Goal: Task Accomplishment & Management: Use online tool/utility

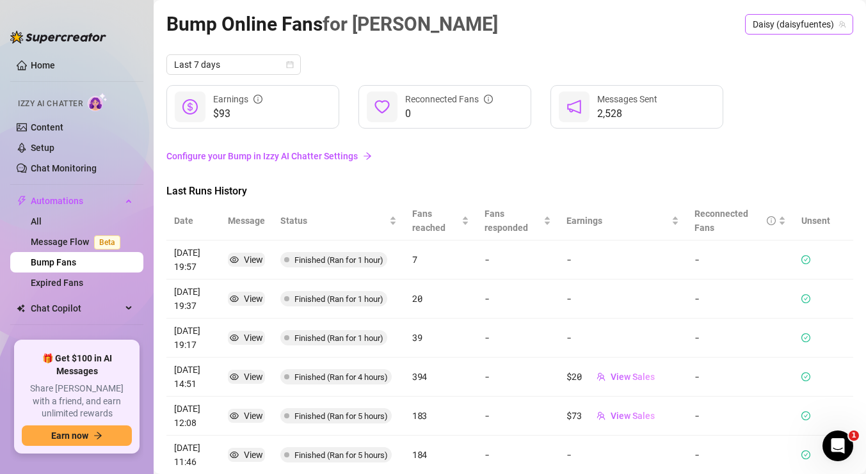
click at [784, 28] on span "Daisy (daisyfuentes)" at bounding box center [799, 24] width 93 height 19
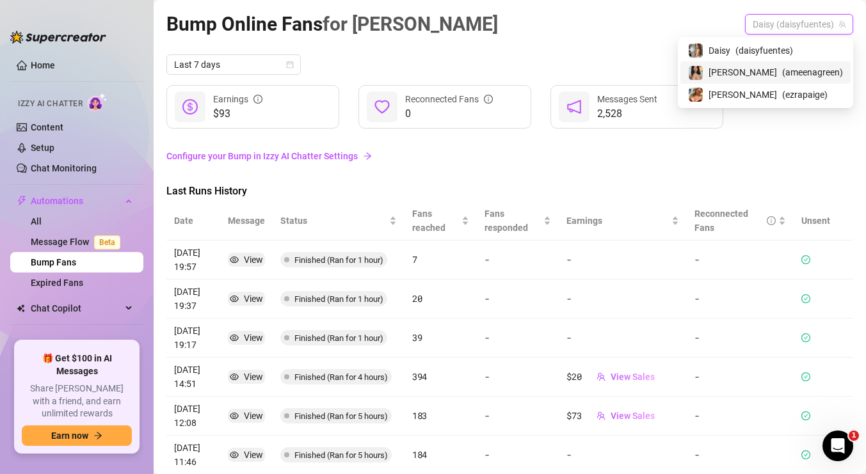
click at [768, 74] on span "[PERSON_NAME]" at bounding box center [743, 72] width 68 height 14
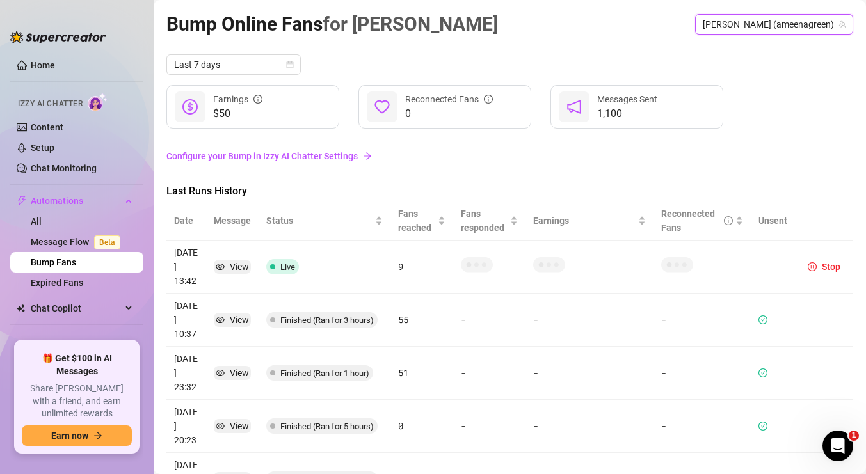
scroll to position [8, 0]
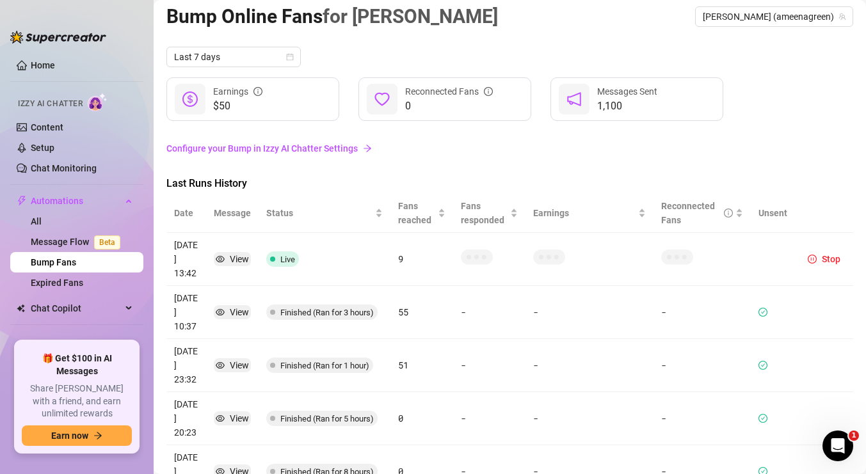
click at [355, 149] on link "Configure your Bump in Izzy AI Chatter Settings" at bounding box center [509, 148] width 687 height 14
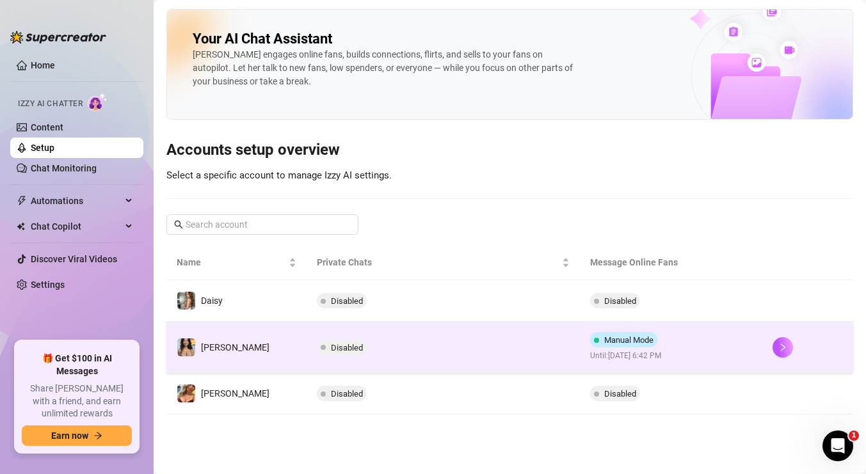
click at [663, 353] on span "Until: [DATE] 6:42 PM" at bounding box center [626, 356] width 72 height 12
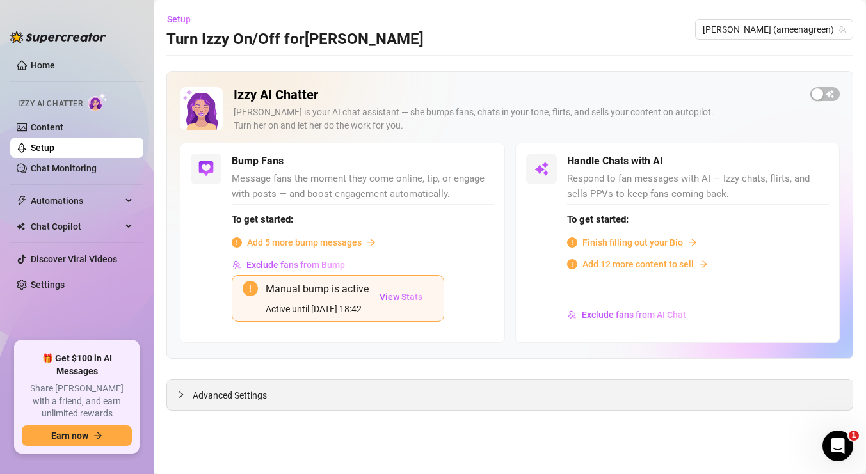
click at [371, 401] on div "Advanced Settings" at bounding box center [510, 395] width 686 height 30
click at [239, 396] on span "Advanced Settings" at bounding box center [230, 396] width 74 height 14
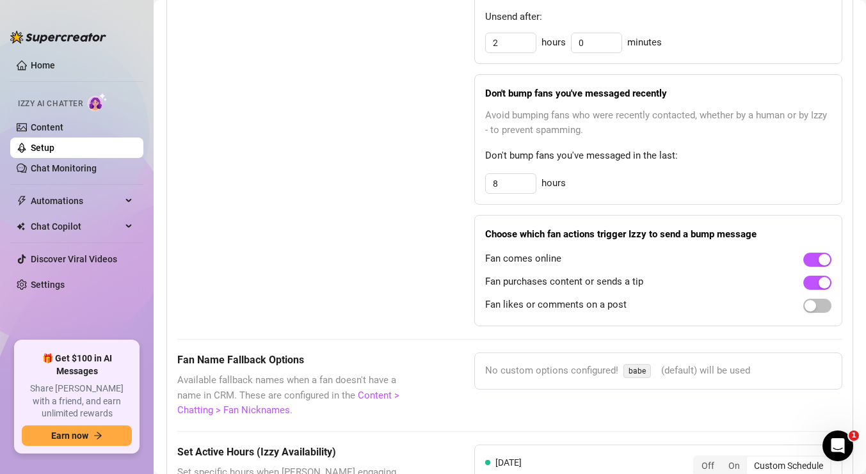
scroll to position [848, 0]
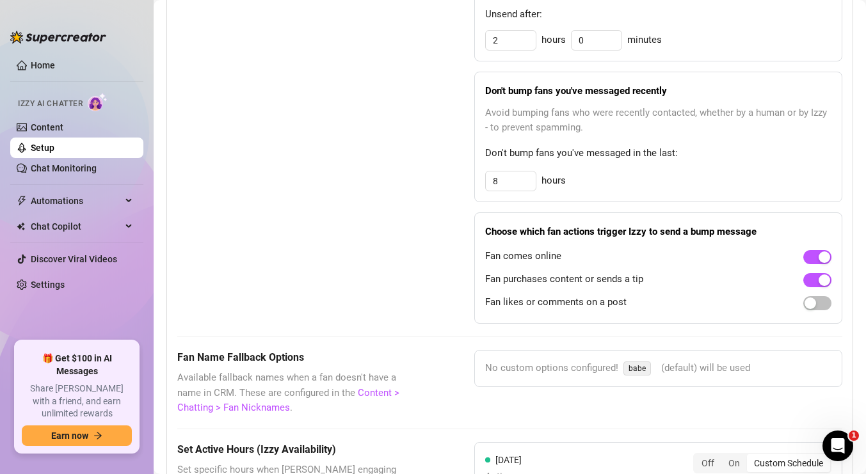
click at [641, 369] on span "babe" at bounding box center [638, 369] width 28 height 14
click at [680, 367] on span "(default) will be used" at bounding box center [705, 368] width 89 height 15
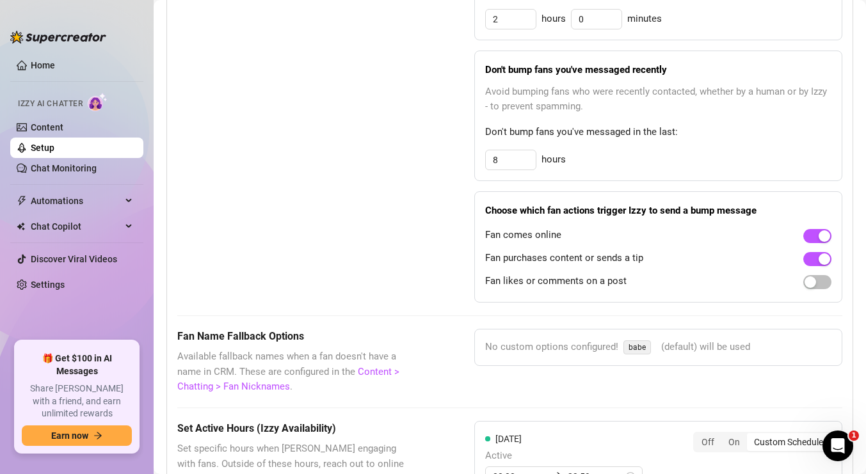
click at [561, 342] on span "No custom options configured!" at bounding box center [551, 347] width 133 height 15
click at [274, 389] on link "Content > Chatting > Fan Nicknames" at bounding box center [288, 379] width 222 height 27
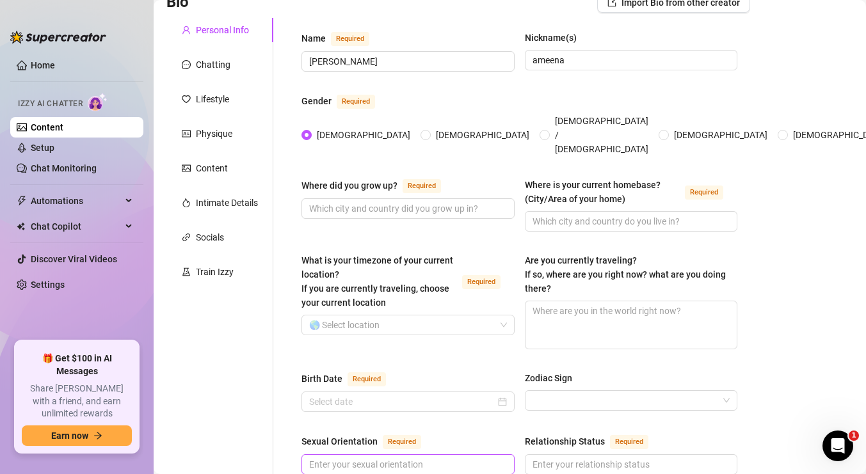
scroll to position [76, 0]
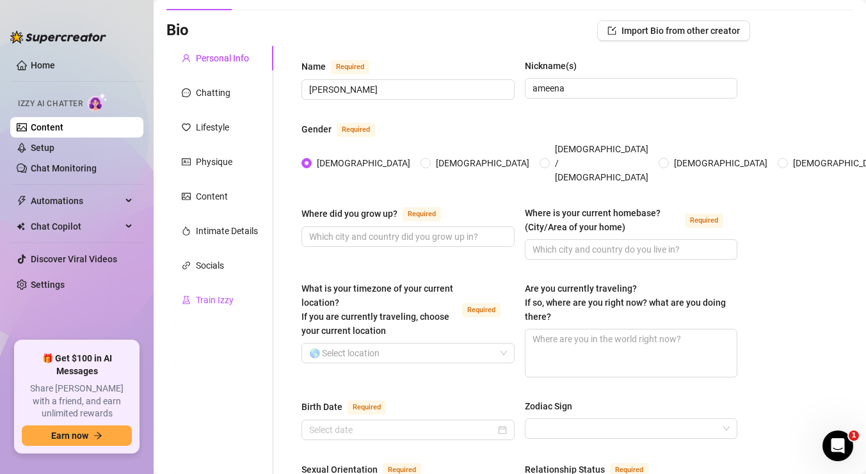
click at [232, 302] on div "Train Izzy" at bounding box center [215, 300] width 38 height 14
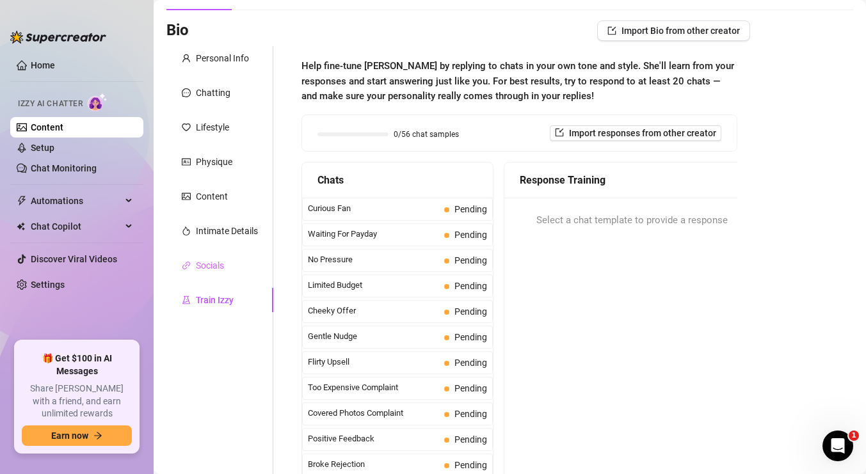
click at [220, 275] on div "Socials" at bounding box center [219, 265] width 107 height 24
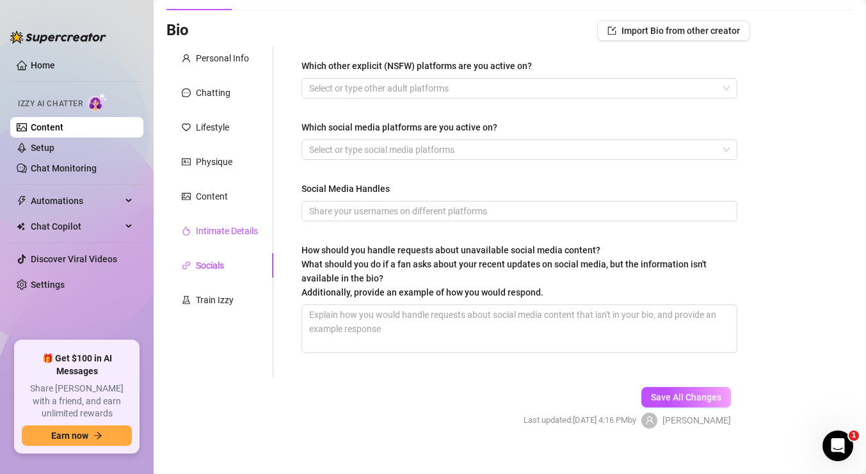
click at [215, 234] on div "Intimate Details" at bounding box center [227, 231] width 62 height 14
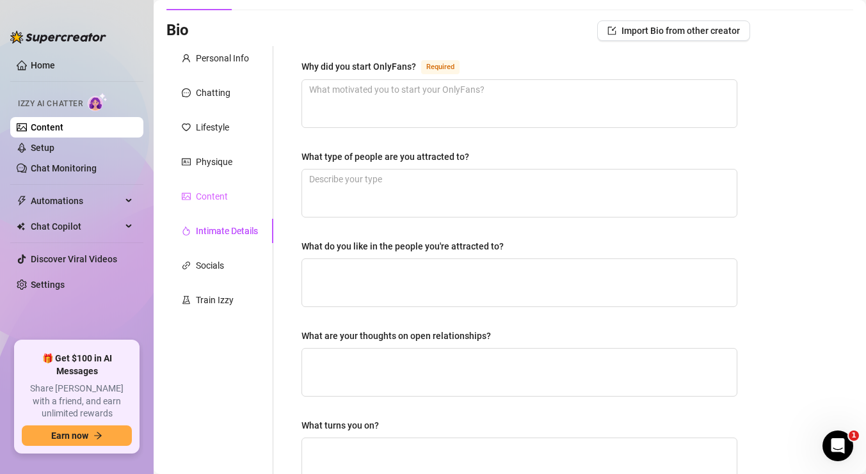
click at [214, 188] on div "Content" at bounding box center [219, 196] width 107 height 24
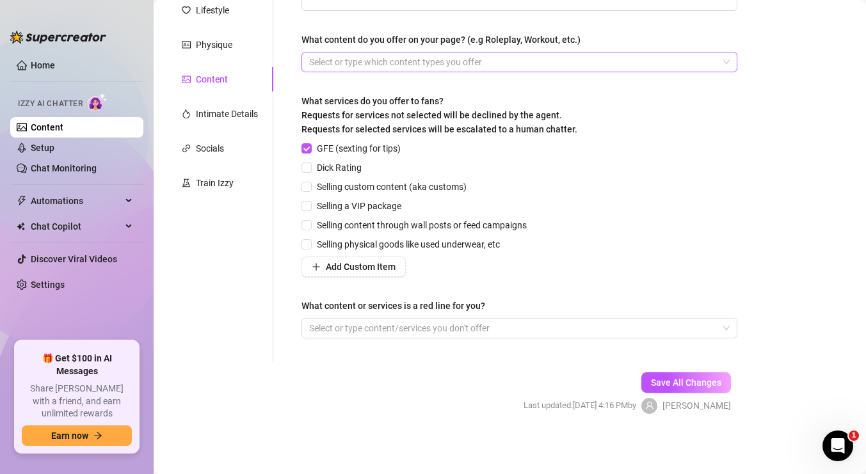
scroll to position [0, 0]
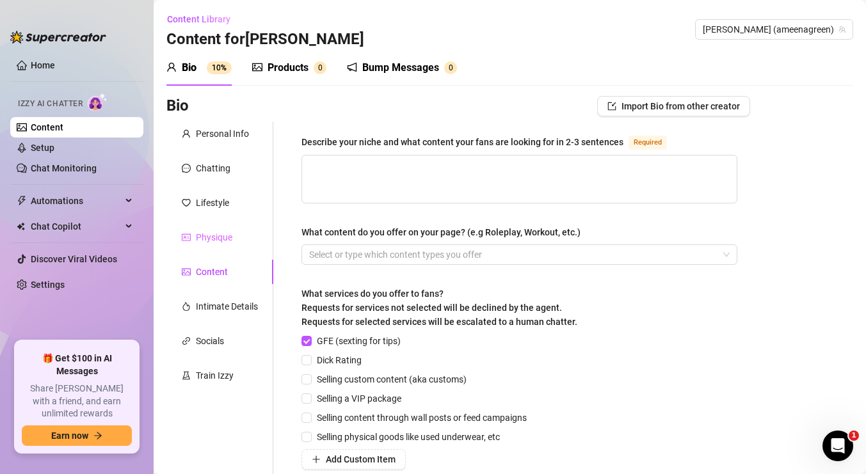
click at [235, 226] on div "Physique" at bounding box center [219, 237] width 107 height 24
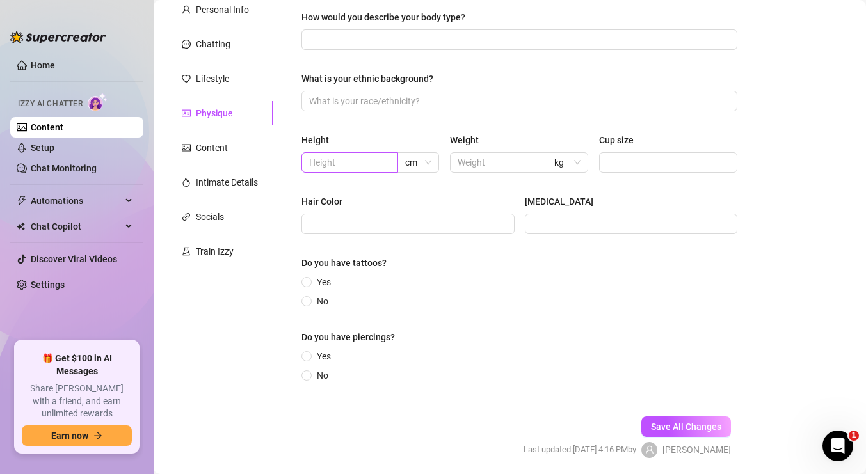
scroll to position [129, 0]
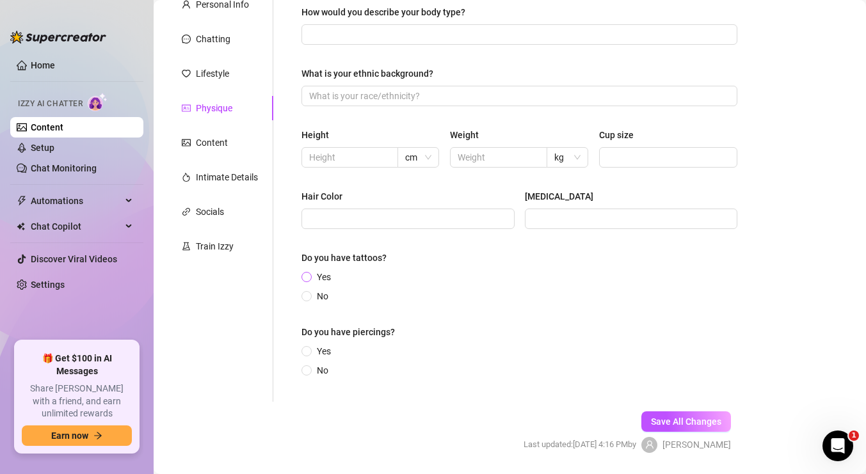
click at [313, 278] on span "Yes" at bounding box center [324, 277] width 24 height 14
click at [310, 278] on input "Yes" at bounding box center [307, 278] width 5 height 8
radio input "true"
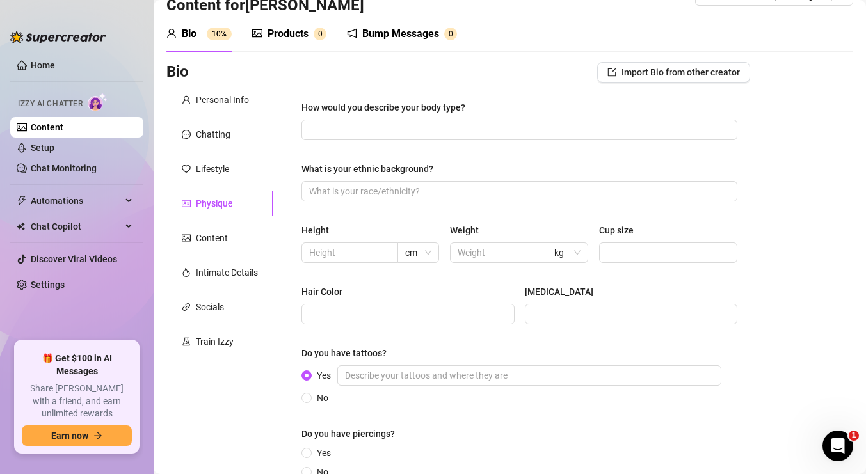
scroll to position [25, 0]
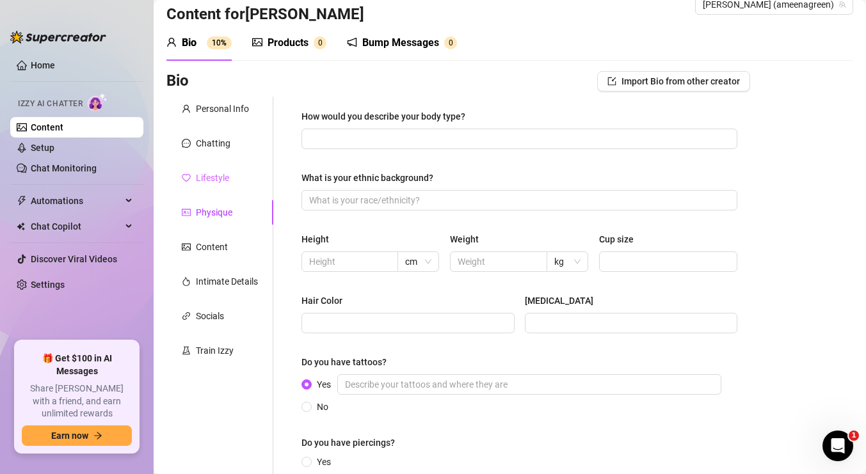
click at [214, 186] on div "Lifestyle" at bounding box center [219, 178] width 107 height 24
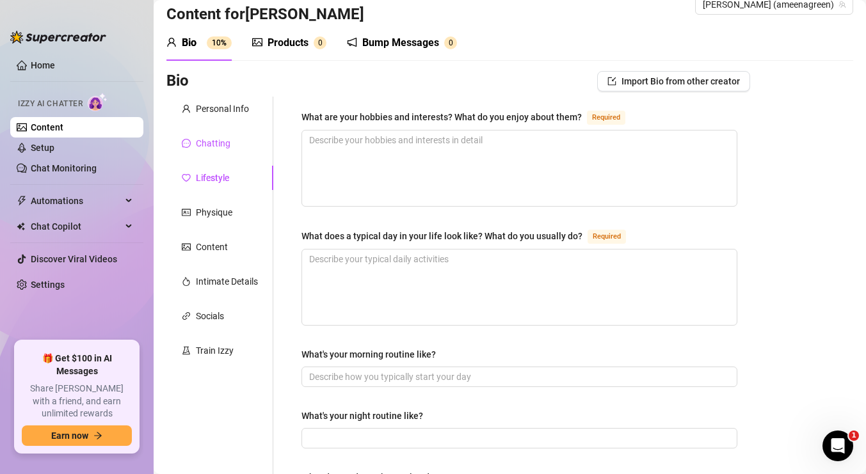
click at [207, 146] on div "Chatting" at bounding box center [213, 143] width 35 height 14
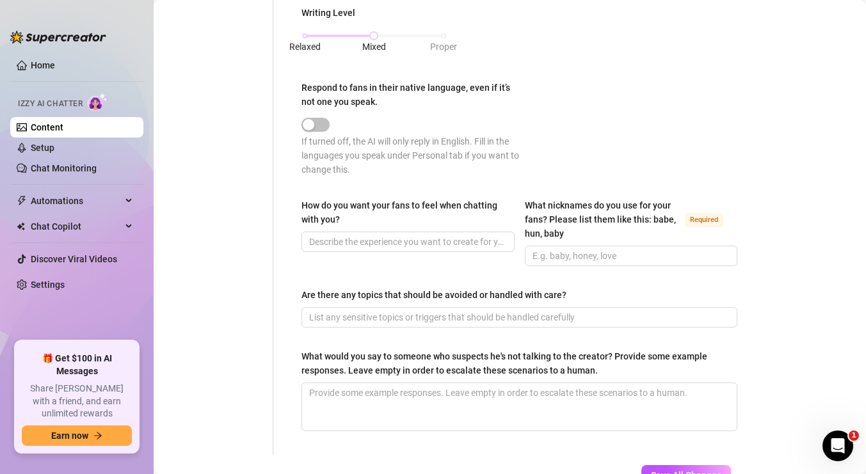
scroll to position [714, 0]
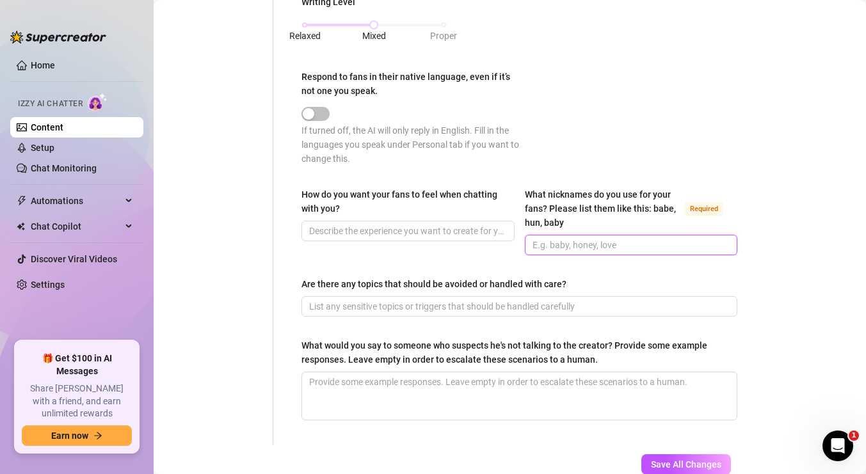
click at [649, 245] on input "What nicknames do you use for your fans? Please list them like this: babe, hun,…" at bounding box center [630, 245] width 195 height 14
type input "baby, babe, love, bby"
click at [689, 467] on span "Save All Changes" at bounding box center [686, 465] width 70 height 10
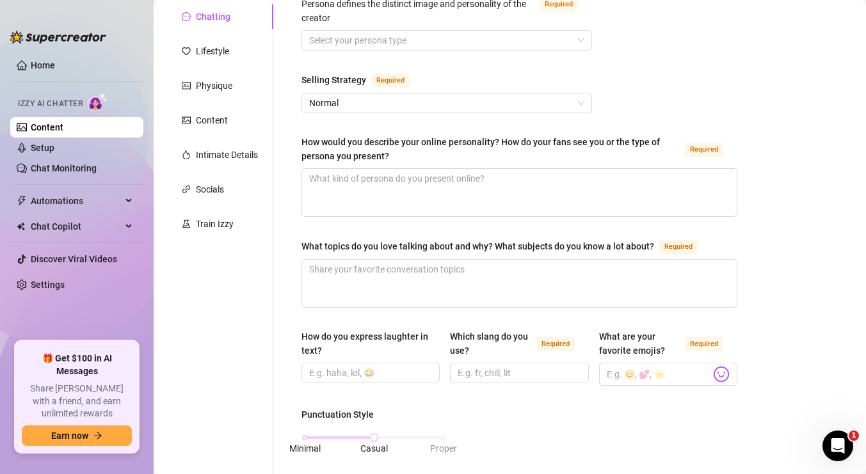
scroll to position [0, 0]
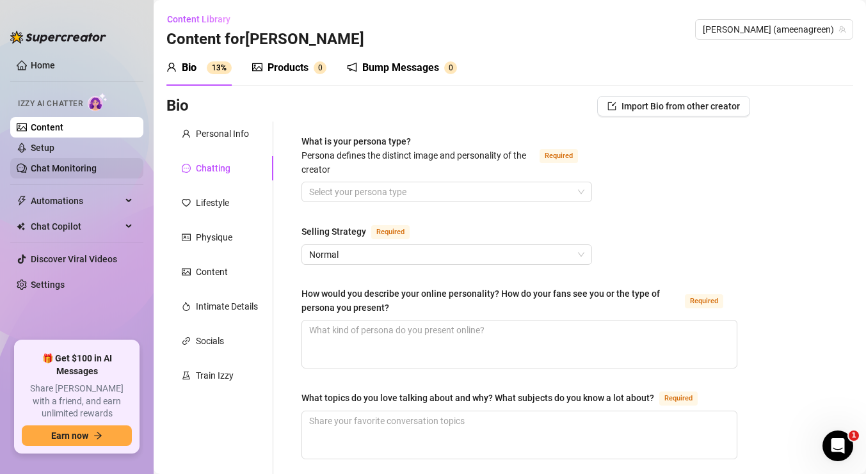
click at [74, 167] on link "Chat Monitoring" at bounding box center [64, 168] width 66 height 10
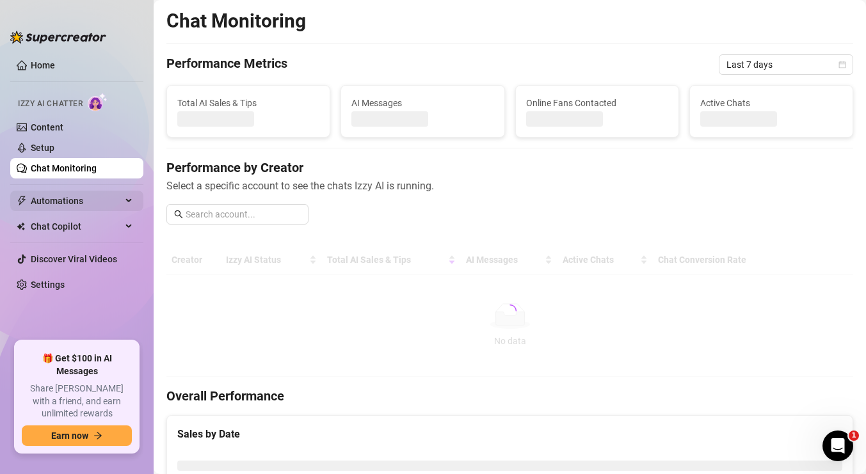
click at [79, 198] on span "Automations" at bounding box center [76, 201] width 91 height 20
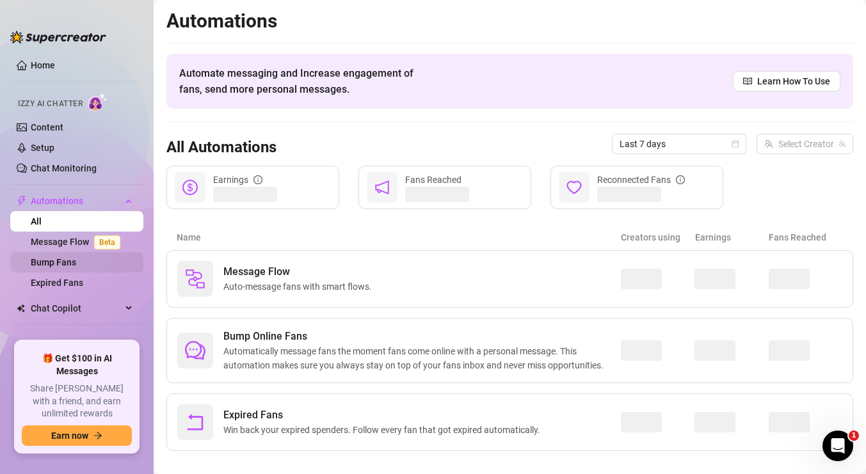
click at [76, 266] on link "Bump Fans" at bounding box center [53, 262] width 45 height 10
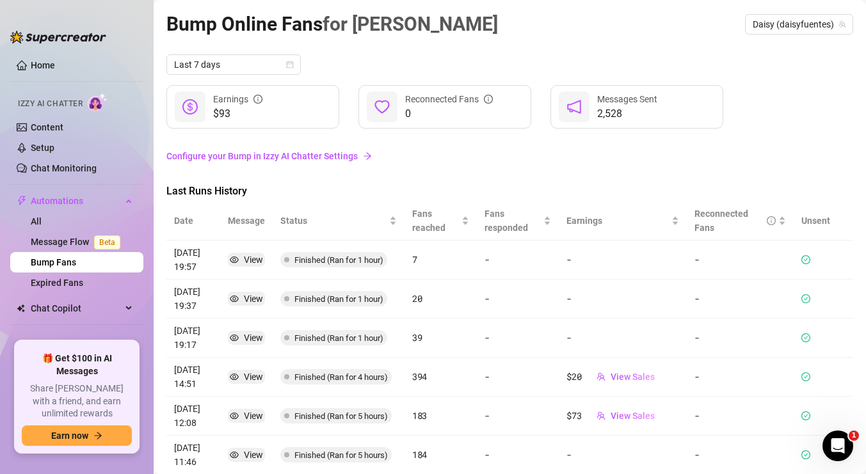
scroll to position [2, 0]
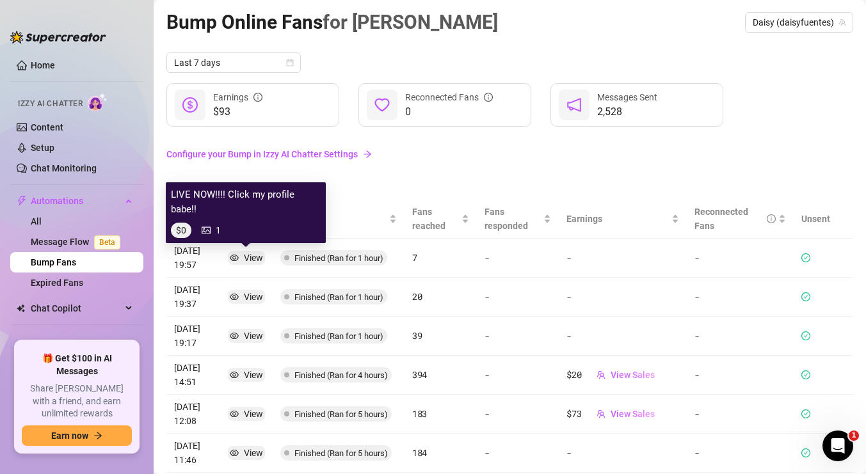
click at [261, 262] on div "View" at bounding box center [253, 258] width 19 height 14
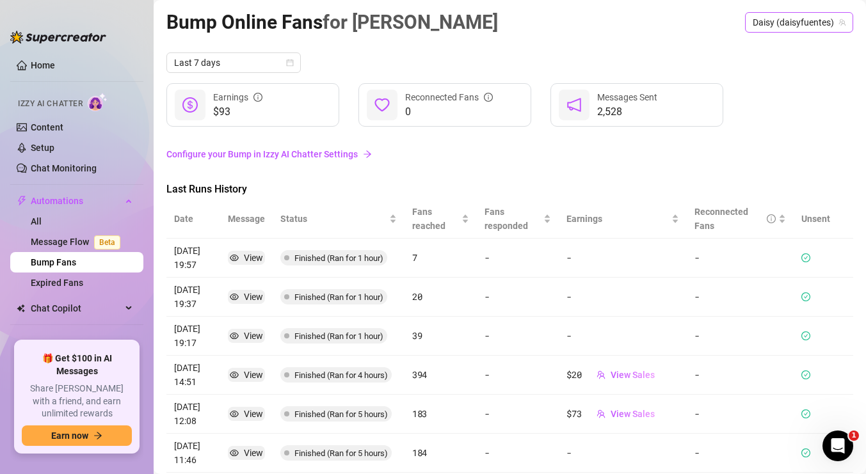
click at [803, 17] on span "Daisy (daisyfuentes)" at bounding box center [799, 22] width 93 height 19
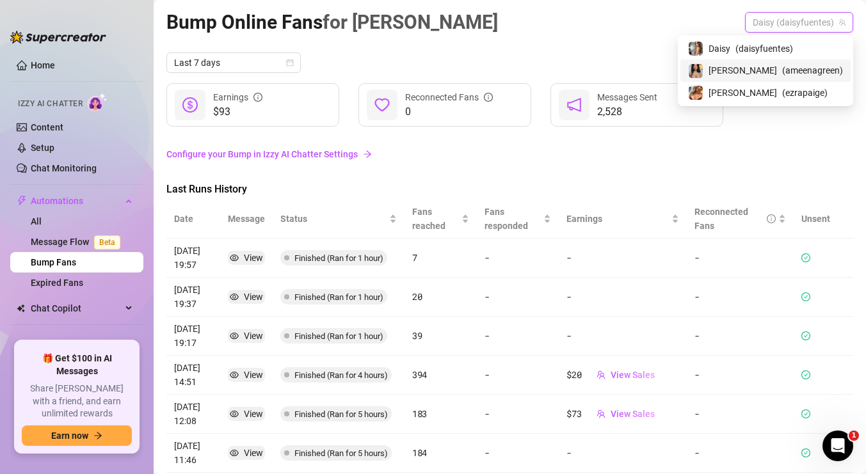
click at [764, 63] on span "[PERSON_NAME]" at bounding box center [743, 70] width 68 height 14
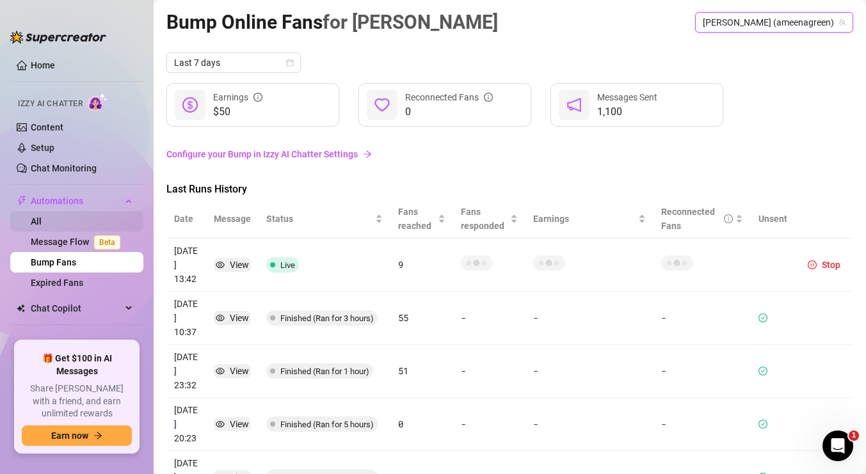
click at [42, 223] on link "All" at bounding box center [36, 221] width 11 height 10
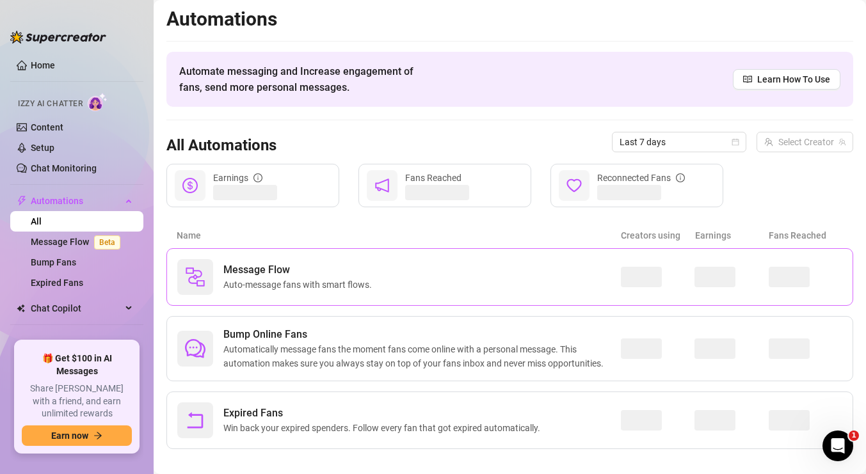
scroll to position [15, 0]
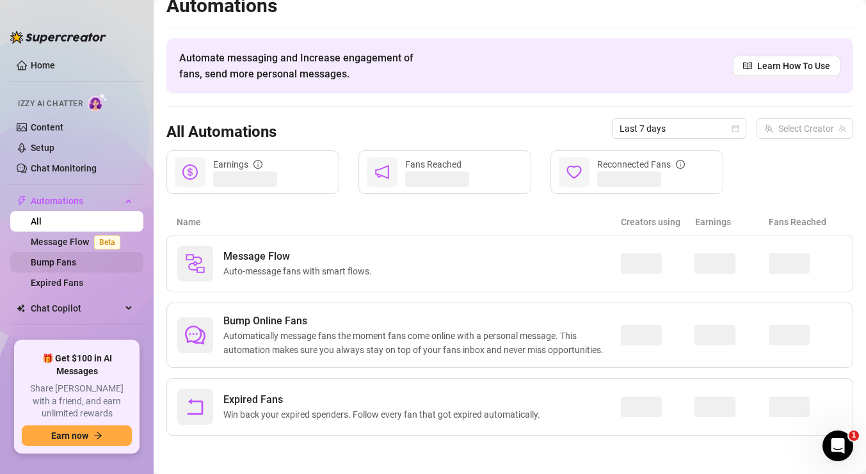
click at [74, 264] on link "Bump Fans" at bounding box center [53, 262] width 45 height 10
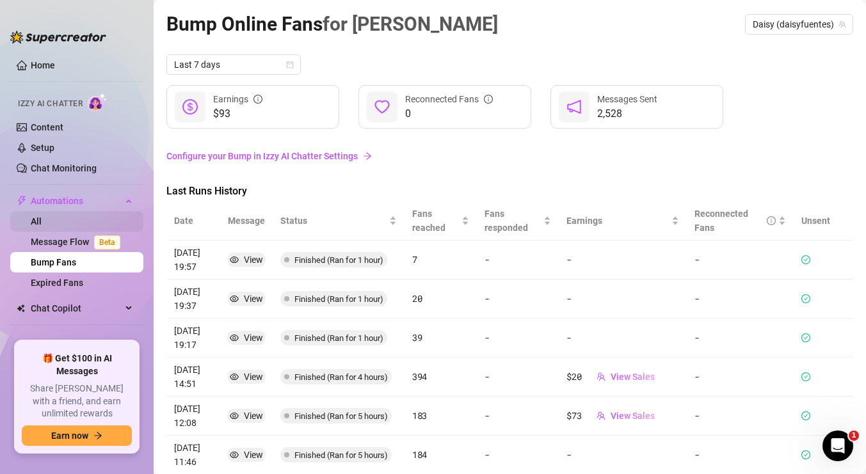
click at [42, 227] on link "All" at bounding box center [36, 221] width 11 height 10
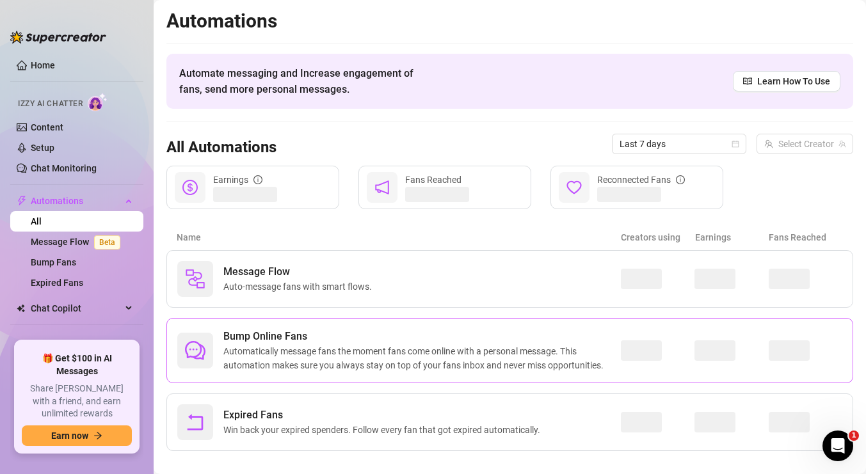
click at [273, 340] on span "Bump Online Fans" at bounding box center [422, 336] width 398 height 15
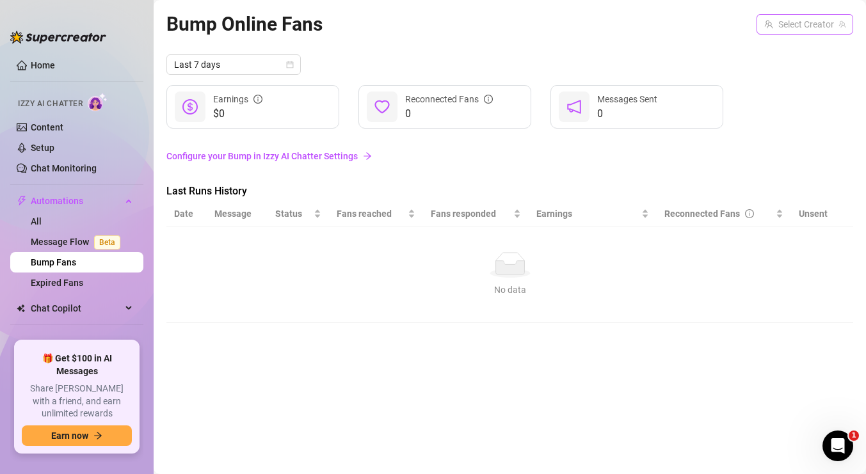
click at [801, 23] on input "search" at bounding box center [799, 24] width 70 height 19
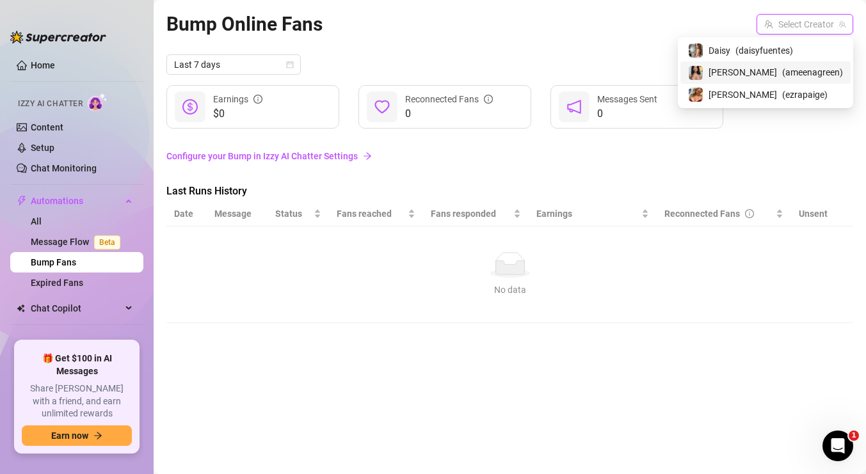
click at [793, 69] on span "( ameenagreen )" at bounding box center [812, 72] width 61 height 14
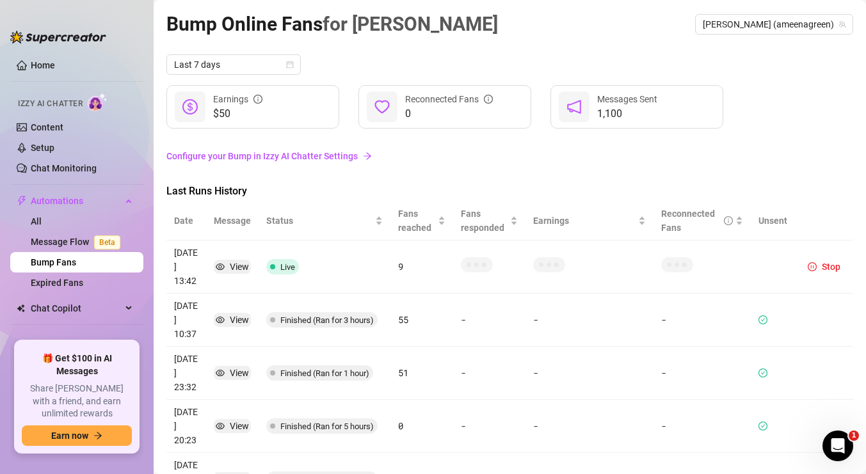
click at [343, 157] on link "Configure your Bump in Izzy AI Chatter Settings" at bounding box center [509, 156] width 687 height 14
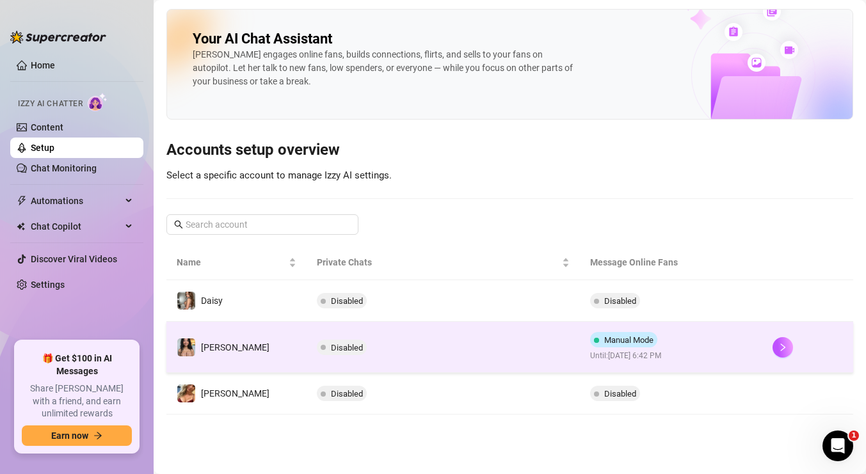
click at [539, 341] on td "Disabled" at bounding box center [443, 347] width 273 height 51
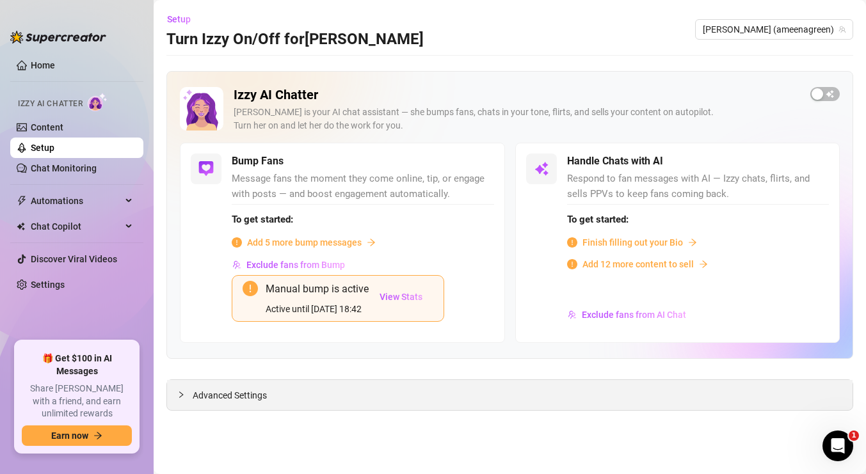
click at [401, 402] on div "Advanced Settings" at bounding box center [510, 395] width 686 height 30
click at [243, 387] on div "Advanced Settings" at bounding box center [510, 395] width 686 height 30
click at [247, 398] on span "Advanced Settings" at bounding box center [230, 396] width 74 height 14
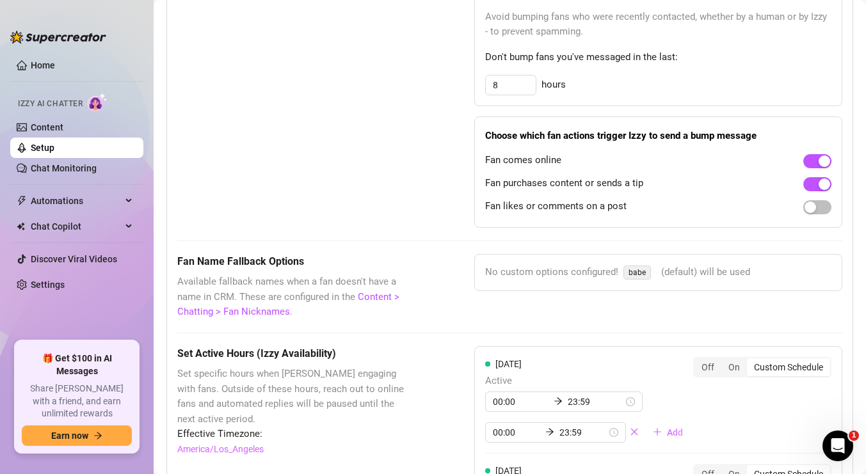
scroll to position [967, 0]
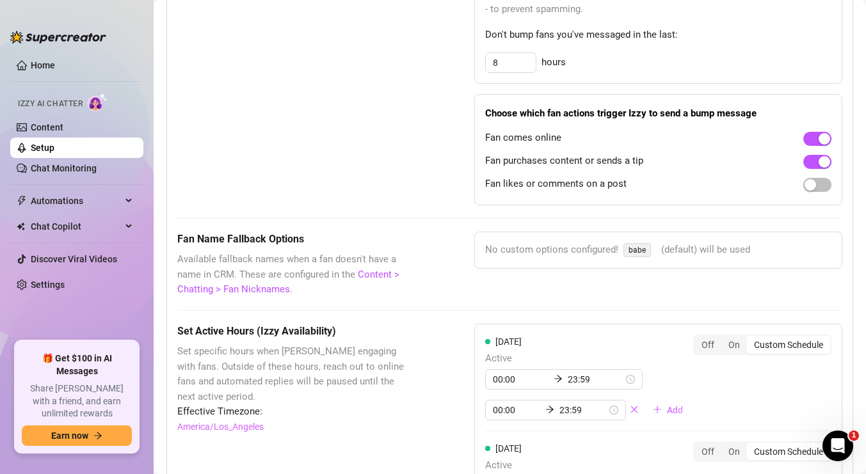
click at [640, 253] on span "babe" at bounding box center [638, 250] width 28 height 14
click at [643, 253] on span "babe" at bounding box center [638, 250] width 28 height 14
click at [572, 257] on span "No custom options configured!" at bounding box center [551, 250] width 133 height 15
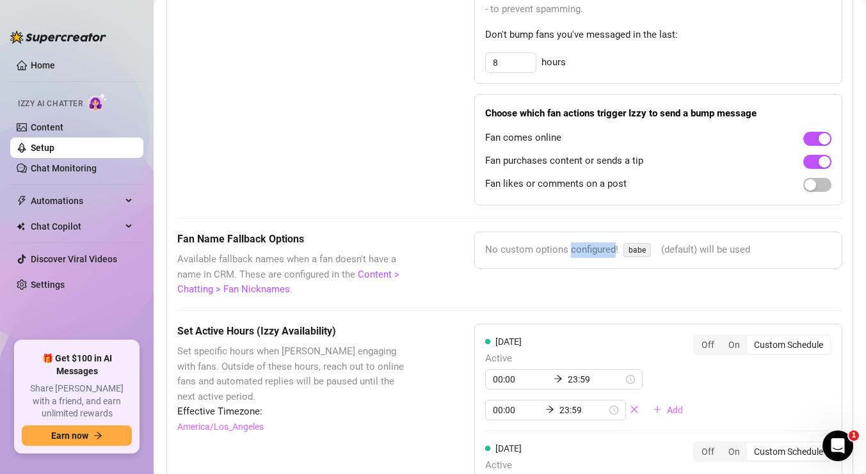
click at [572, 257] on span "No custom options configured!" at bounding box center [551, 250] width 133 height 15
click at [508, 261] on div "No custom options configured! babe (default) will be used" at bounding box center [658, 250] width 368 height 37
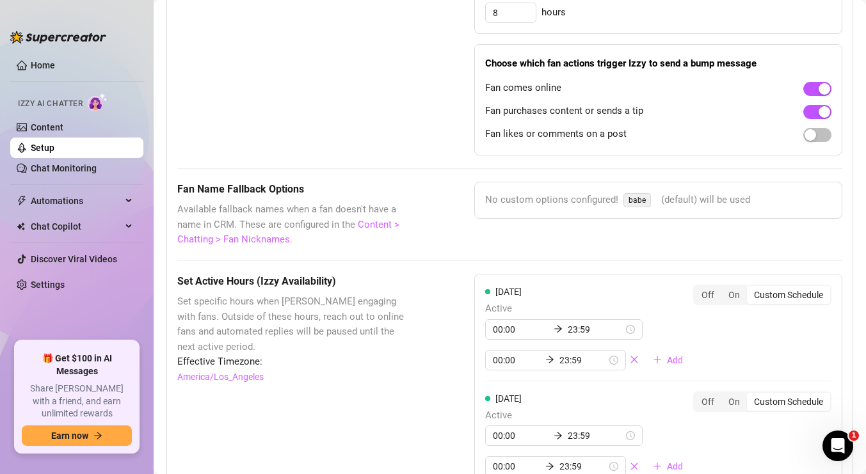
scroll to position [1020, 0]
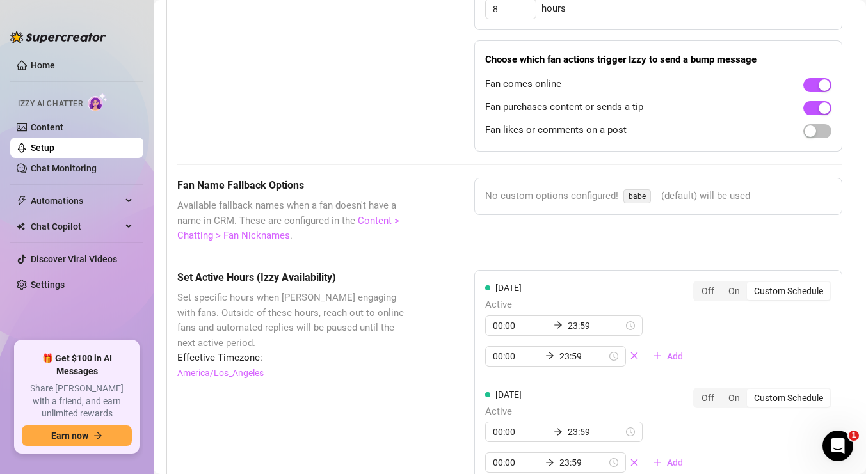
click at [237, 240] on link "Content > Chatting > Fan Nicknames" at bounding box center [288, 228] width 222 height 27
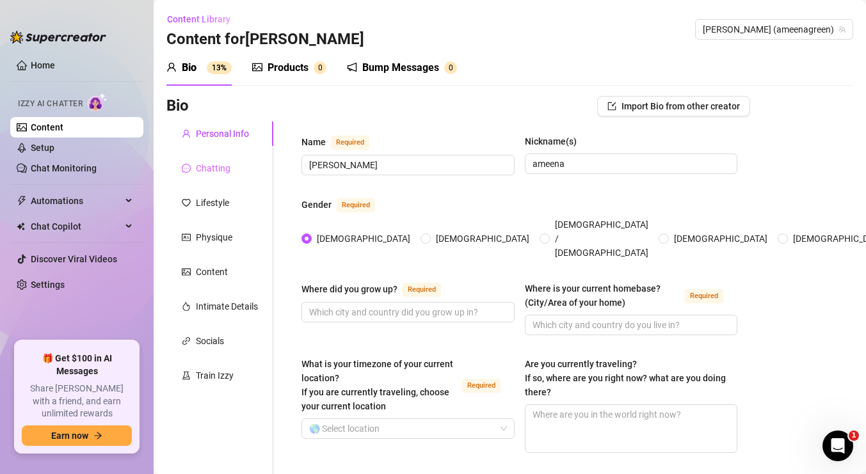
click at [230, 169] on div "Chatting" at bounding box center [219, 168] width 107 height 24
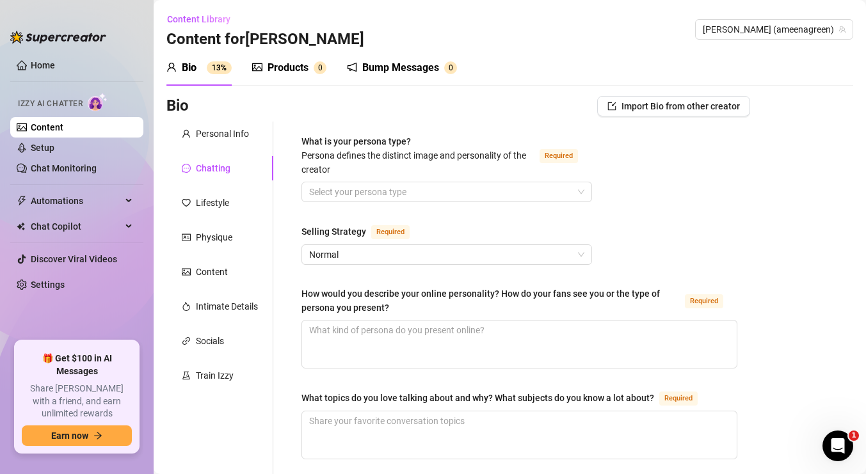
click at [396, 72] on div "Bump Messages" at bounding box center [400, 67] width 77 height 15
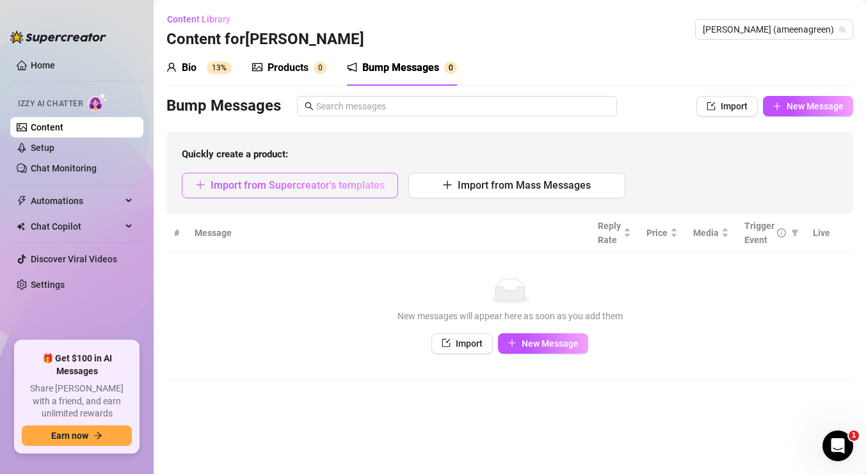
click at [383, 175] on button "Import from Supercreator's templates" at bounding box center [290, 186] width 216 height 26
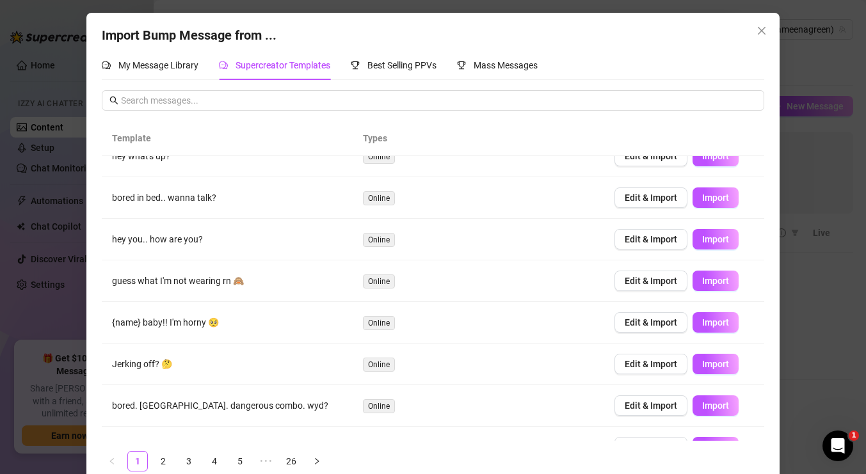
scroll to position [105, 0]
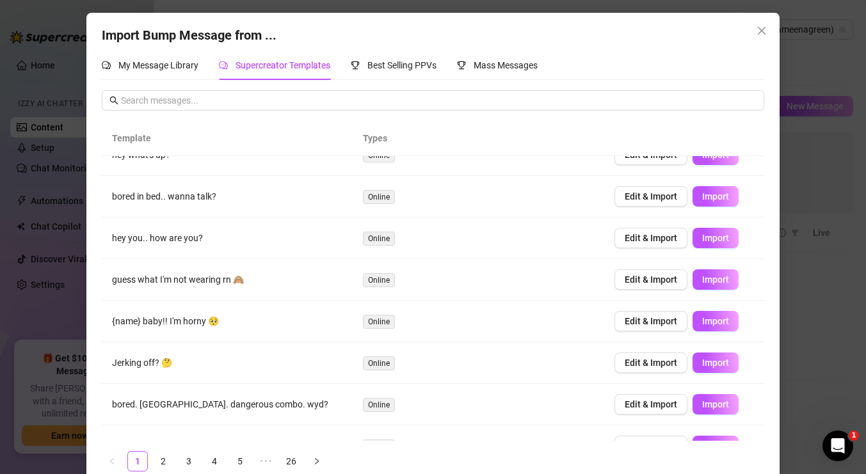
click at [234, 277] on td "guess what I'm not wearing rn 🙈" at bounding box center [227, 280] width 251 height 42
copy td "guess what I'm not wearing rn 🙈"
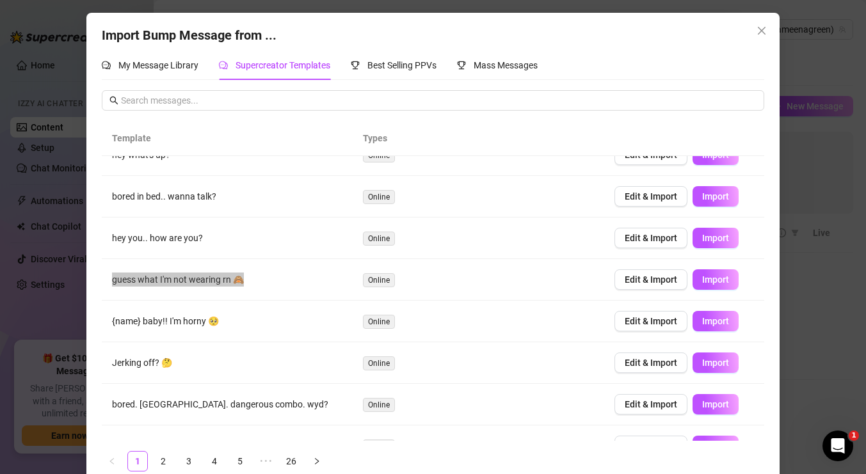
scroll to position [118, 0]
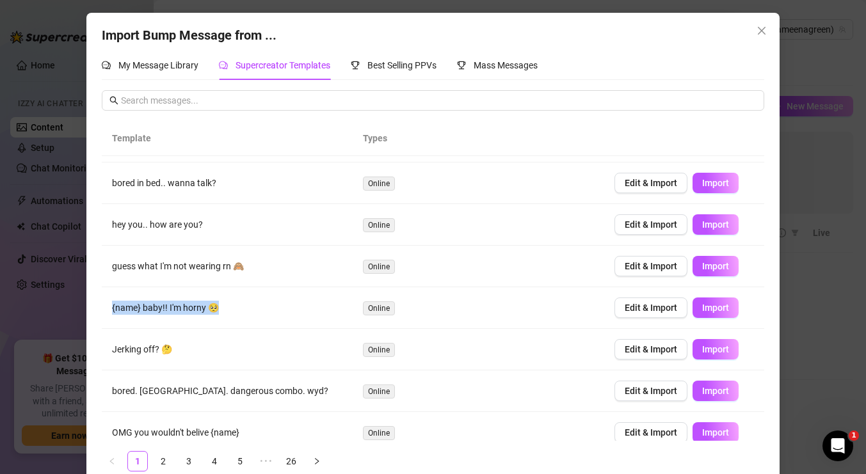
drag, startPoint x: 222, startPoint y: 309, endPoint x: 110, endPoint y: 309, distance: 112.0
click at [108, 309] on td "{name} baby!! I'm horny 🥺" at bounding box center [227, 308] width 251 height 42
copy td "{name} baby!! I'm horny 🥺"
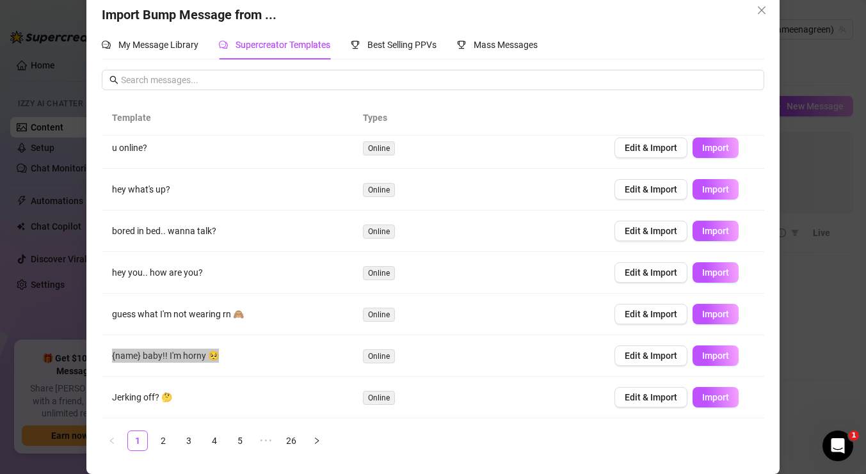
scroll to position [131, 0]
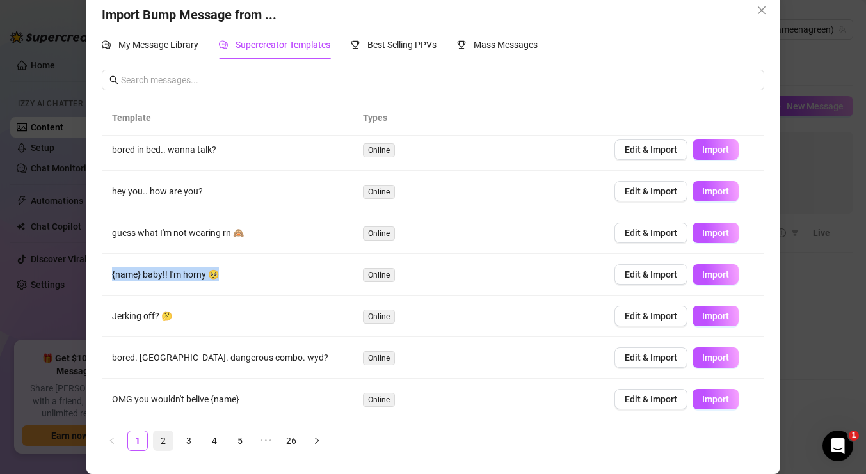
click at [170, 440] on link "2" at bounding box center [163, 440] width 19 height 19
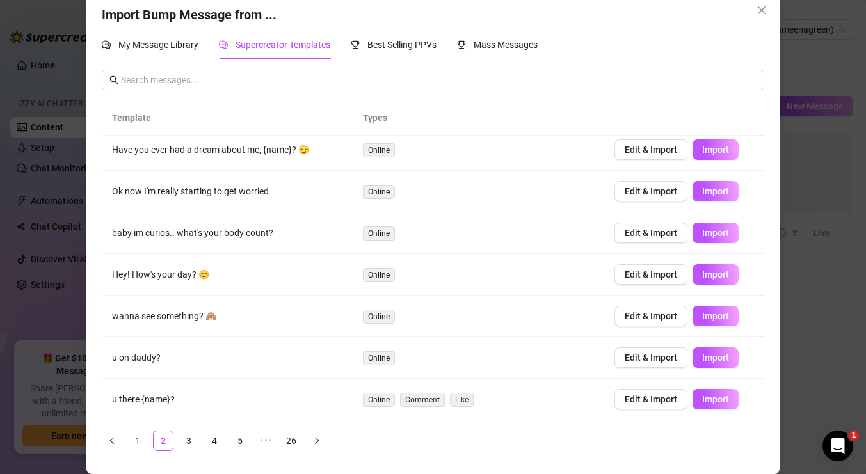
click at [226, 230] on td "baby im curios.. what's your body count?" at bounding box center [227, 234] width 251 height 42
copy td "baby im curios.. what's your body count?"
click at [189, 275] on td "Hey! How's your day? 😊" at bounding box center [227, 275] width 251 height 42
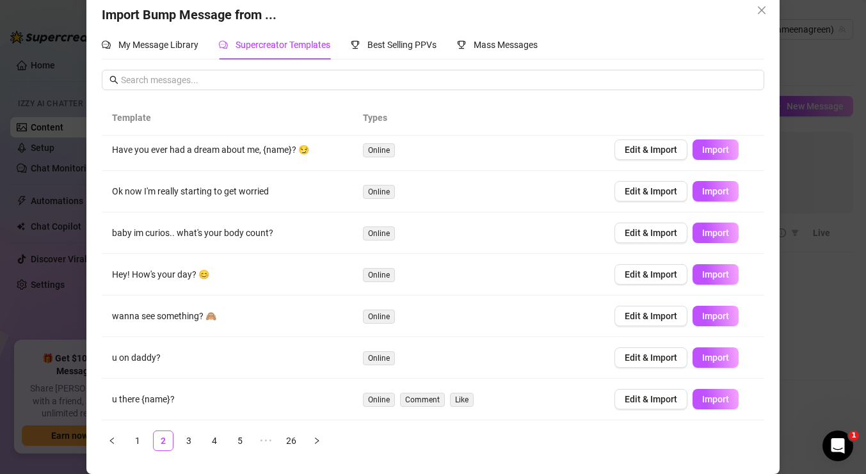
click at [189, 275] on td "Hey! How's your day? 😊" at bounding box center [227, 275] width 251 height 42
copy td "Hey! How's your day? 😊"
click at [191, 314] on td "wanna see something? 🙈" at bounding box center [227, 317] width 251 height 42
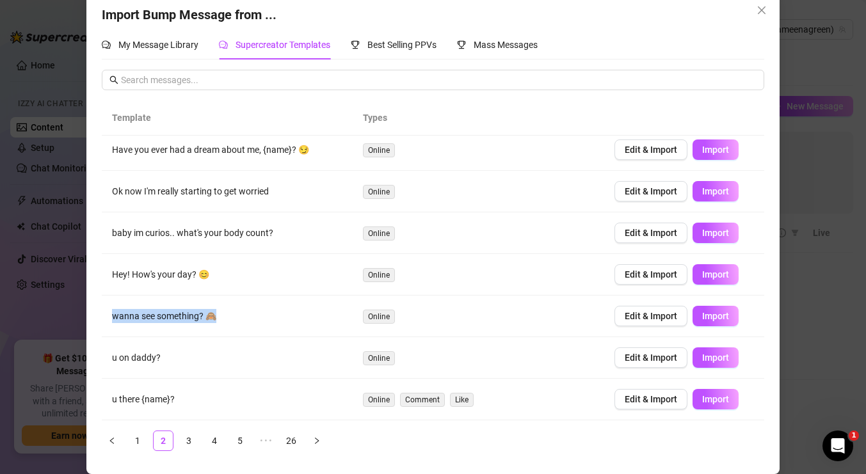
click at [191, 314] on td "wanna see something? 🙈" at bounding box center [227, 317] width 251 height 42
copy td "wanna see something? 🙈"
click at [149, 397] on td "u there {name}?" at bounding box center [227, 400] width 251 height 42
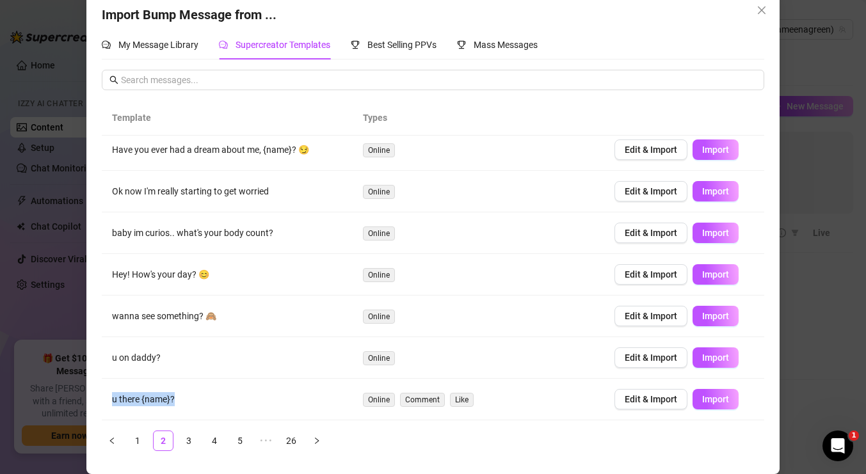
copy td "u there {name}?"
click at [196, 440] on link "3" at bounding box center [188, 440] width 19 height 19
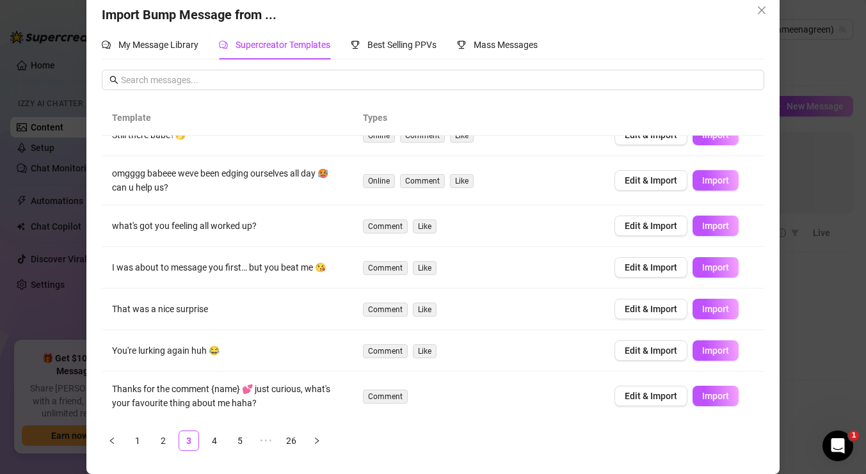
scroll to position [147, 0]
click at [211, 444] on link "4" at bounding box center [214, 440] width 19 height 19
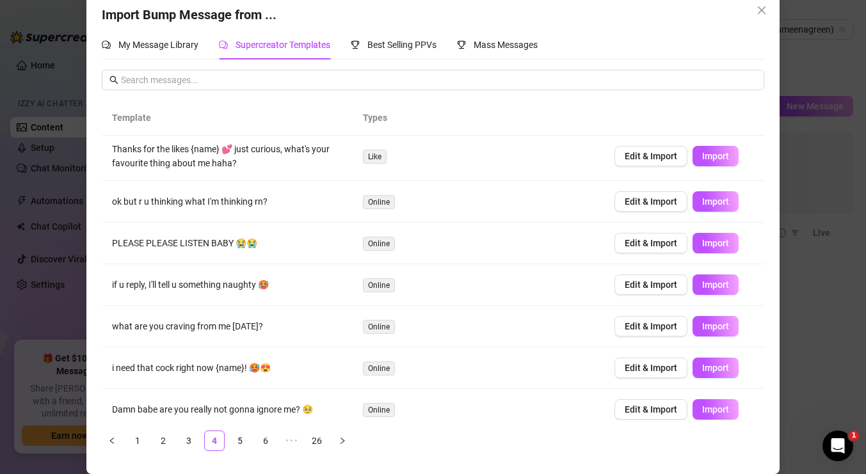
scroll to position [5, 0]
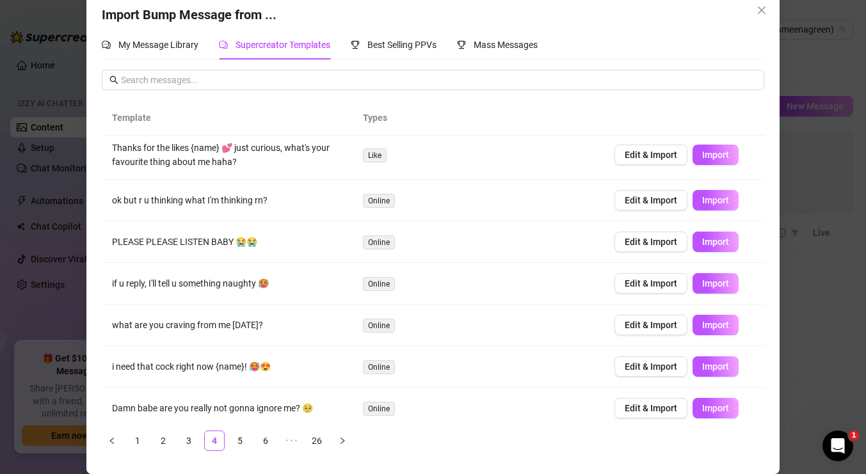
click at [229, 202] on td "ok but r u thinking what I'm thinking rn?" at bounding box center [227, 201] width 251 height 42
copy td "ok but r u thinking what I'm thinking rn?"
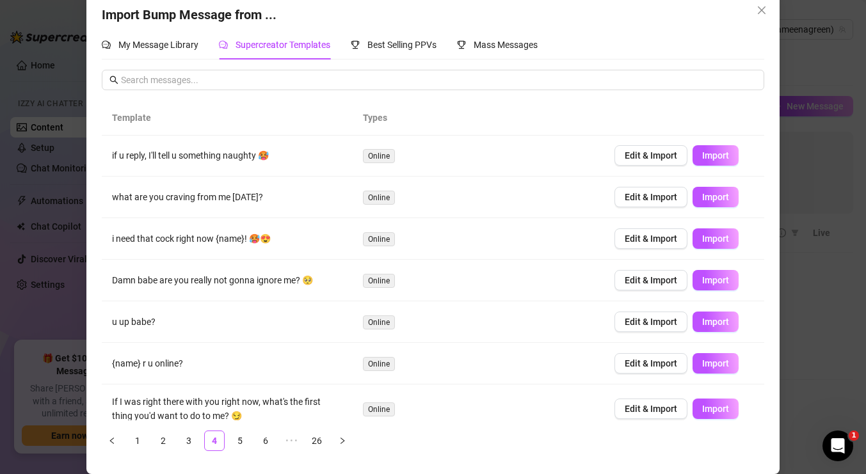
scroll to position [147, 0]
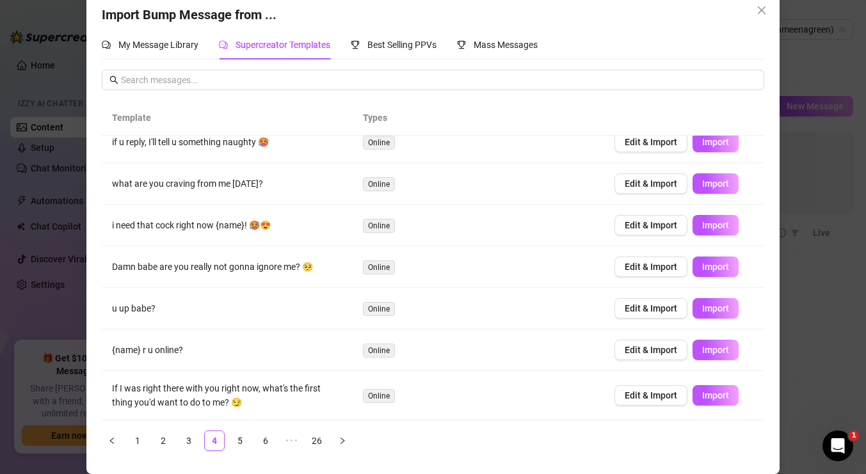
click at [204, 175] on td "what are you craving from me [DATE]?" at bounding box center [227, 184] width 251 height 42
click at [203, 184] on td "what are you craving from me [DATE]?" at bounding box center [227, 184] width 251 height 42
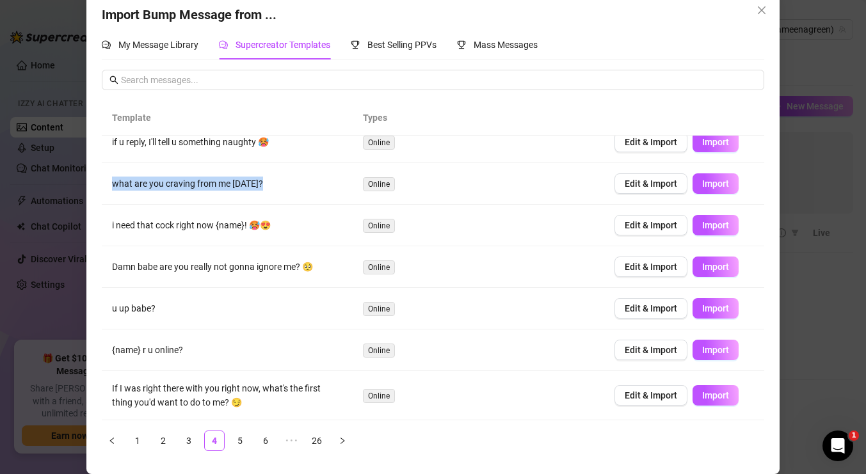
copy td "what are you craving from me [DATE]?"
click at [168, 353] on td "{name} r u online?" at bounding box center [227, 351] width 251 height 42
copy td "{name} r u online?"
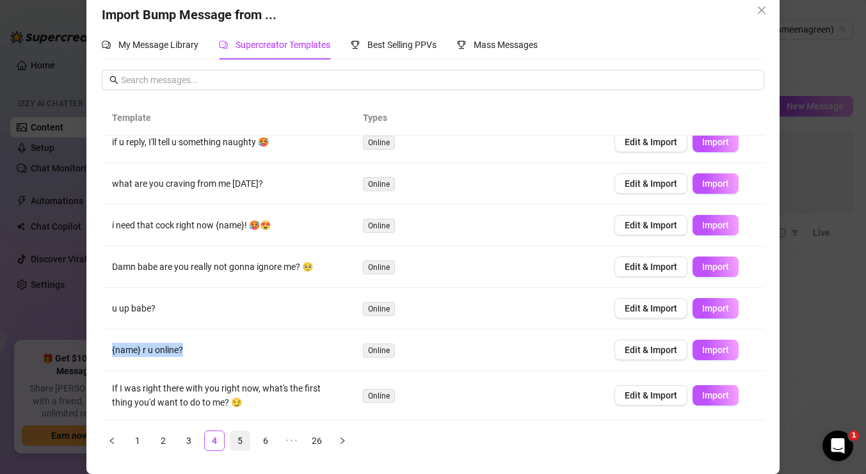
click at [237, 446] on link "5" at bounding box center [239, 440] width 19 height 19
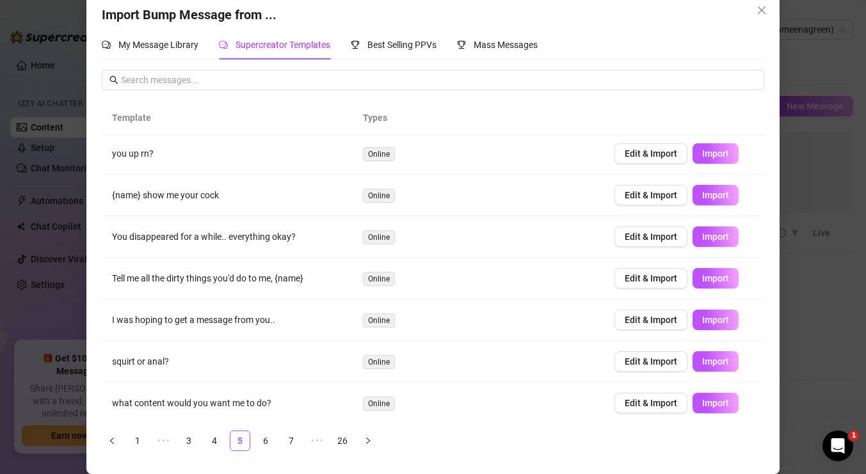
scroll to position [139, 0]
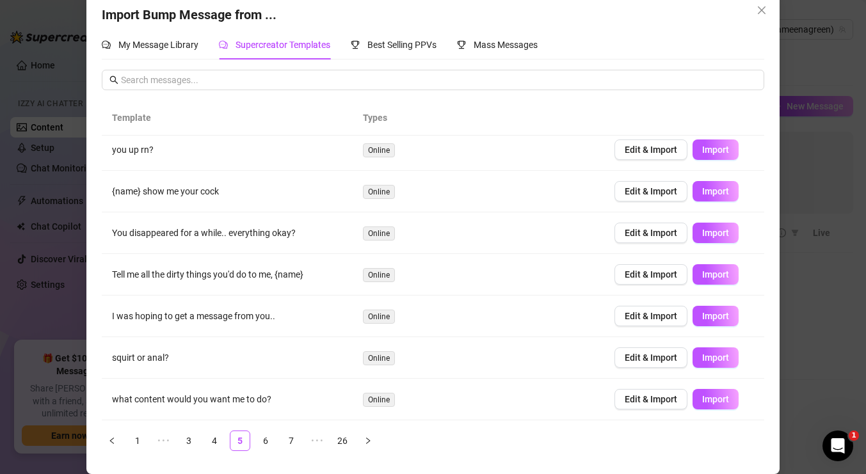
click at [234, 398] on td "what content would you want me to do?" at bounding box center [227, 400] width 251 height 42
click at [262, 438] on link "6" at bounding box center [265, 440] width 19 height 19
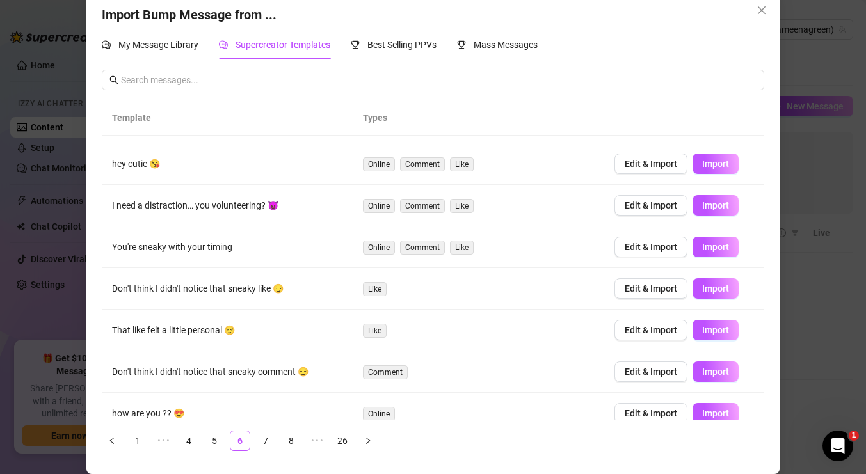
scroll to position [131, 0]
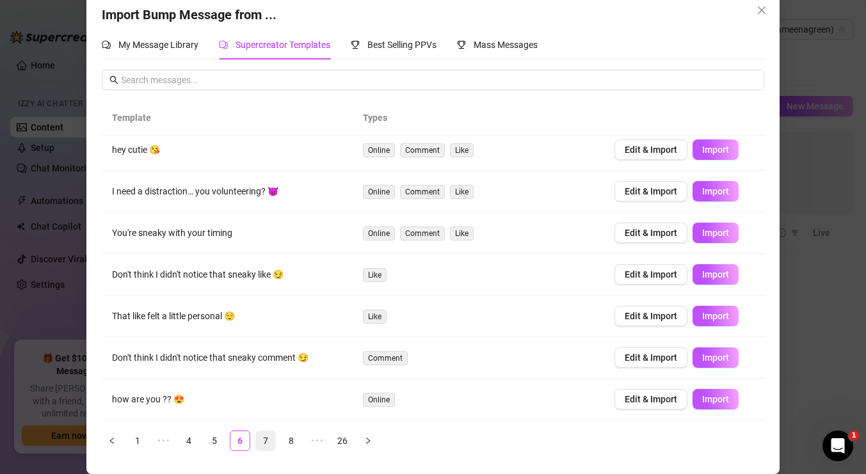
click at [264, 443] on link "7" at bounding box center [265, 440] width 19 height 19
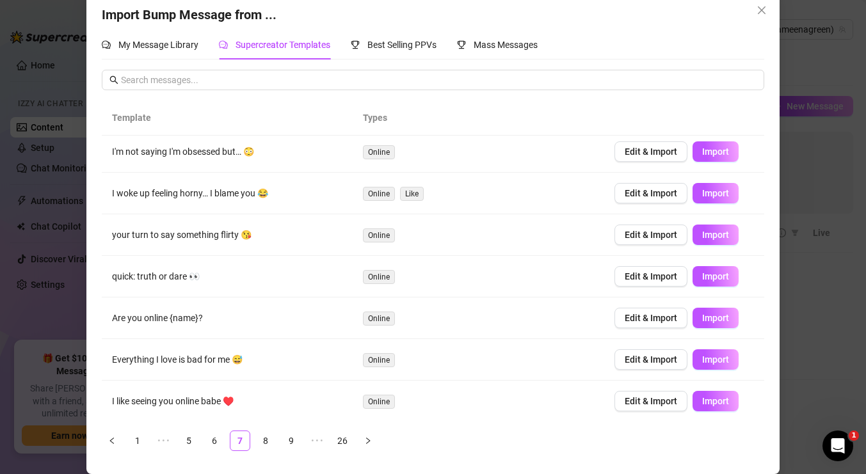
scroll to position [6, 0]
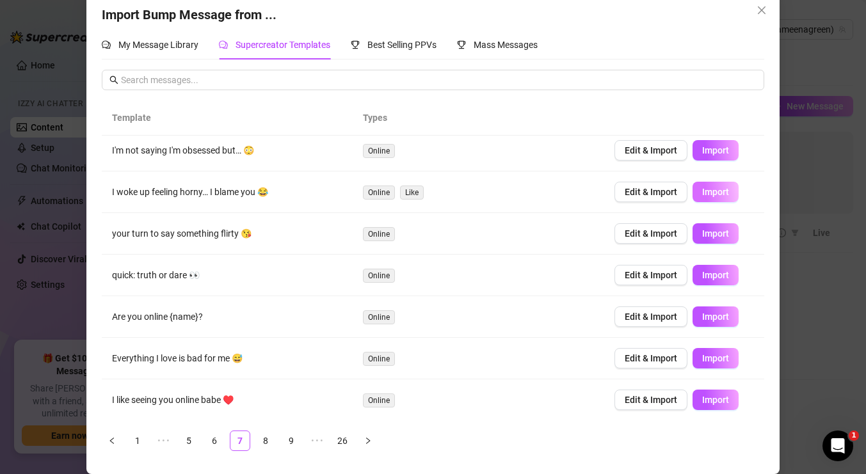
click at [699, 191] on button "Import" at bounding box center [716, 192] width 46 height 20
type textarea "I woke up feeling horny… I blame you 😂"
click at [219, 196] on td "I woke up feeling horny… I blame you 😂" at bounding box center [227, 193] width 251 height 42
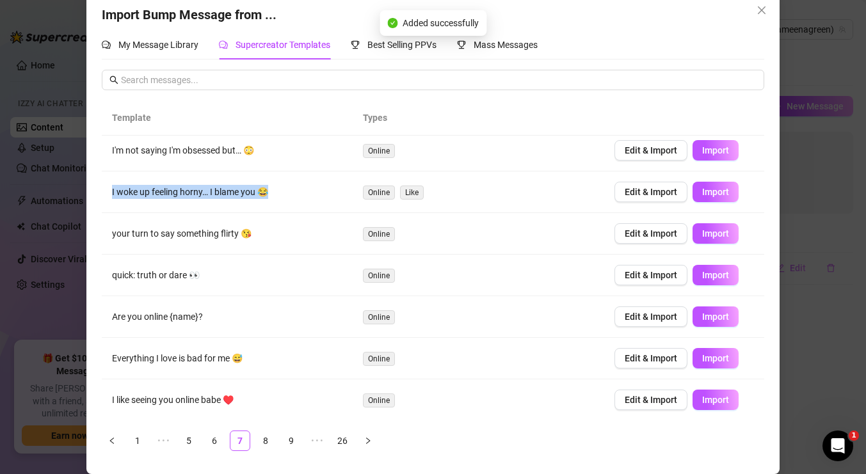
click at [219, 196] on td "I woke up feeling horny… I blame you 😂" at bounding box center [227, 193] width 251 height 42
copy td "I woke up feeling horny… I blame you 😂"
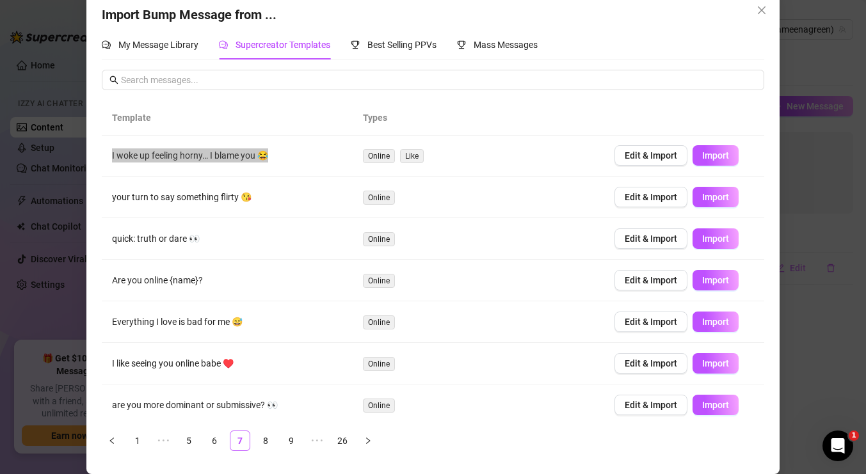
scroll to position [52, 0]
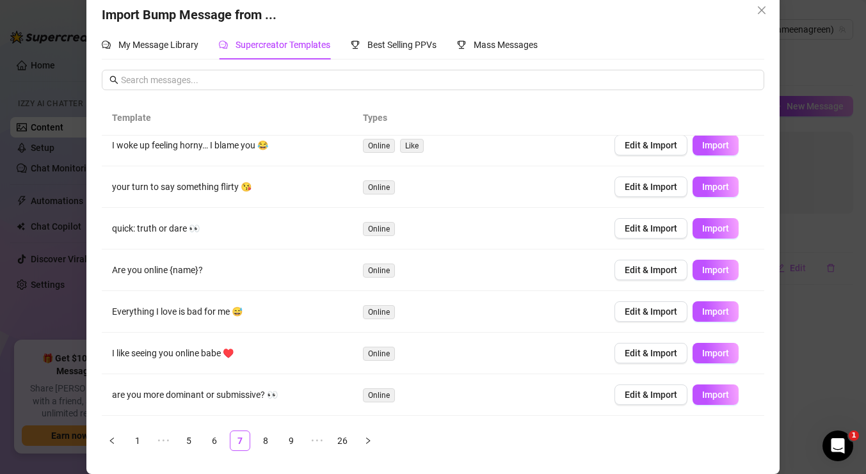
click at [173, 233] on td "quick: truth or dare 👀" at bounding box center [227, 229] width 251 height 42
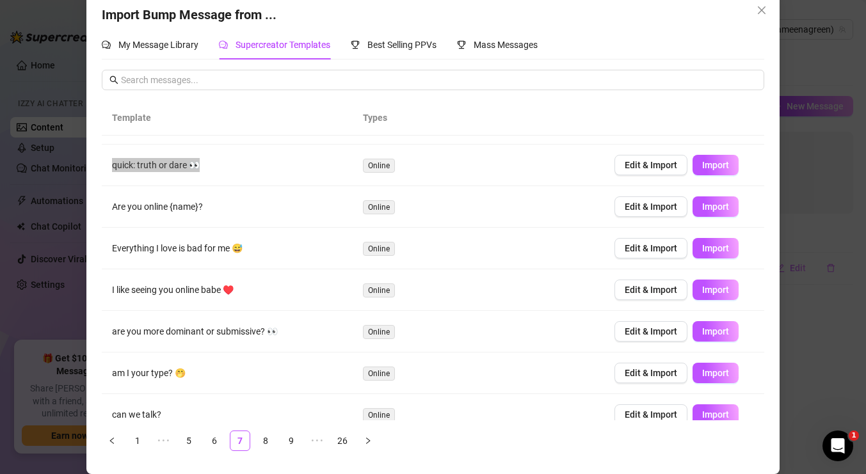
scroll to position [131, 0]
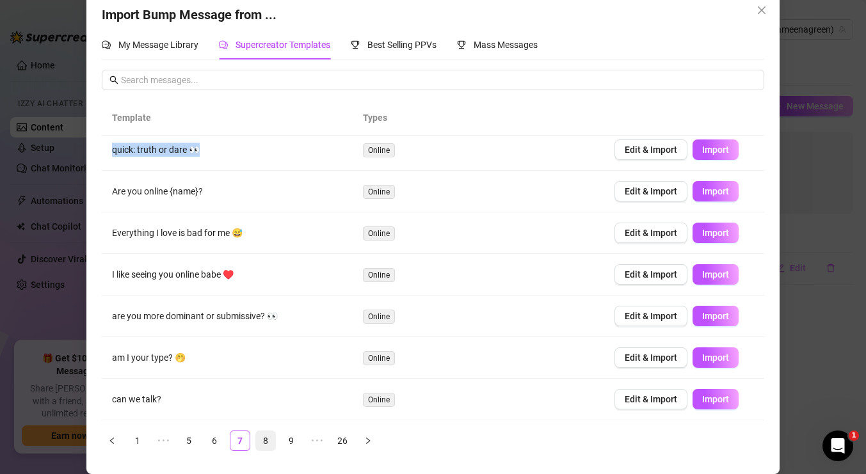
click at [258, 442] on link "8" at bounding box center [265, 440] width 19 height 19
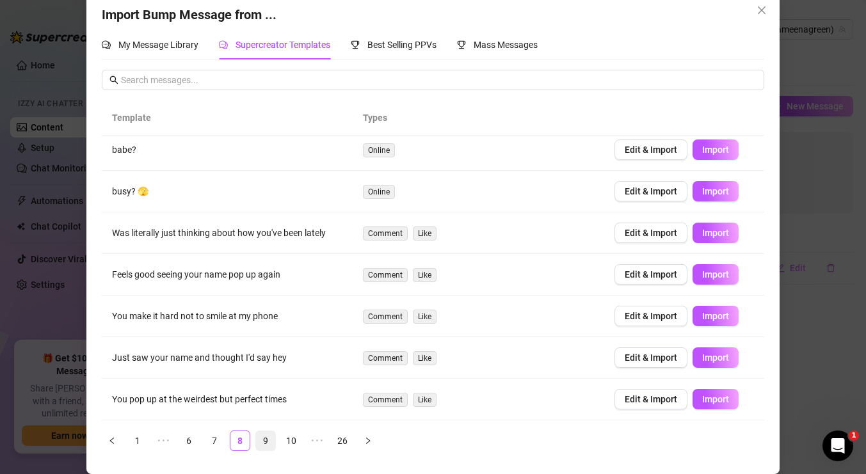
click at [261, 431] on link "9" at bounding box center [265, 440] width 19 height 19
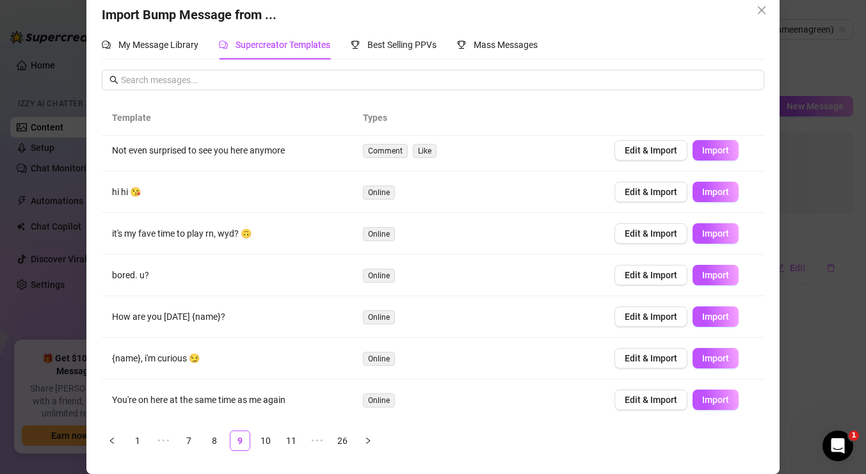
scroll to position [139, 0]
click at [128, 191] on td "hi hi 😘" at bounding box center [227, 192] width 251 height 42
click at [264, 431] on li "10" at bounding box center [265, 441] width 20 height 20
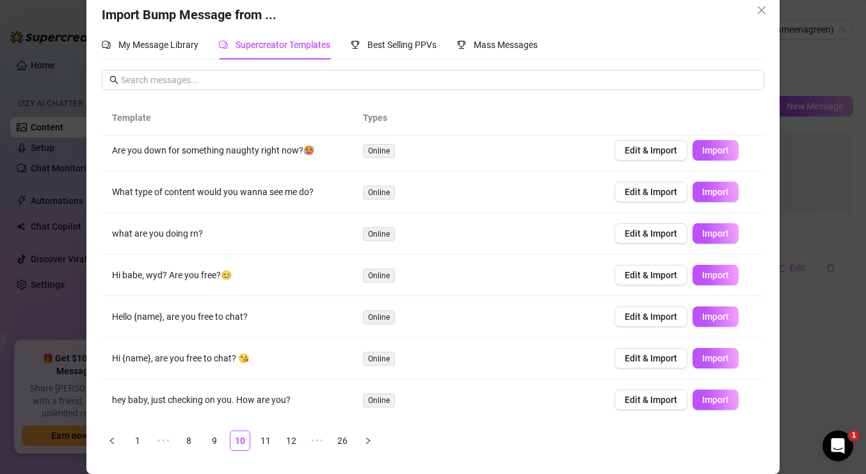
scroll to position [131, 0]
click at [274, 152] on td "Are you down for something naughty right now?🥵" at bounding box center [227, 150] width 251 height 42
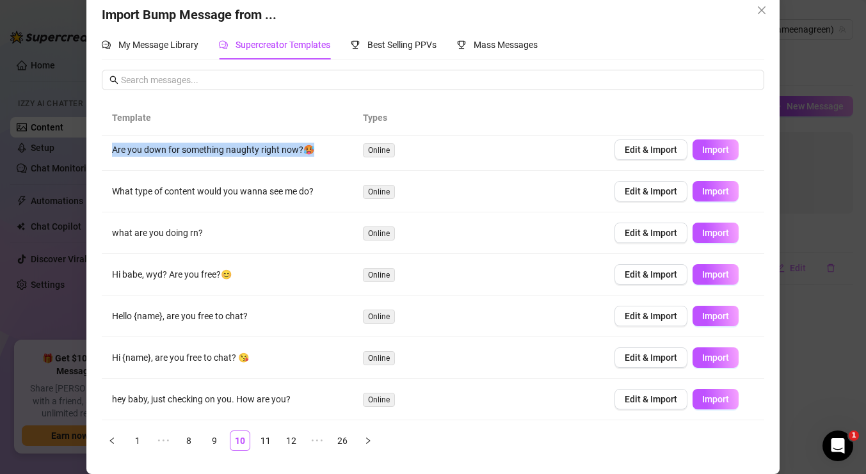
click at [274, 152] on td "Are you down for something naughty right now?🥵" at bounding box center [227, 150] width 251 height 42
click at [213, 314] on td "Hello {name}, are you free to chat?" at bounding box center [227, 317] width 251 height 42
click at [207, 358] on td "Hi {name}, are you free to chat? 😘" at bounding box center [227, 358] width 251 height 42
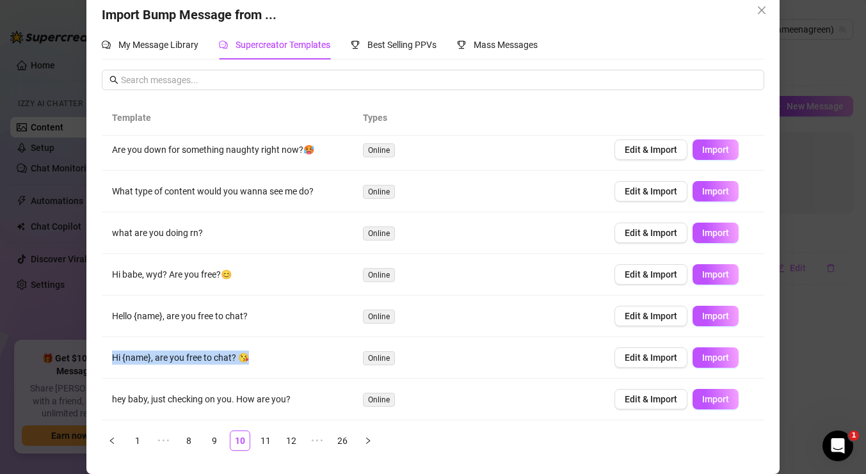
click at [207, 358] on td "Hi {name}, are you free to chat? 😘" at bounding box center [227, 358] width 251 height 42
click at [250, 403] on td "hey baby, just checking on you. How are you?" at bounding box center [227, 400] width 251 height 42
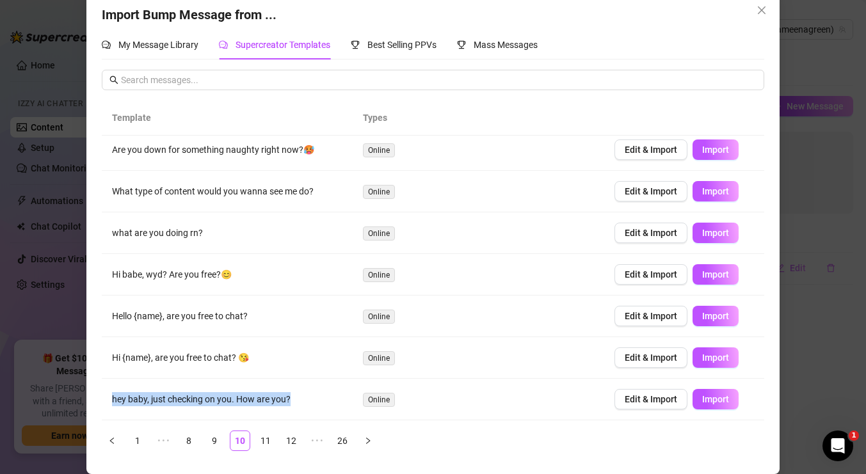
click at [250, 403] on td "hey baby, just checking on you. How are you?" at bounding box center [227, 400] width 251 height 42
click at [257, 433] on link "11" at bounding box center [265, 440] width 19 height 19
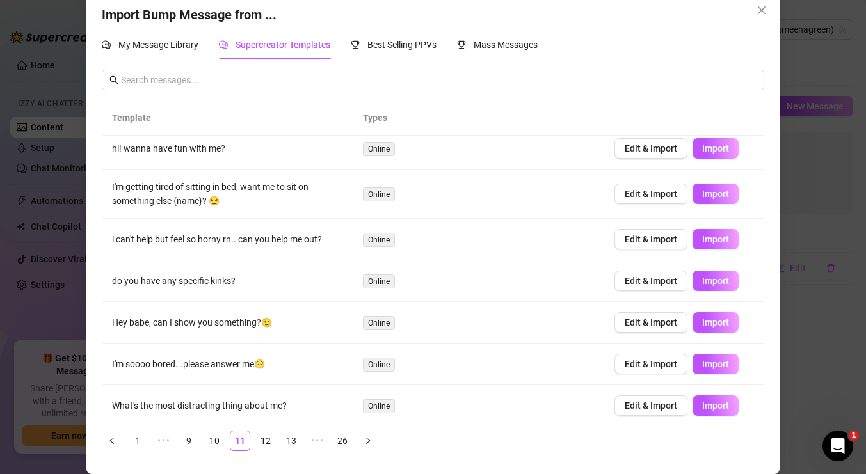
scroll to position [139, 0]
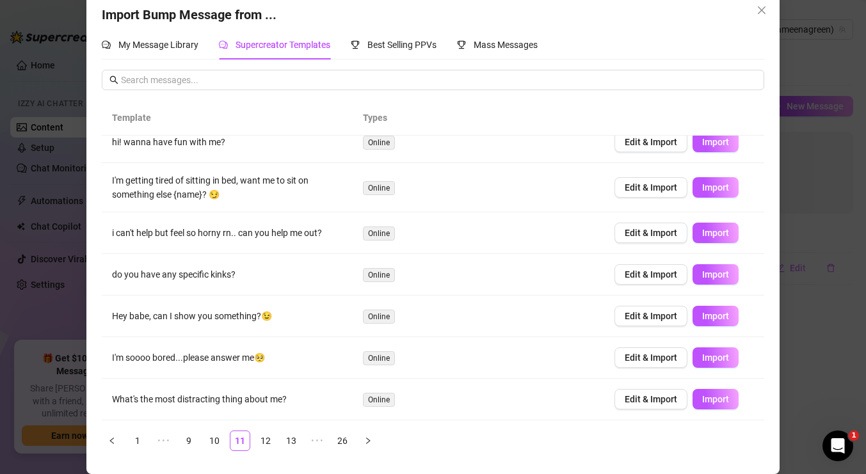
click at [221, 275] on td "do you have any specific kinks?" at bounding box center [227, 275] width 251 height 42
click at [271, 438] on link "12" at bounding box center [265, 440] width 19 height 19
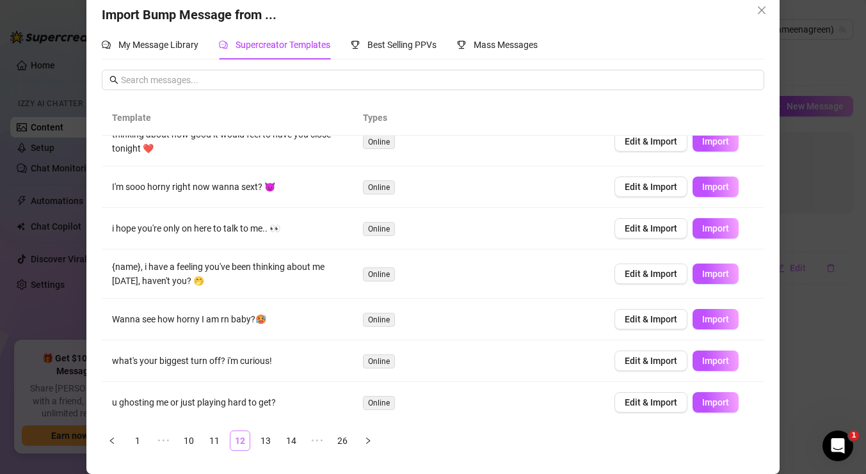
scroll to position [0, 0]
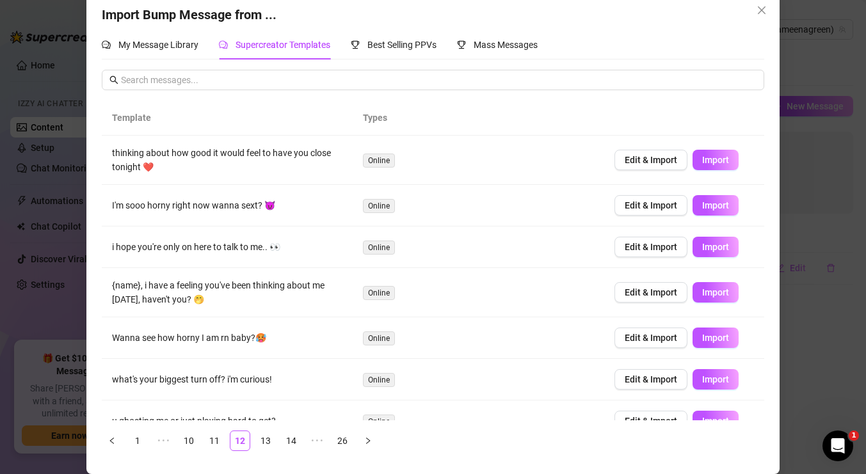
click at [223, 207] on td "I'm sooo horny right now wanna sext? 😈" at bounding box center [227, 206] width 251 height 42
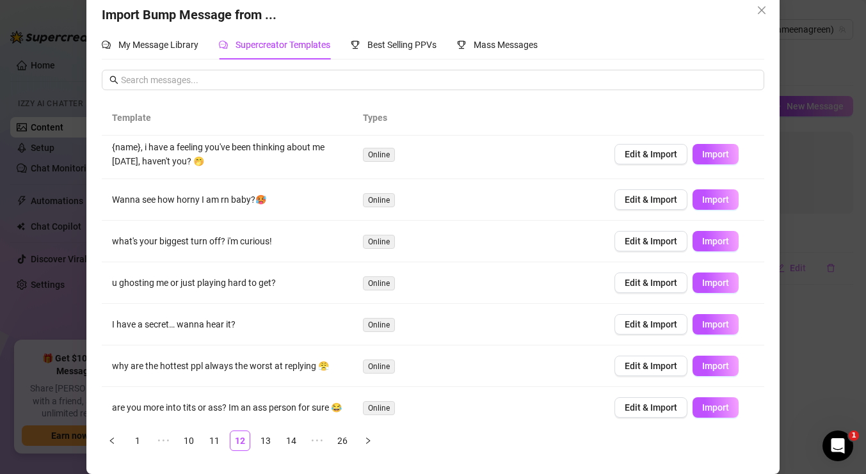
scroll to position [147, 0]
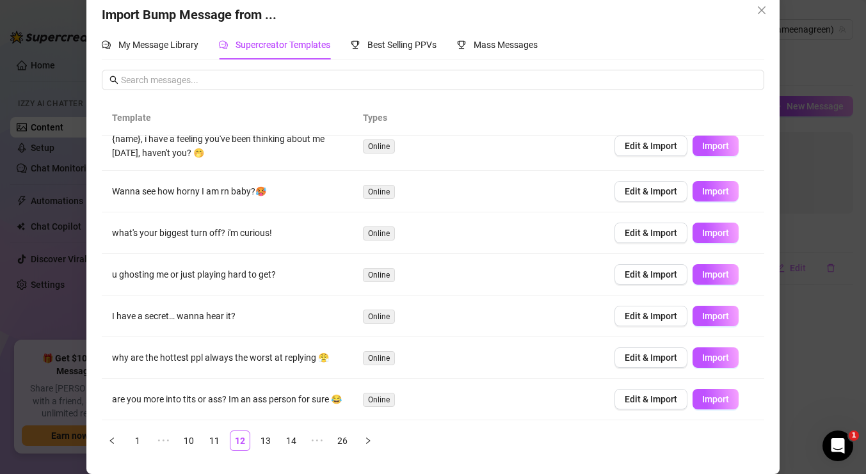
click at [220, 190] on td "Wanna see how horny I am rn baby?🥵" at bounding box center [227, 192] width 251 height 42
click at [266, 440] on link "13" at bounding box center [265, 440] width 19 height 19
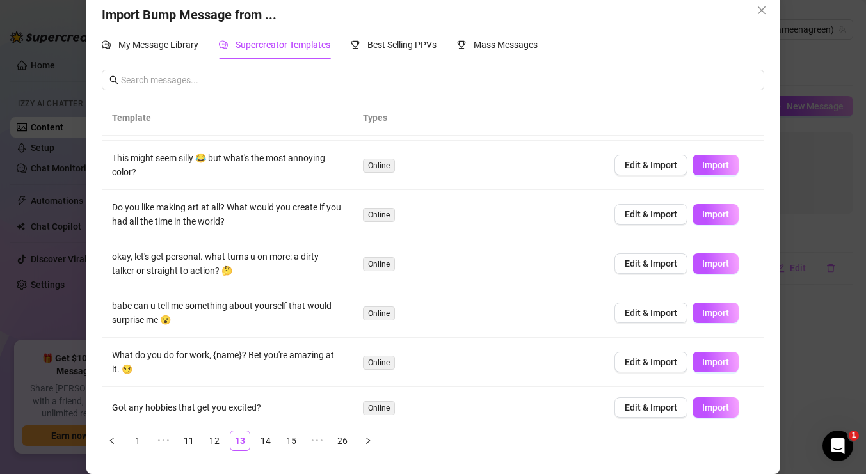
scroll to position [193, 0]
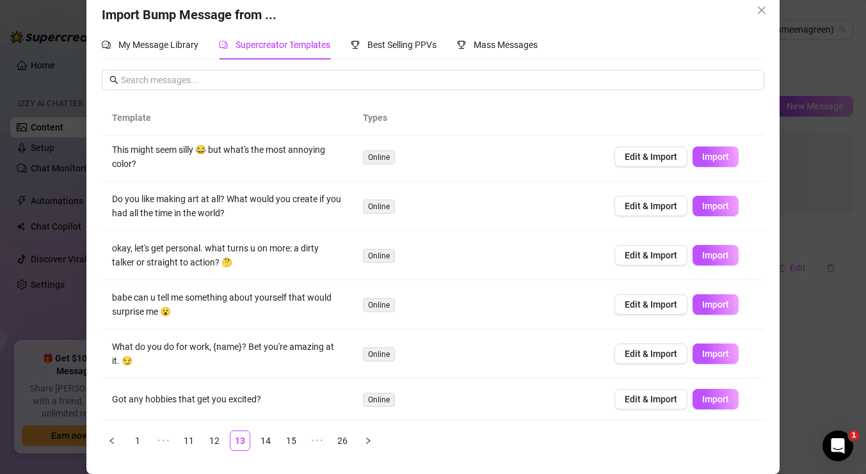
click at [245, 294] on td "babe can u tell me something about yourself that would surprise me 😮" at bounding box center [227, 304] width 251 height 49
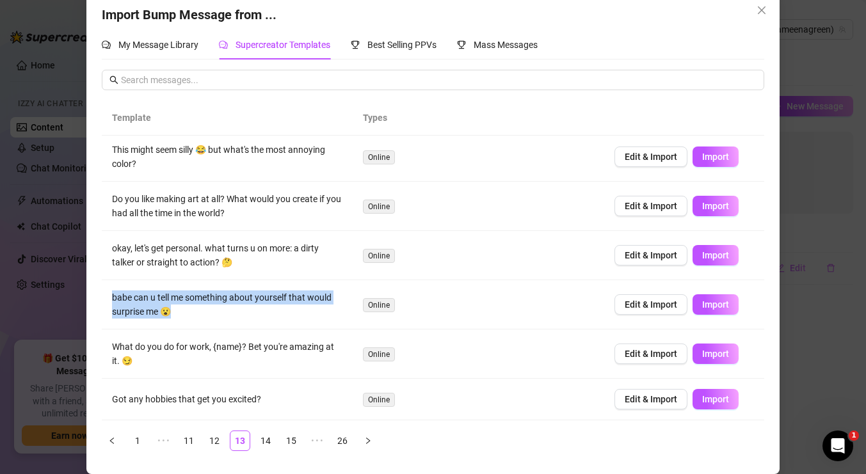
click at [245, 294] on td "babe can u tell me something about yourself that would surprise me 😮" at bounding box center [227, 304] width 251 height 49
click at [261, 432] on link "14" at bounding box center [265, 440] width 19 height 19
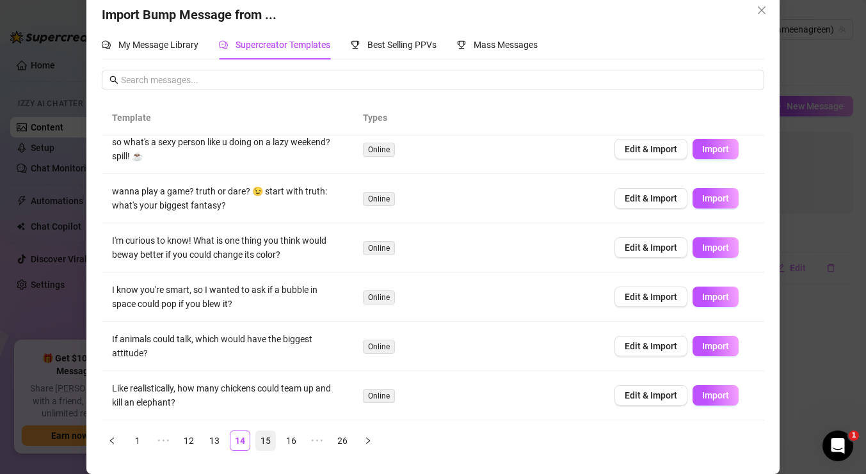
click at [275, 442] on li "15" at bounding box center [265, 441] width 20 height 20
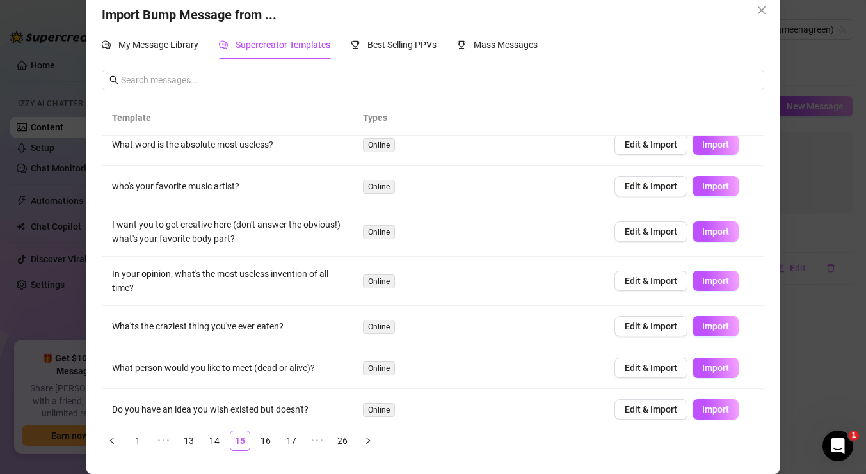
scroll to position [162, 0]
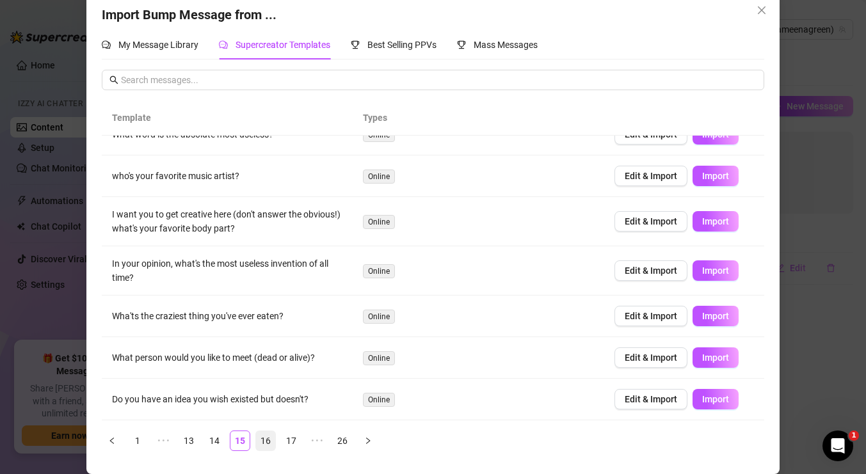
click at [273, 440] on link "16" at bounding box center [265, 440] width 19 height 19
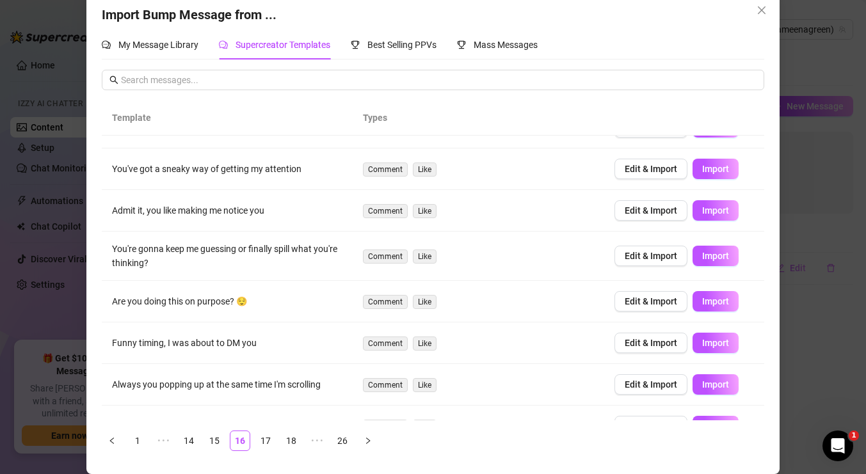
scroll to position [139, 0]
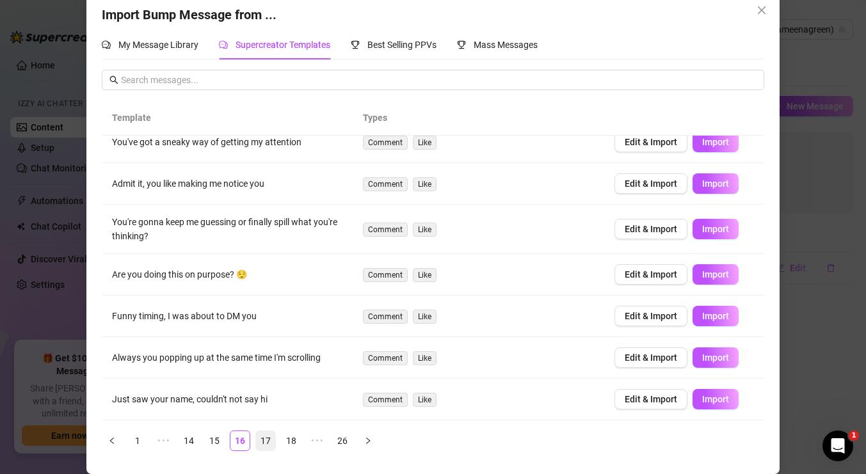
click at [268, 442] on link "17" at bounding box center [265, 440] width 19 height 19
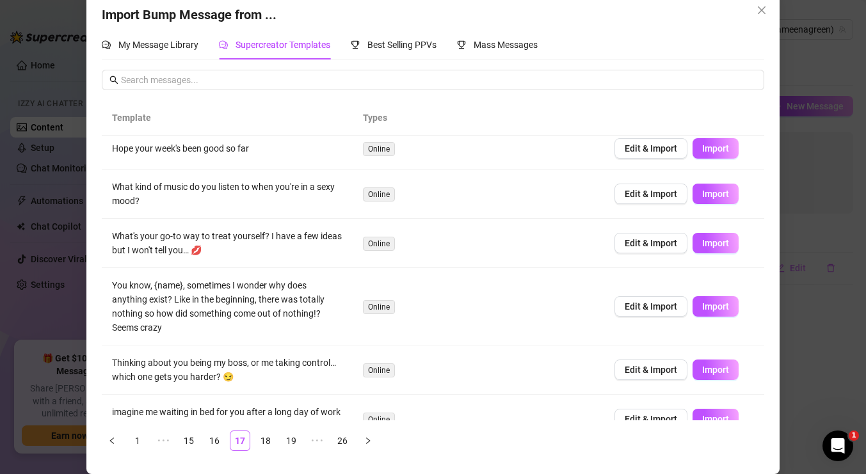
scroll to position [205, 0]
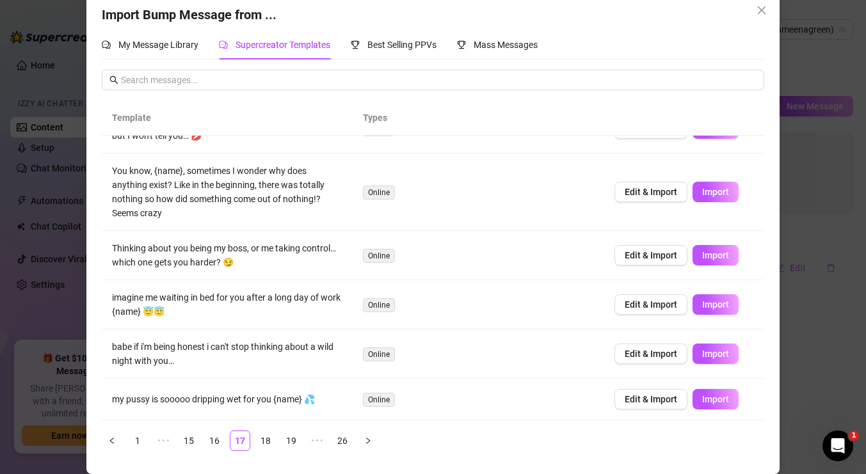
click at [249, 298] on td "imagine me waiting in bed for you after a long day of work {name} 😇😇" at bounding box center [227, 304] width 251 height 49
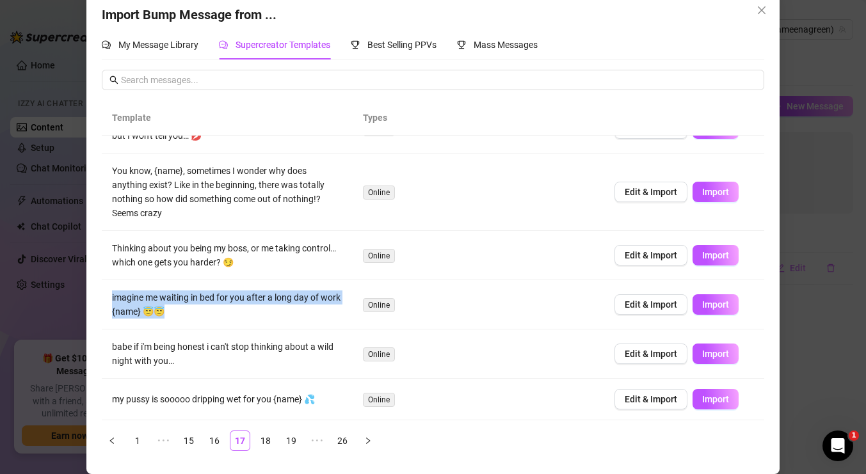
click at [249, 298] on td "imagine me waiting in bed for you after a long day of work {name} 😇😇" at bounding box center [227, 304] width 251 height 49
click at [259, 438] on link "18" at bounding box center [265, 440] width 19 height 19
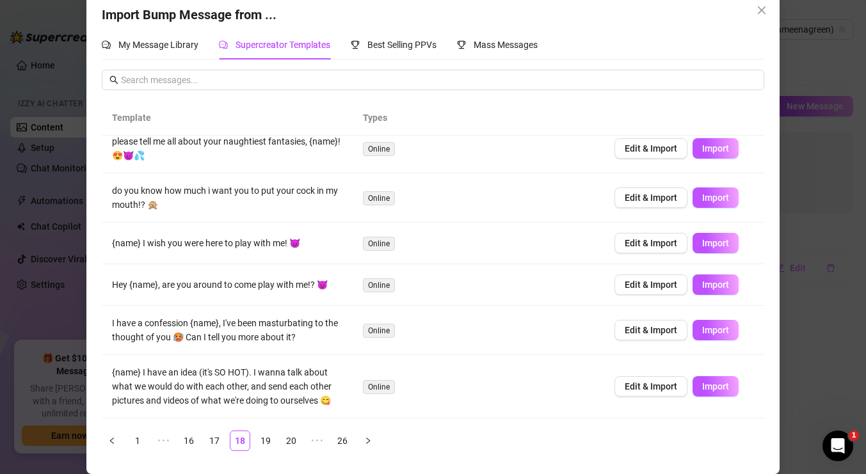
scroll to position [61, 0]
click at [213, 195] on td "do you know how much i want you to put your cock in my mouth!? 🙊" at bounding box center [227, 197] width 251 height 49
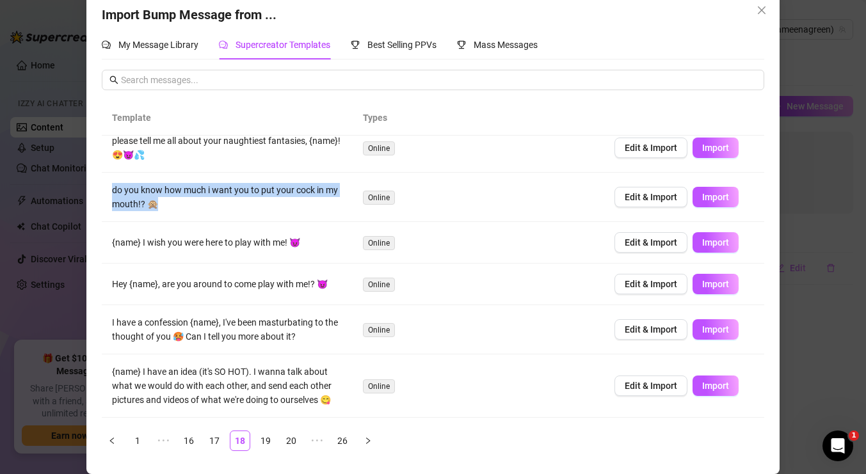
click at [213, 195] on td "do you know how much i want you to put your cock in my mouth!? 🙊" at bounding box center [227, 197] width 251 height 49
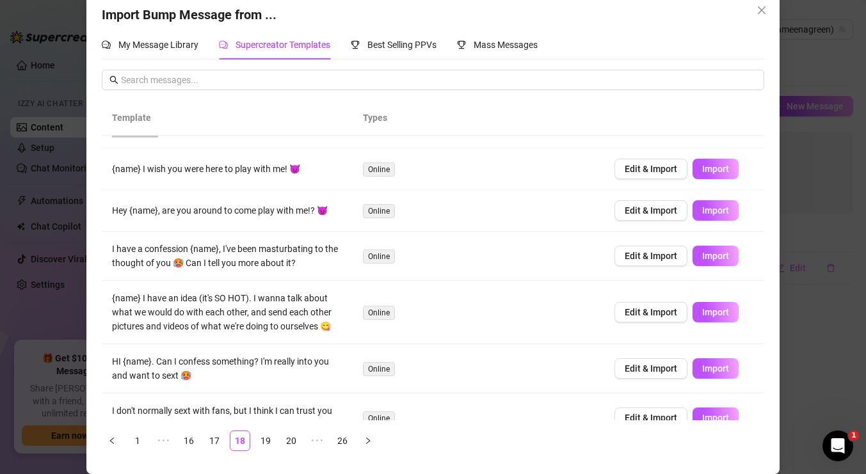
scroll to position [140, 0]
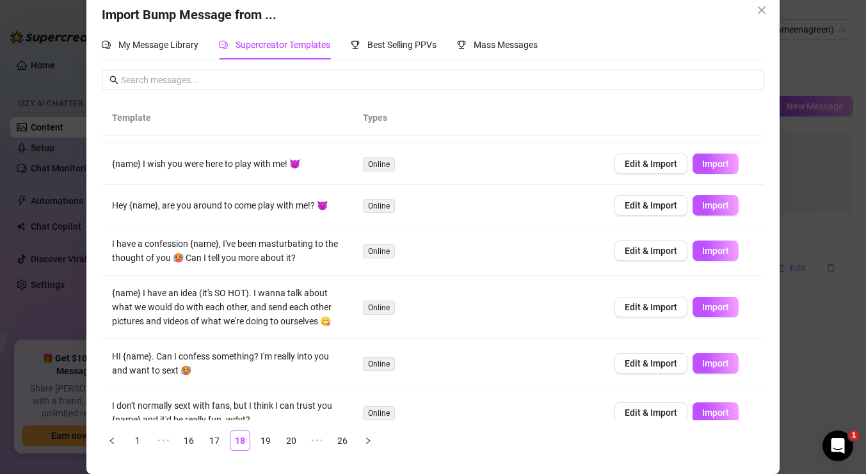
click at [220, 161] on td "{name} I wish you were here to play with me! 😈" at bounding box center [227, 164] width 251 height 42
click at [220, 160] on td "{name} I wish you were here to play with me! 😈" at bounding box center [227, 164] width 251 height 42
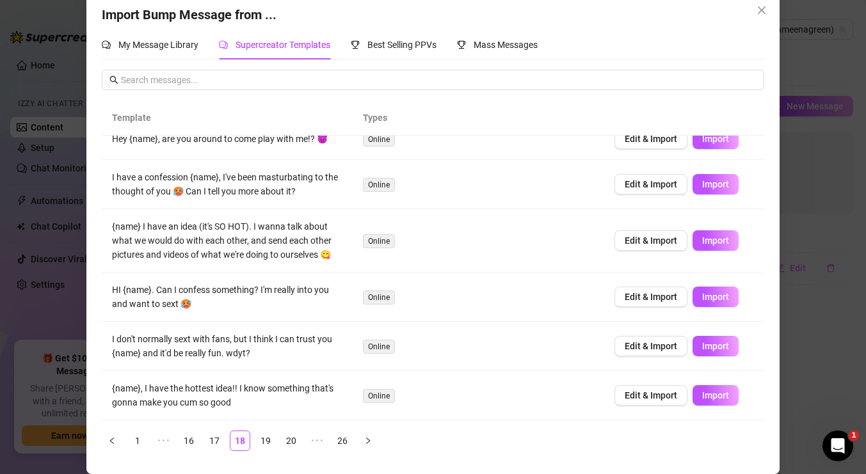
scroll to position [207, 0]
click at [262, 438] on link "19" at bounding box center [265, 440] width 19 height 19
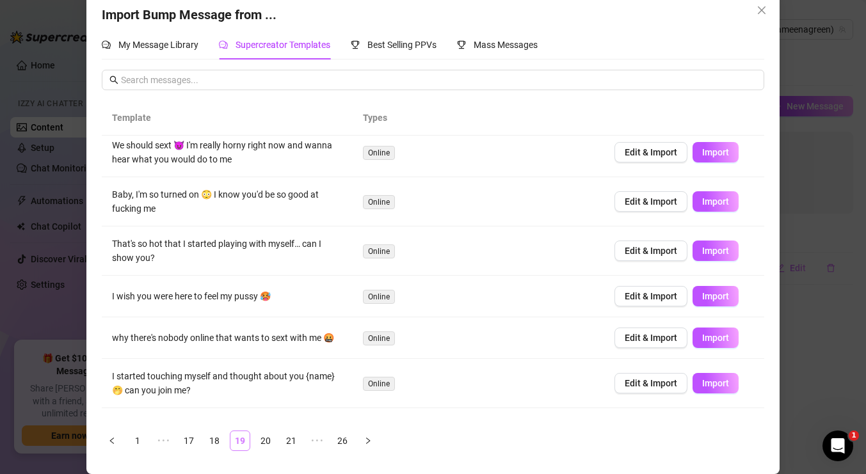
scroll to position [0, 0]
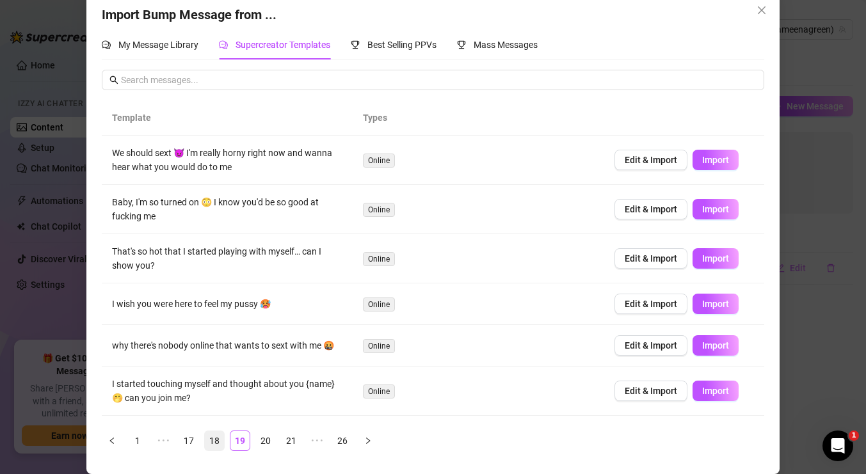
click at [220, 440] on link "18" at bounding box center [214, 440] width 19 height 19
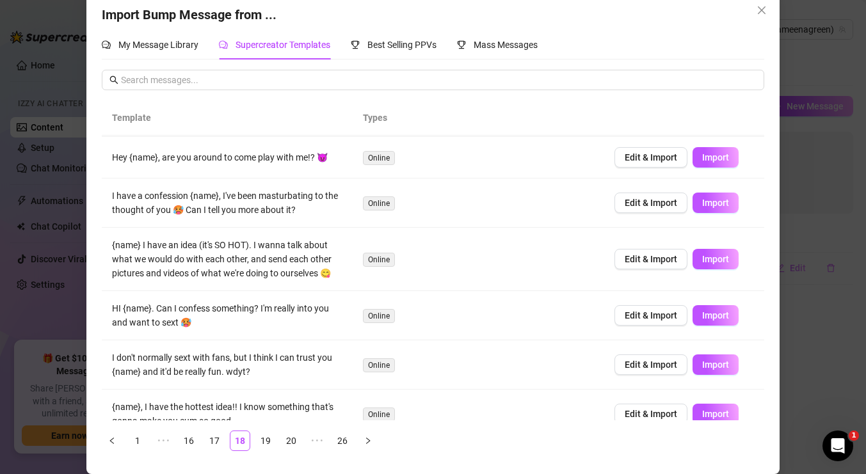
scroll to position [207, 0]
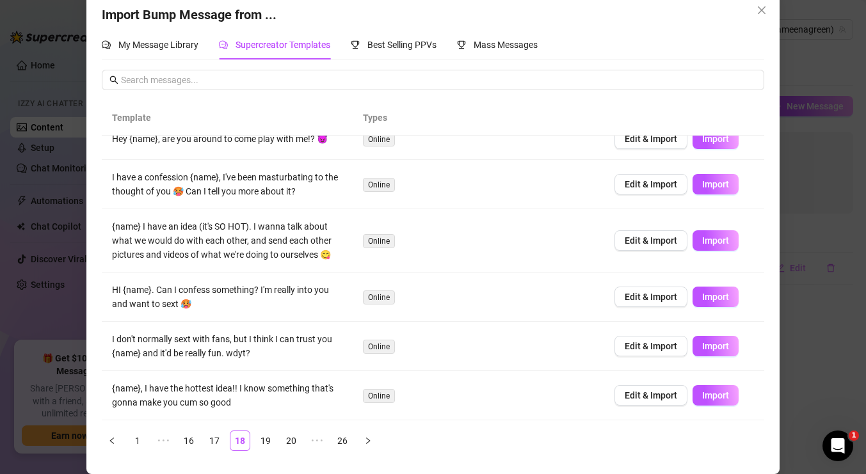
click at [219, 385] on td "{name}, I have the hottest idea!! I know something that's gonna make you cum so…" at bounding box center [227, 395] width 251 height 49
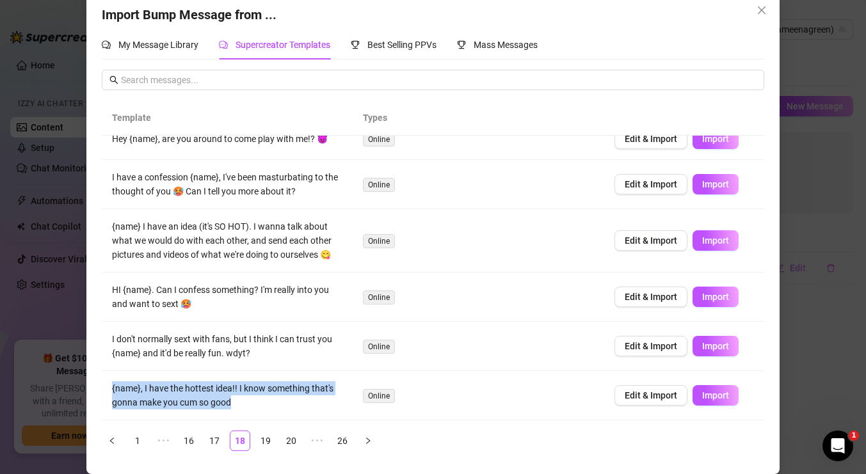
click at [219, 385] on td "{name}, I have the hottest idea!! I know something that's gonna make you cum so…" at bounding box center [227, 395] width 251 height 49
click at [264, 441] on link "19" at bounding box center [265, 440] width 19 height 19
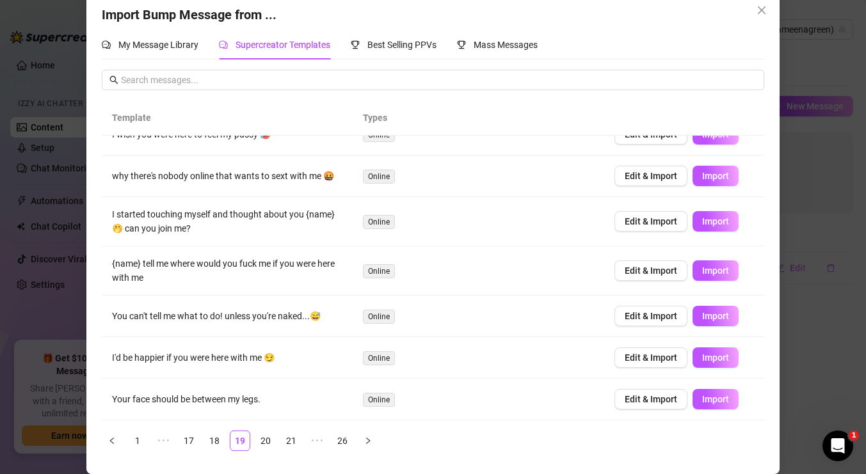
scroll to position [141, 0]
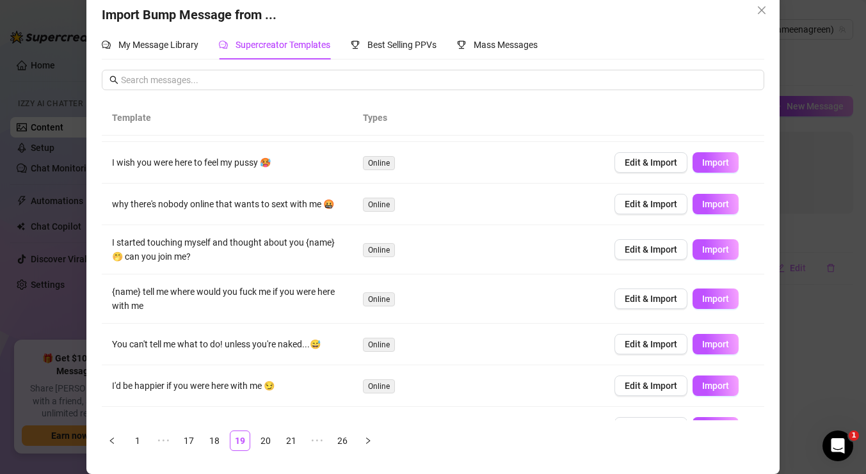
click at [246, 166] on td "I wish you were here to feel my pussy 🥵" at bounding box center [227, 163] width 251 height 42
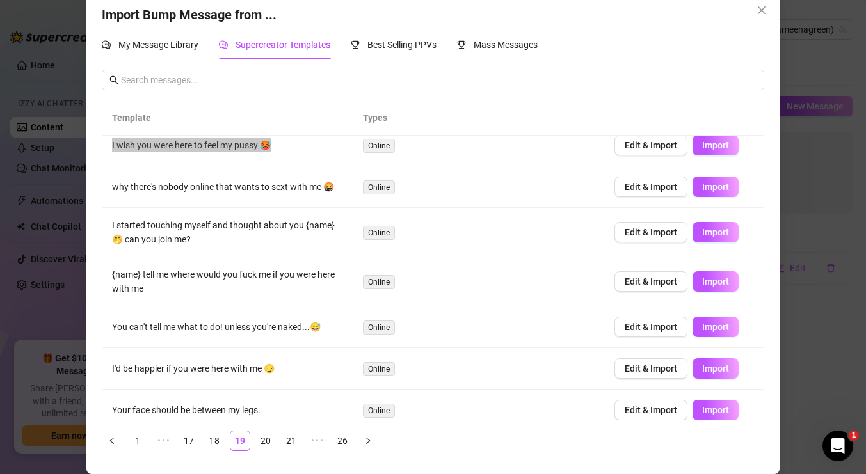
scroll to position [170, 0]
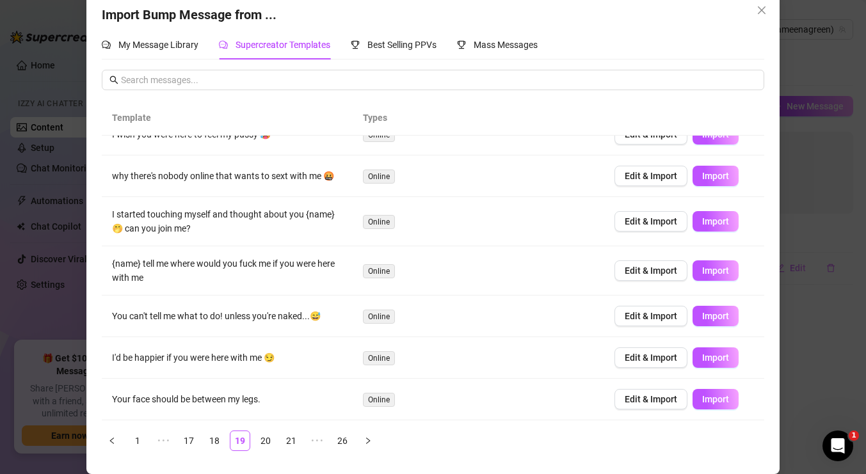
click at [238, 395] on td "Your face should be between my legs." at bounding box center [227, 400] width 251 height 42
click at [259, 442] on link "20" at bounding box center [265, 440] width 19 height 19
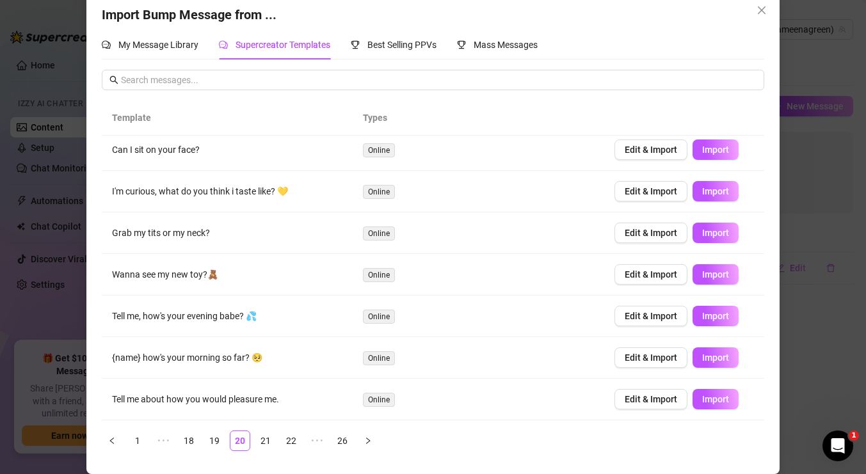
scroll to position [8, 0]
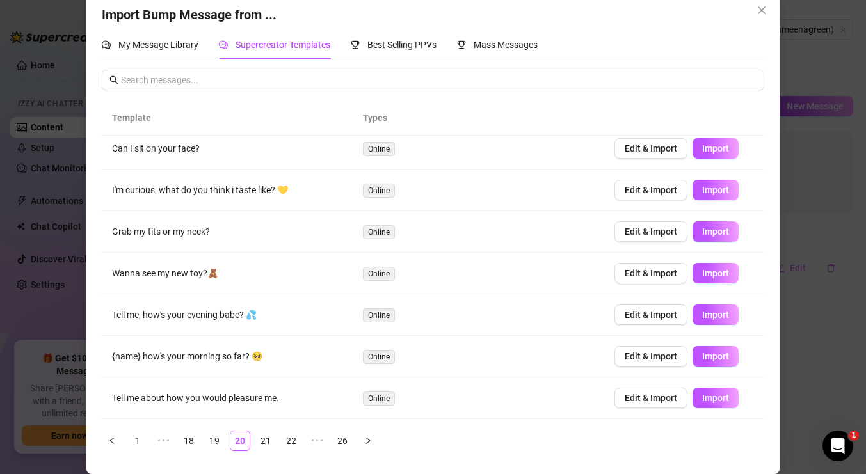
click at [172, 146] on td "Can I sit on your face?" at bounding box center [227, 149] width 251 height 42
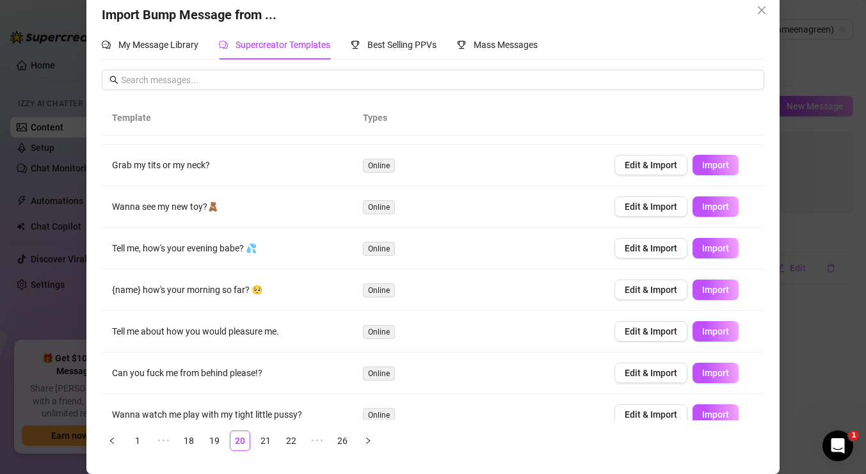
scroll to position [131, 0]
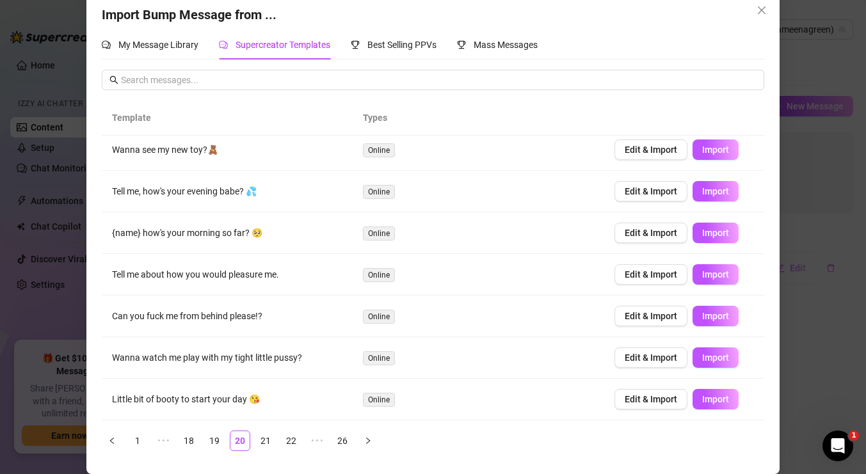
click at [246, 358] on td "Wanna watch me play with my tight little pussy?" at bounding box center [227, 358] width 251 height 42
click at [233, 398] on td "Little bit of booty to start your day 😘" at bounding box center [227, 400] width 251 height 42
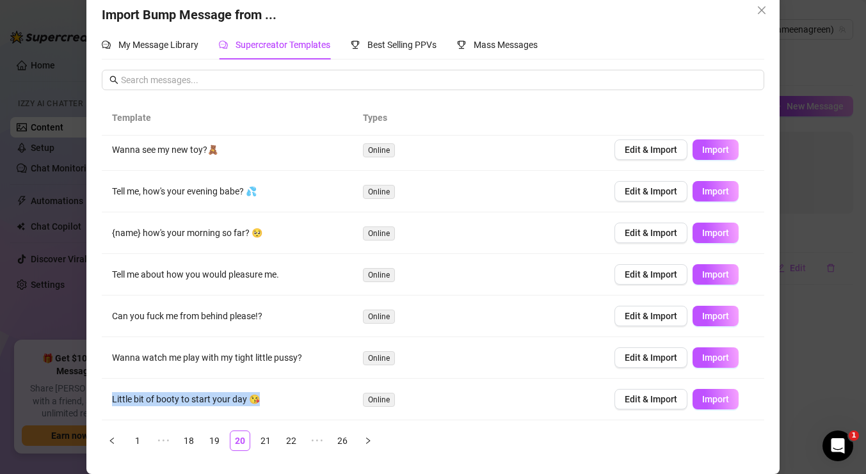
click at [233, 398] on td "Little bit of booty to start your day 😘" at bounding box center [227, 400] width 251 height 42
click at [227, 273] on td "Tell me about how you would pleasure me." at bounding box center [227, 275] width 251 height 42
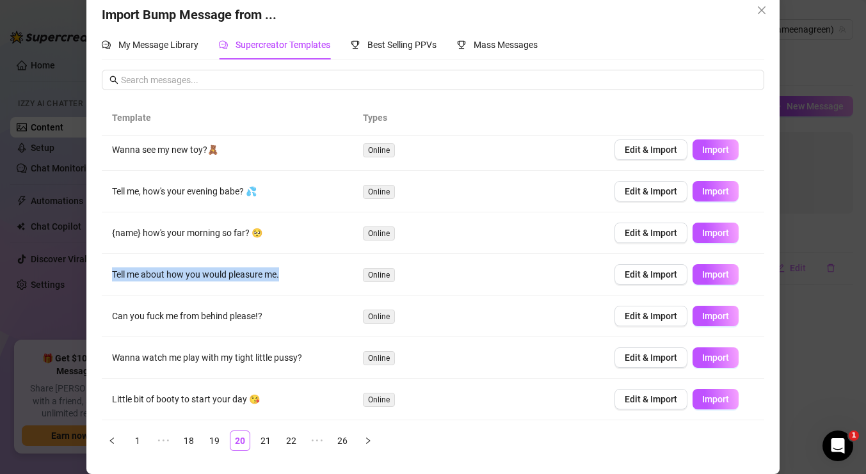
click at [227, 273] on td "Tell me about how you would pleasure me." at bounding box center [227, 275] width 251 height 42
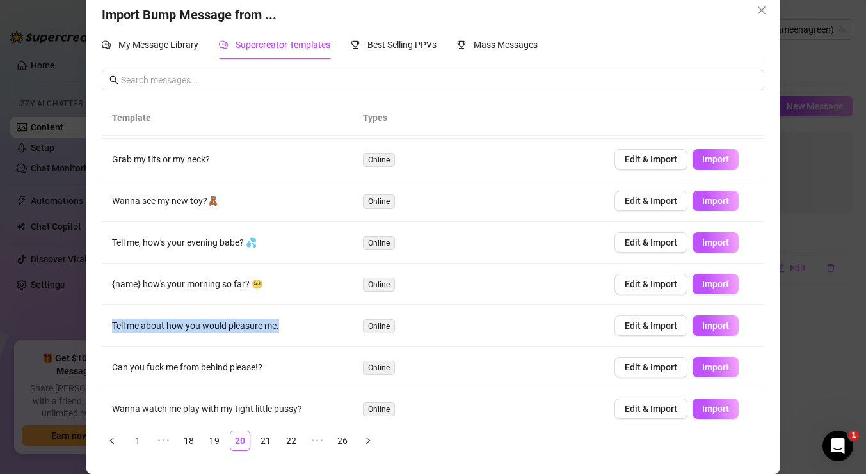
scroll to position [84, 0]
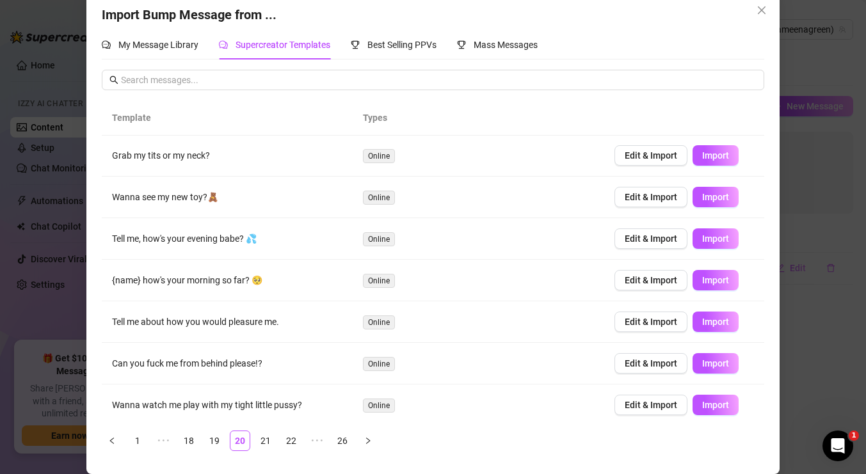
click at [200, 191] on td "Wanna see my new toy?🧸" at bounding box center [227, 198] width 251 height 42
click at [258, 446] on link "21" at bounding box center [265, 440] width 19 height 19
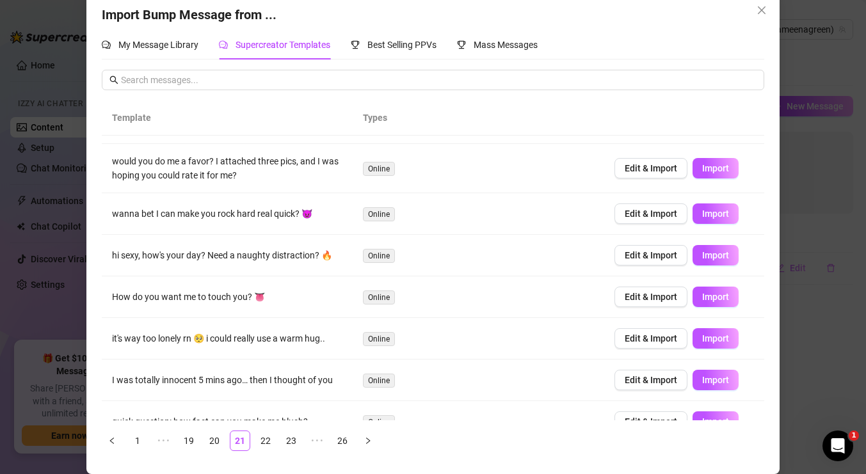
scroll to position [139, 0]
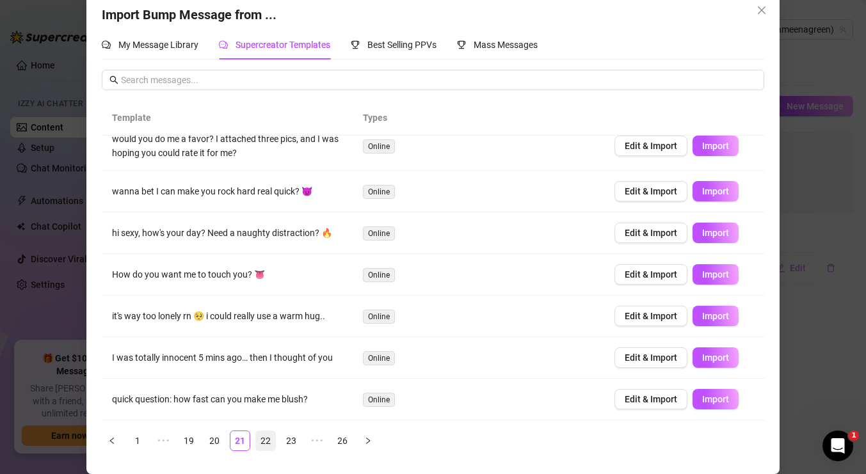
click at [255, 437] on li "22" at bounding box center [265, 441] width 20 height 20
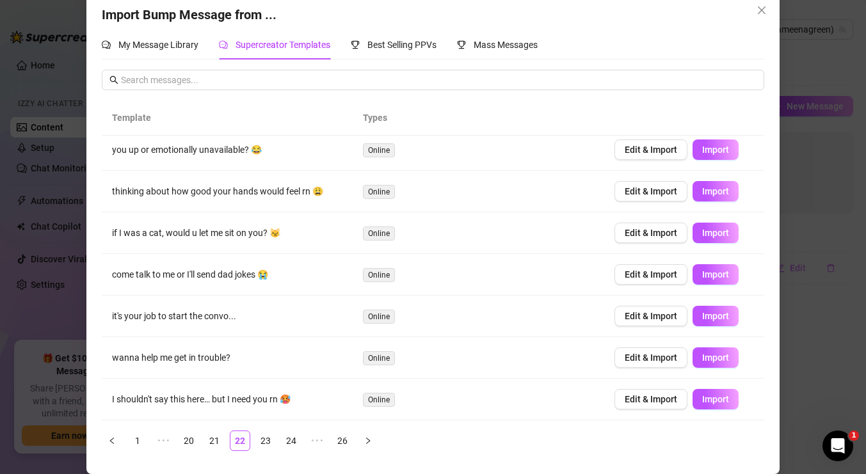
click at [245, 191] on td "thinking about how good your hands would feel rn 😩" at bounding box center [227, 192] width 251 height 42
click at [198, 278] on td "come talk to me or I'll send dad jokes 😭" at bounding box center [227, 275] width 251 height 42
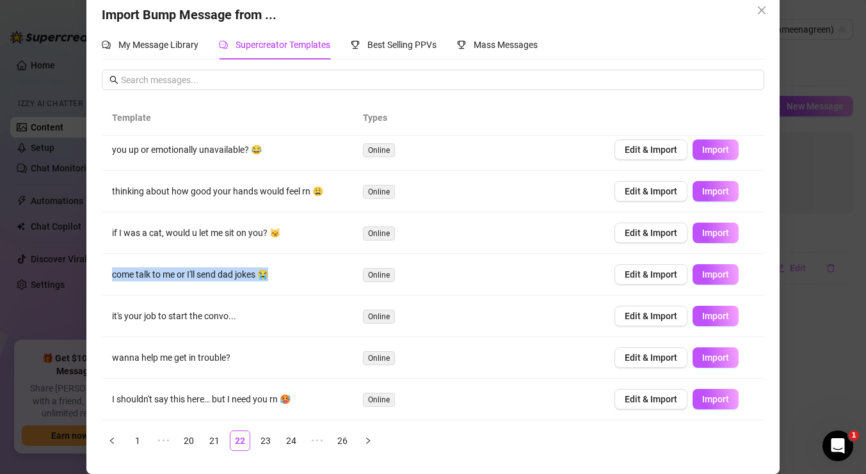
click at [198, 278] on td "come talk to me or I'll send dad jokes 😭" at bounding box center [227, 275] width 251 height 42
click at [255, 313] on td "it's your job to start the convo..." at bounding box center [227, 317] width 251 height 42
click at [262, 438] on link "23" at bounding box center [265, 440] width 19 height 19
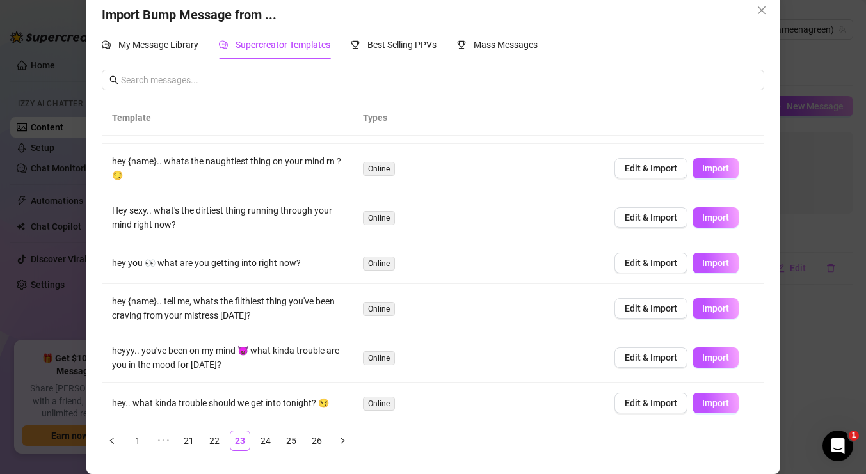
scroll to position [162, 0]
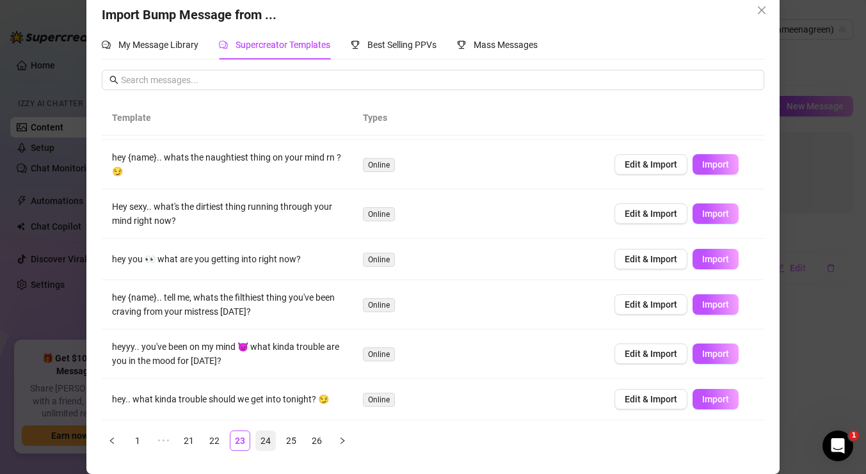
click at [267, 439] on link "24" at bounding box center [265, 440] width 19 height 19
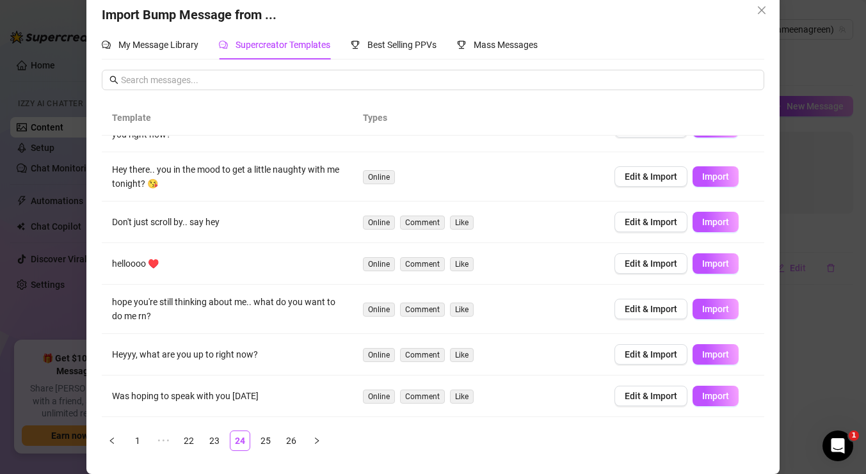
scroll to position [134, 0]
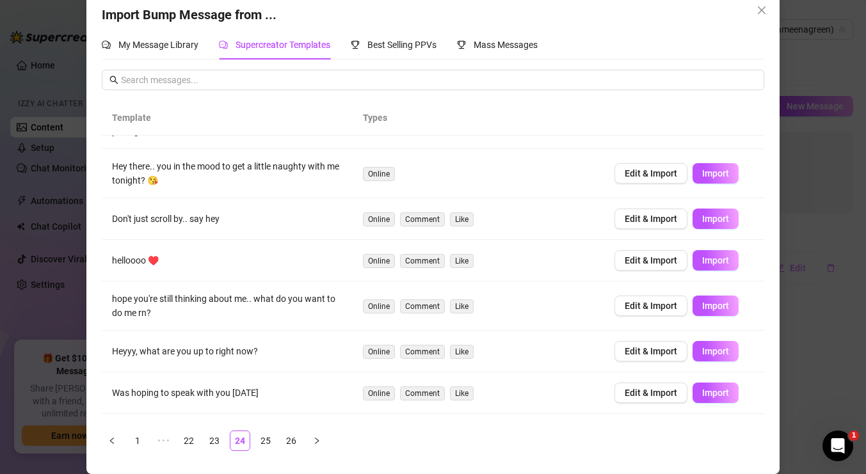
click at [139, 261] on td "helloooo ♥️" at bounding box center [227, 261] width 251 height 42
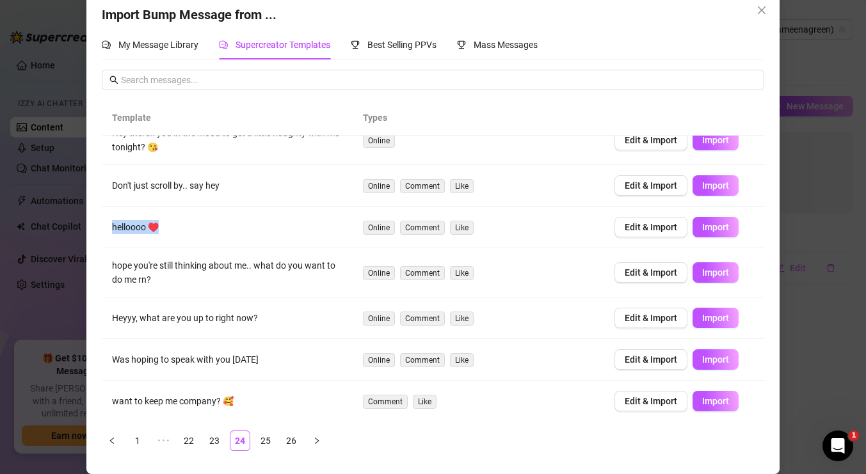
scroll to position [170, 0]
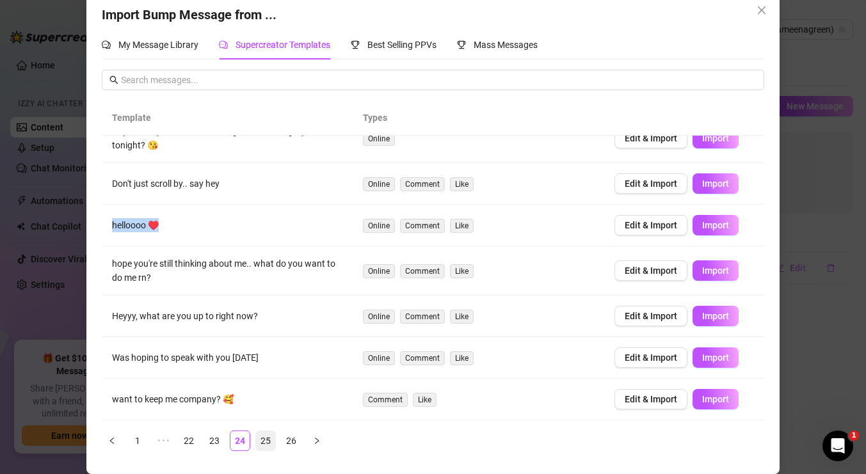
click at [268, 438] on link "25" at bounding box center [265, 440] width 19 height 19
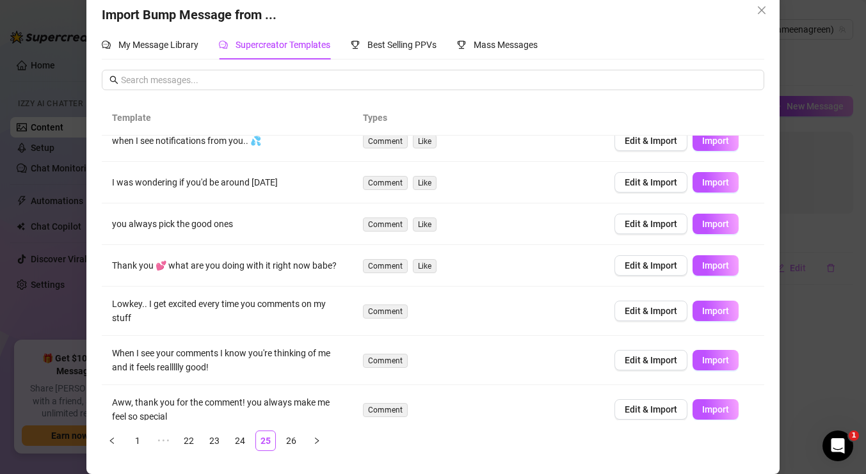
scroll to position [154, 0]
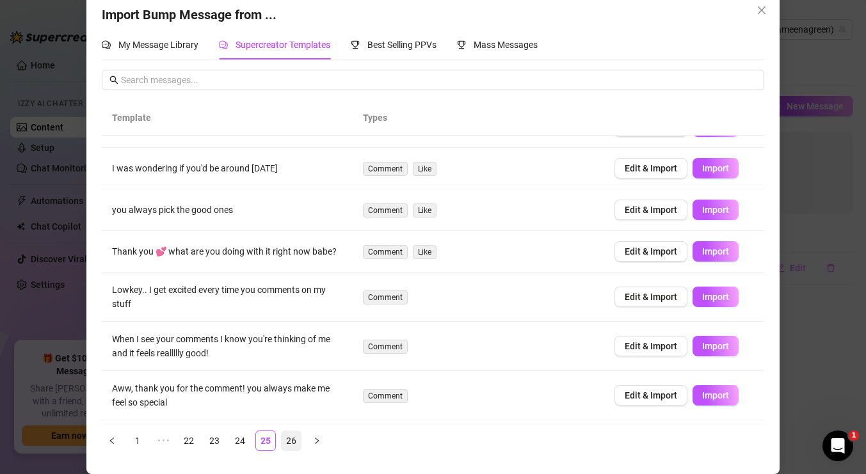
click at [296, 438] on link "26" at bounding box center [291, 440] width 19 height 19
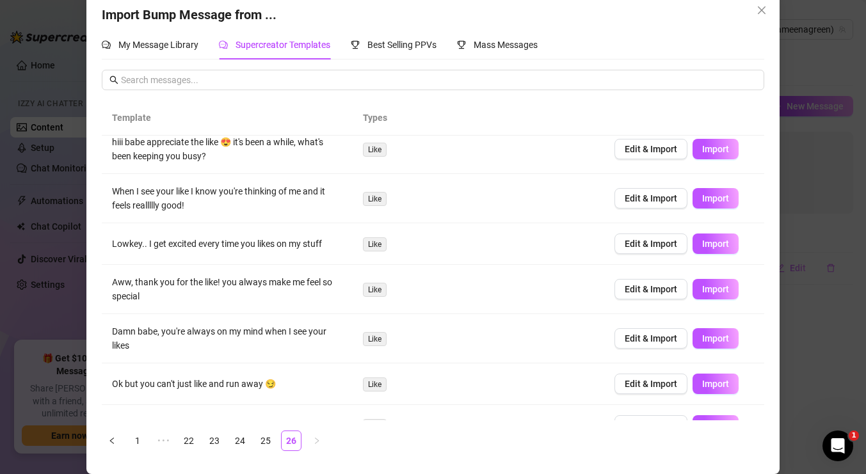
scroll to position [120, 0]
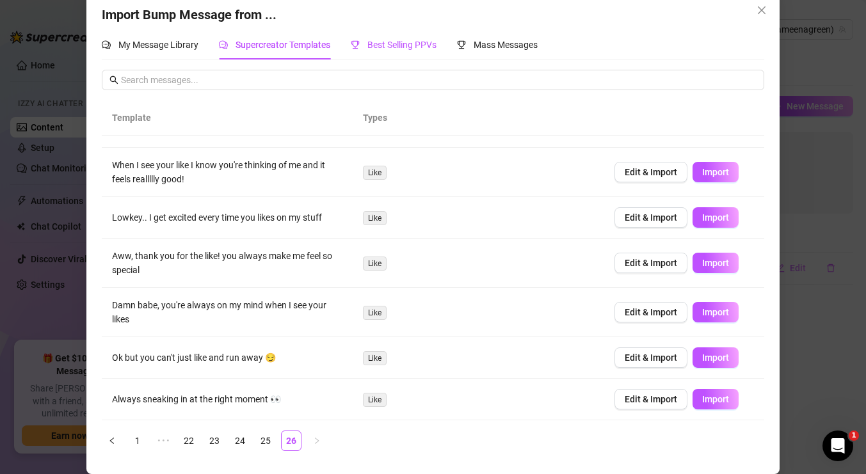
click at [399, 50] on span "Best Selling PPVs" at bounding box center [401, 45] width 69 height 10
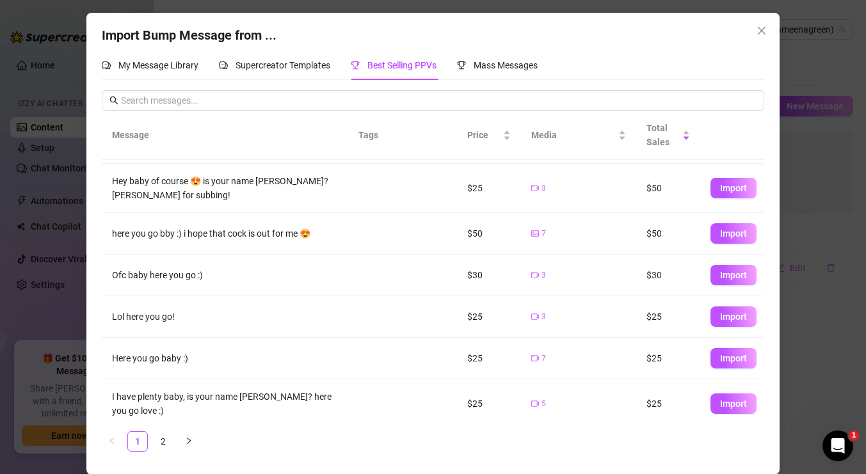
scroll to position [1, 0]
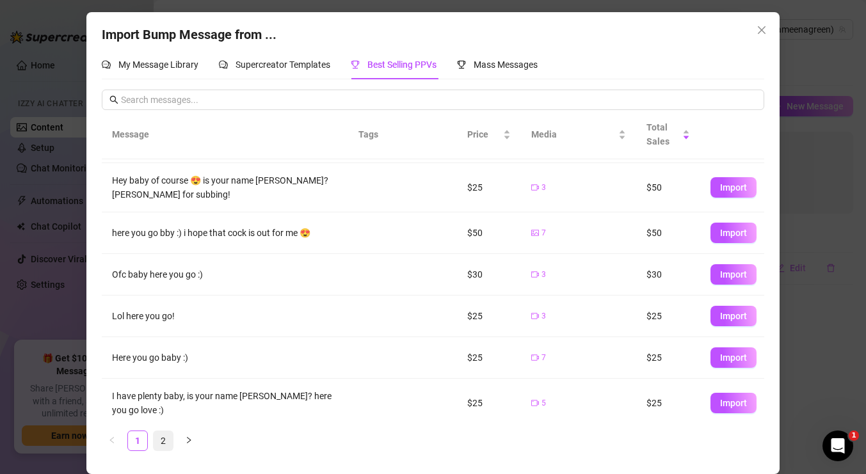
click at [166, 437] on link "2" at bounding box center [163, 440] width 19 height 19
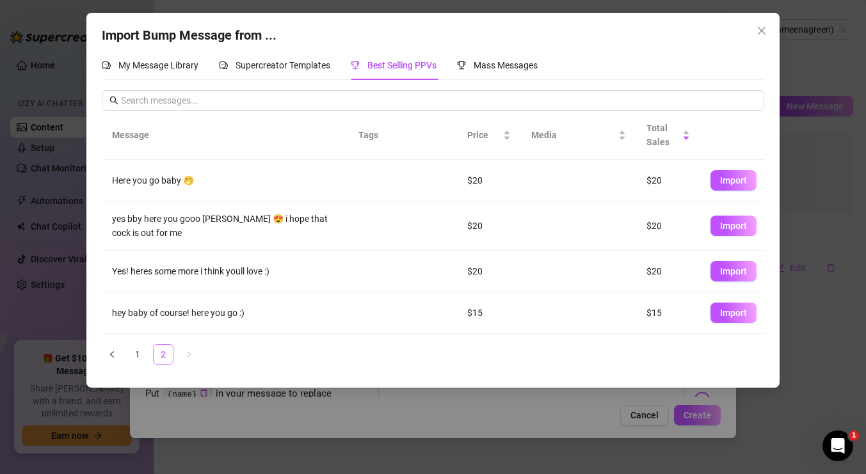
scroll to position [0, 0]
click at [524, 61] on span "Mass Messages" at bounding box center [506, 65] width 64 height 10
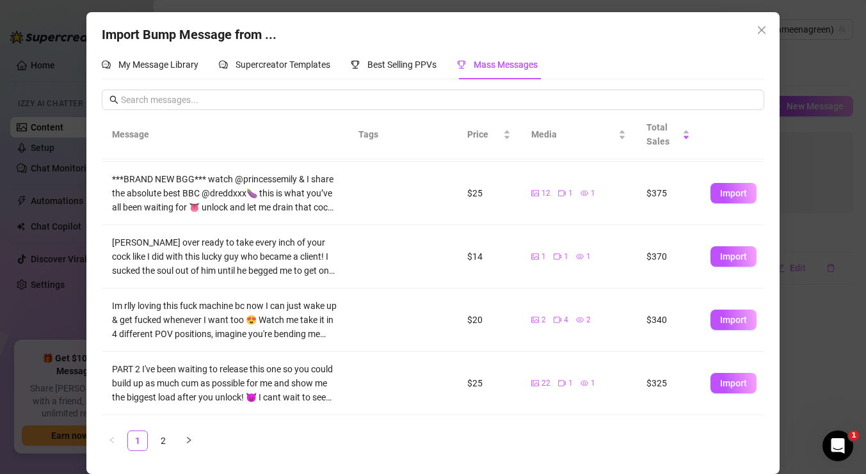
scroll to position [373, 0]
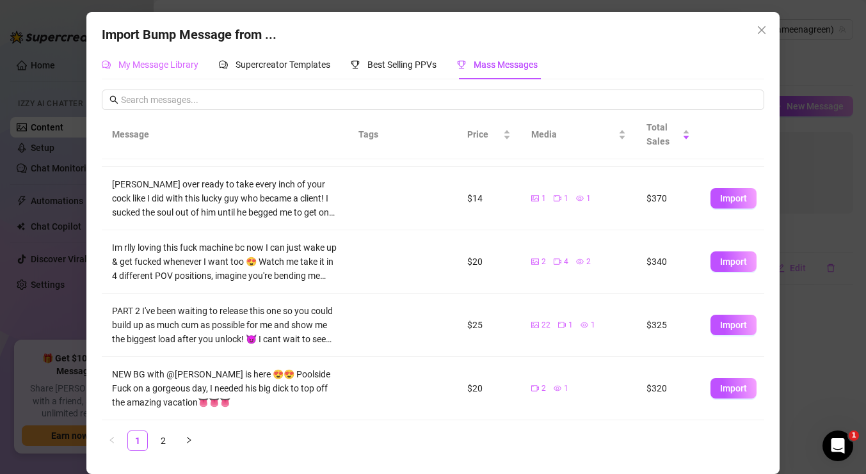
click at [173, 74] on div "My Message Library" at bounding box center [150, 64] width 97 height 29
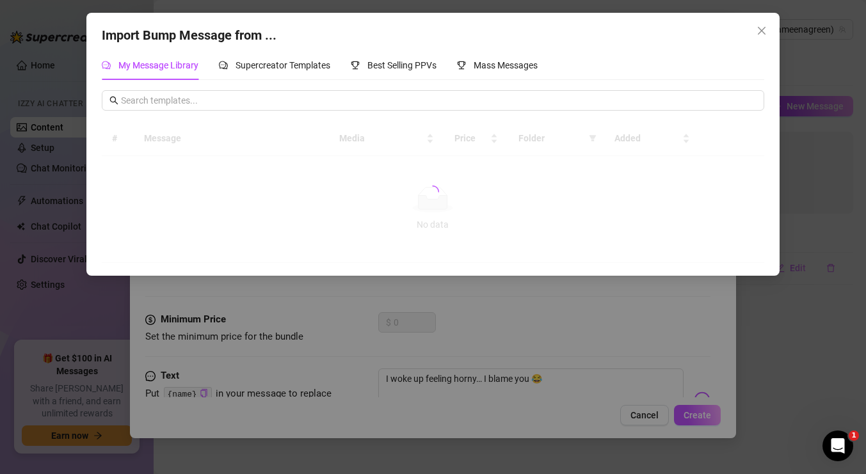
scroll to position [0, 0]
click at [298, 70] on span "Supercreator Templates" at bounding box center [283, 65] width 95 height 10
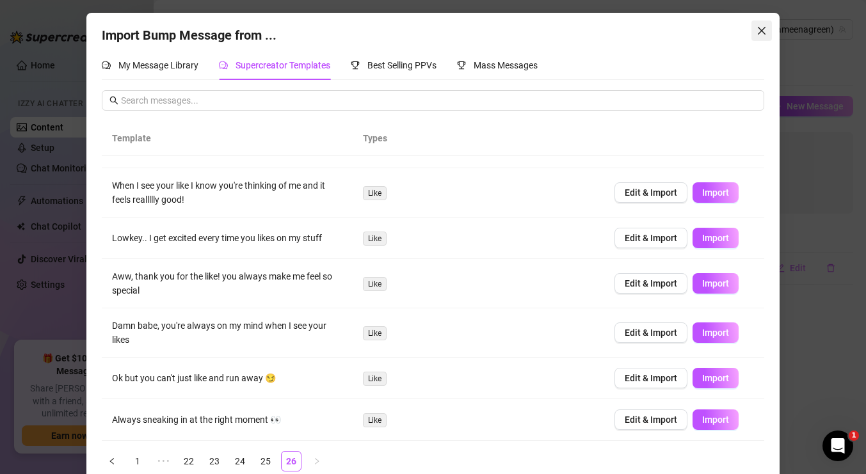
click at [761, 26] on icon "close" at bounding box center [762, 31] width 10 height 10
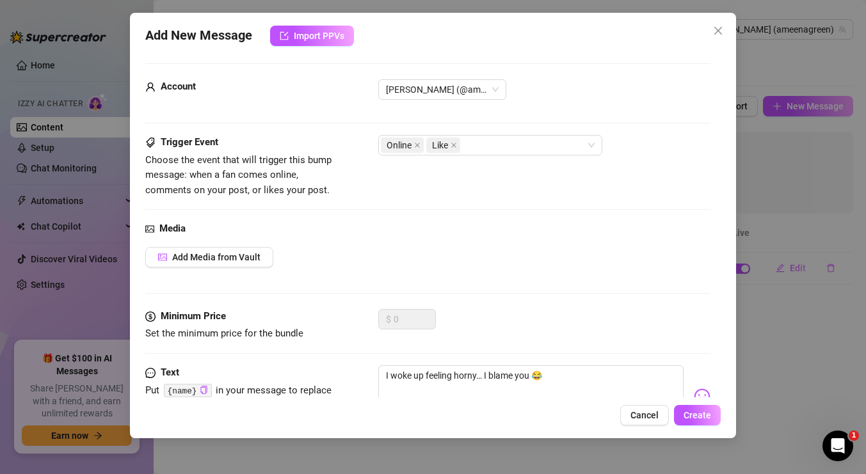
scroll to position [12, 0]
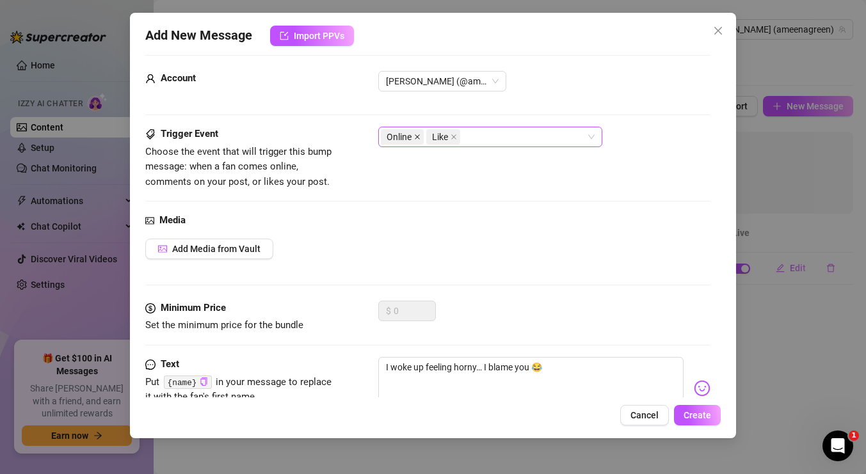
click at [419, 134] on icon "close" at bounding box center [417, 137] width 6 height 6
click at [410, 135] on icon "close" at bounding box center [408, 136] width 5 height 5
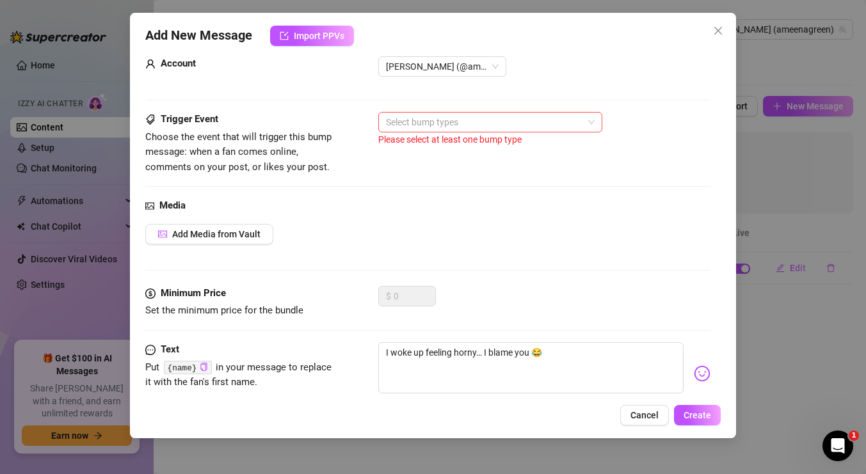
scroll to position [58, 0]
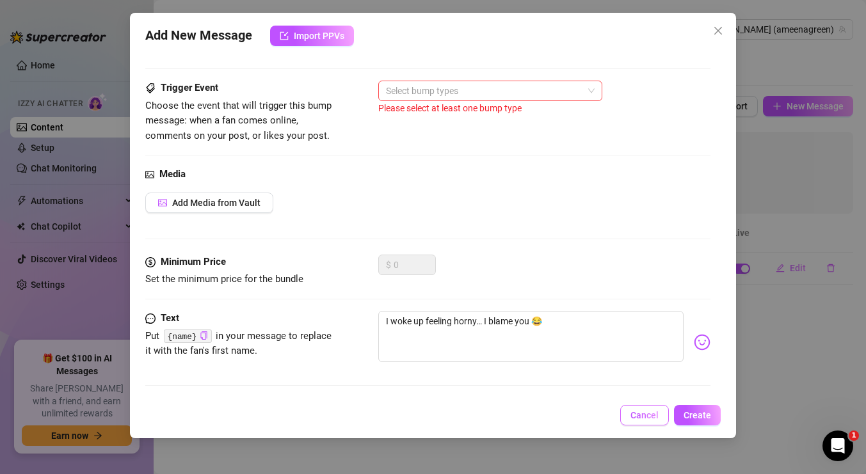
click at [631, 422] on button "Cancel" at bounding box center [644, 415] width 49 height 20
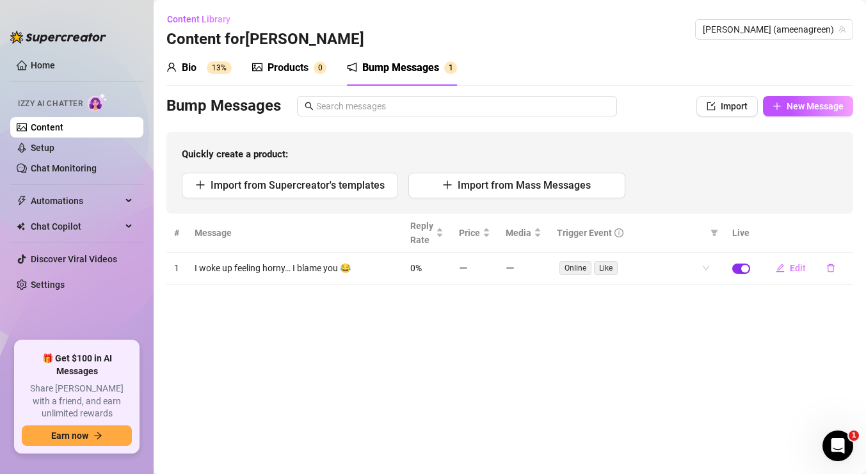
click at [744, 273] on span "button" at bounding box center [741, 269] width 18 height 10
click at [832, 269] on icon "delete" at bounding box center [830, 268] width 9 height 9
click at [851, 241] on button "Yes" at bounding box center [844, 234] width 24 height 15
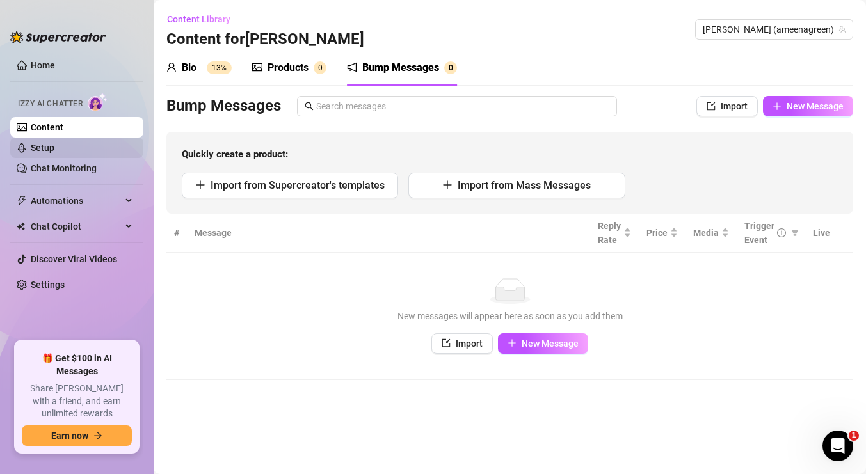
click at [54, 151] on link "Setup" at bounding box center [43, 148] width 24 height 10
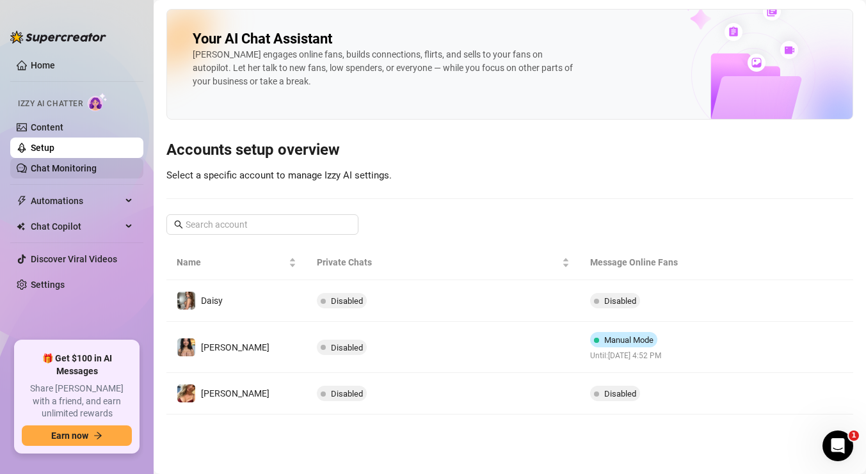
click at [78, 170] on link "Chat Monitoring" at bounding box center [64, 168] width 66 height 10
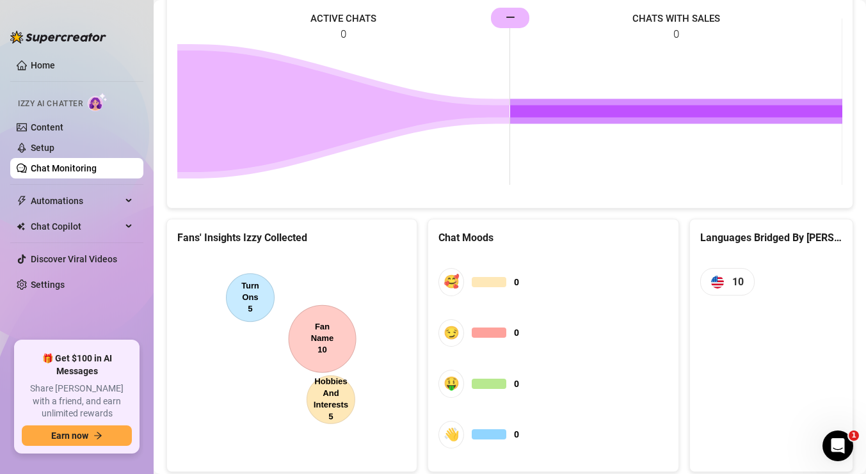
scroll to position [677, 0]
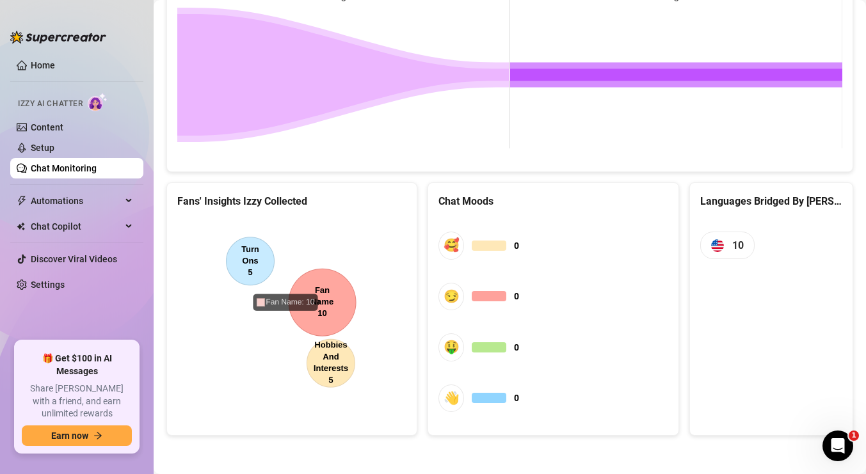
click at [331, 302] on canvas at bounding box center [291, 315] width 229 height 192
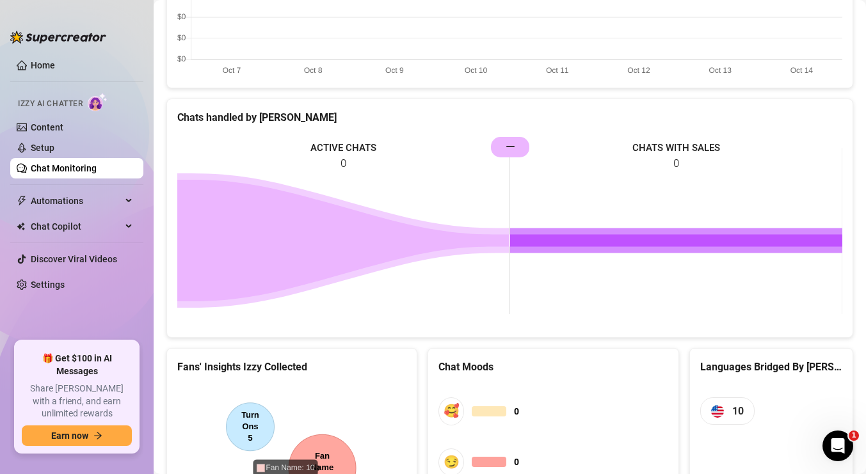
scroll to position [350, 0]
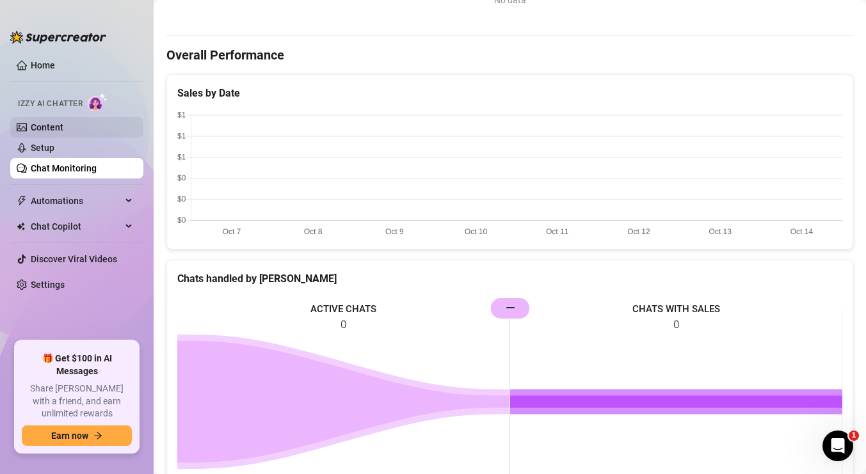
click at [63, 127] on link "Content" at bounding box center [47, 127] width 33 height 10
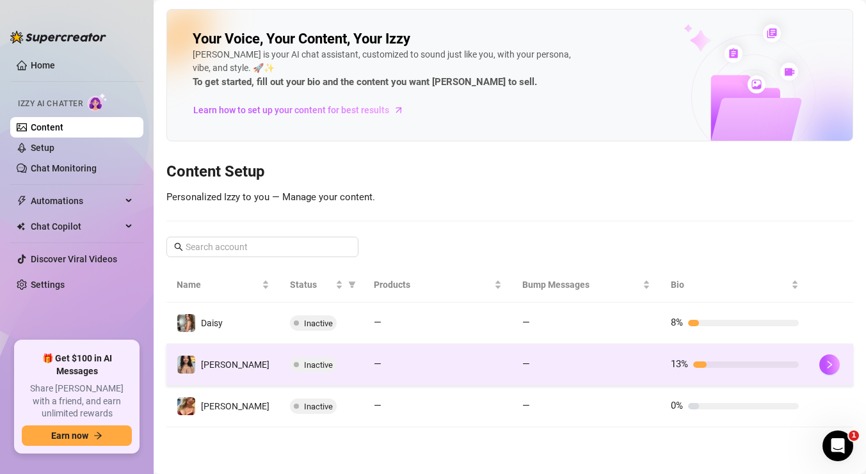
click at [424, 376] on td "—" at bounding box center [438, 365] width 149 height 42
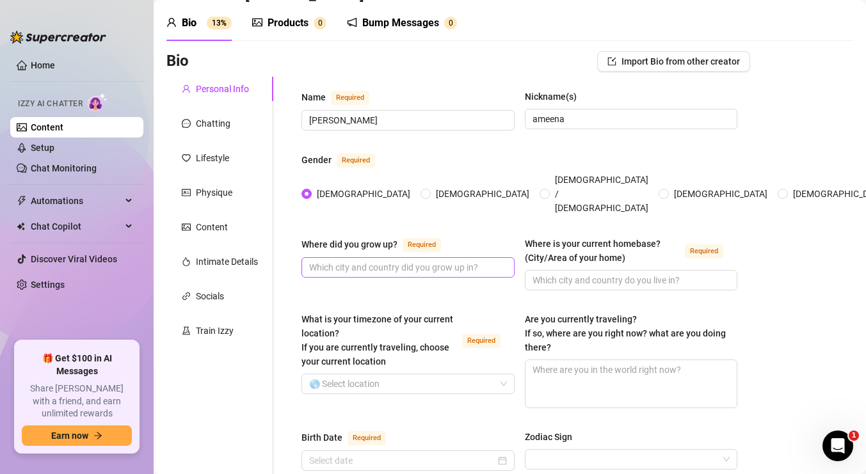
scroll to position [52, 0]
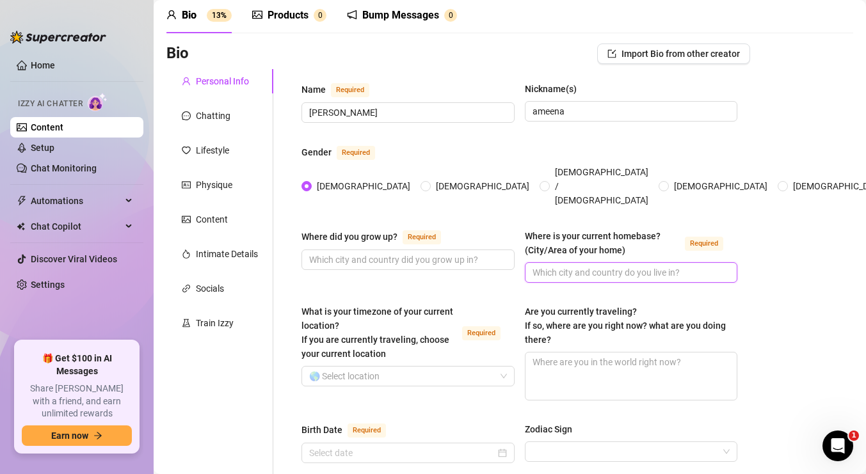
click at [552, 266] on input "Where is your current homebase? (City/Area of your home) Required" at bounding box center [630, 273] width 195 height 14
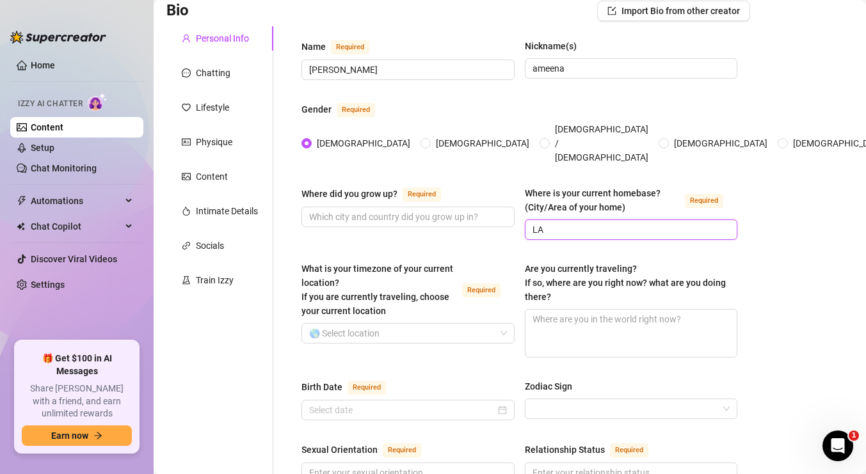
scroll to position [99, 0]
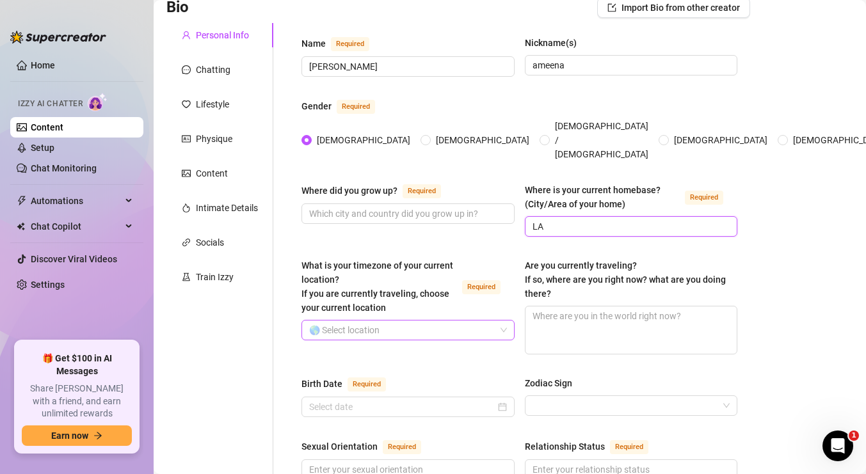
type input "LA"
click at [421, 321] on input "What is your timezone of your current location? If you are currently traveling,…" at bounding box center [402, 330] width 186 height 19
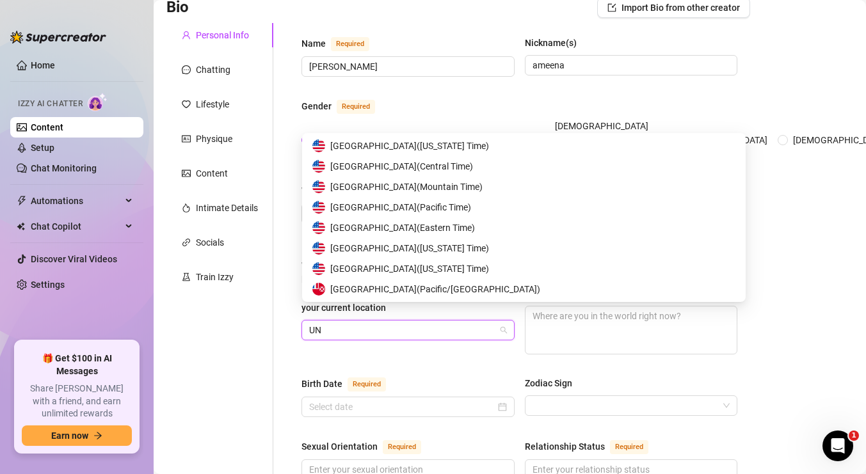
type input "UNI"
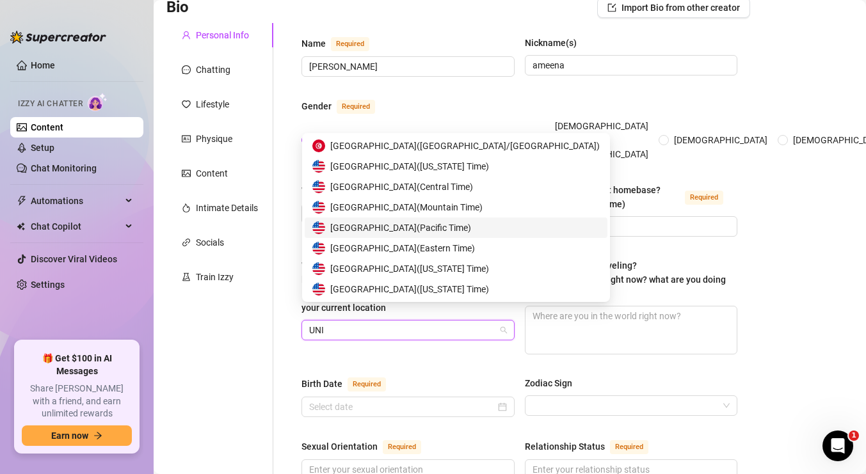
click at [393, 231] on span "United States of America ( Pacific Time )" at bounding box center [400, 228] width 141 height 14
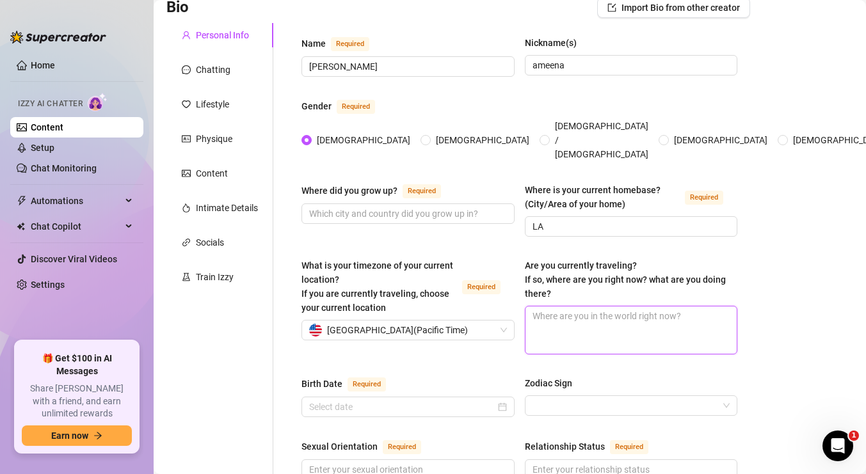
click at [597, 332] on textarea "Are you currently traveling? If so, where are you right now? what are you doing…" at bounding box center [632, 330] width 212 height 47
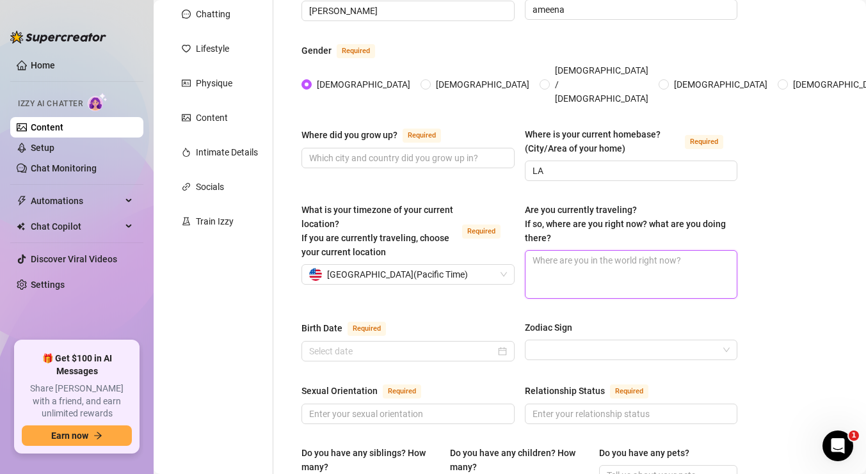
scroll to position [211, 0]
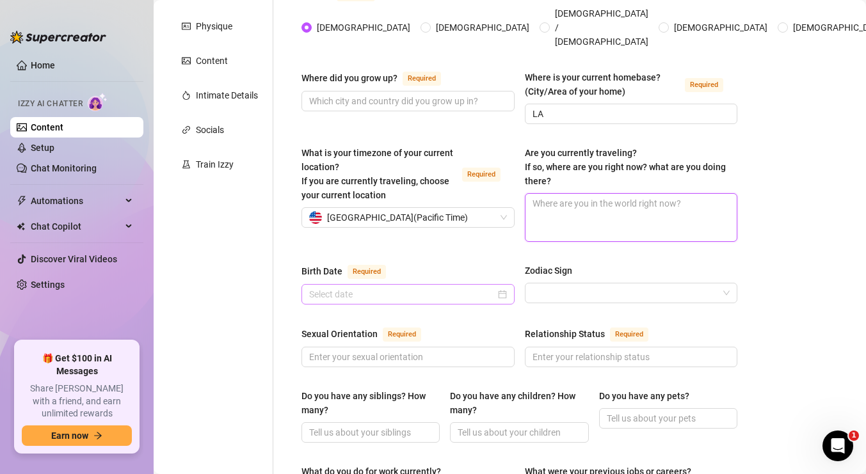
click at [483, 288] on div at bounding box center [408, 294] width 213 height 20
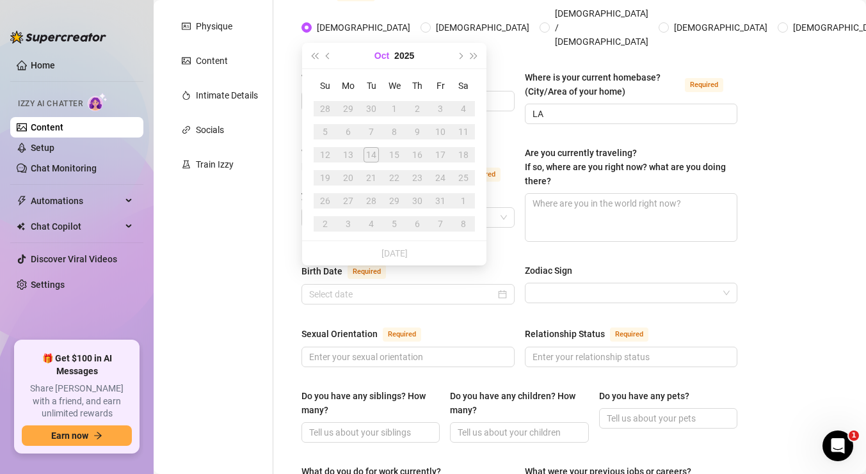
click at [386, 53] on button "Oct" at bounding box center [381, 56] width 15 height 26
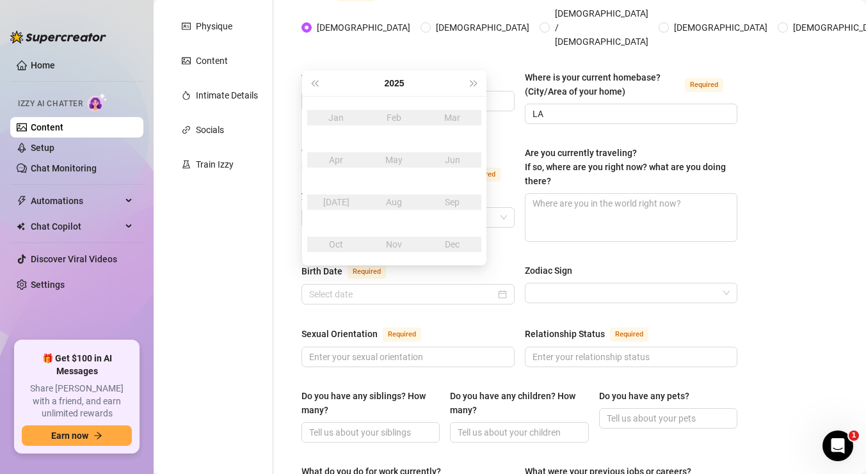
click at [458, 115] on div "Mar" at bounding box center [452, 117] width 38 height 15
click at [397, 79] on button "2025" at bounding box center [394, 83] width 20 height 26
click at [314, 80] on span "Last year (Control + left)" at bounding box center [314, 83] width 6 height 6
type input "[DATE]"
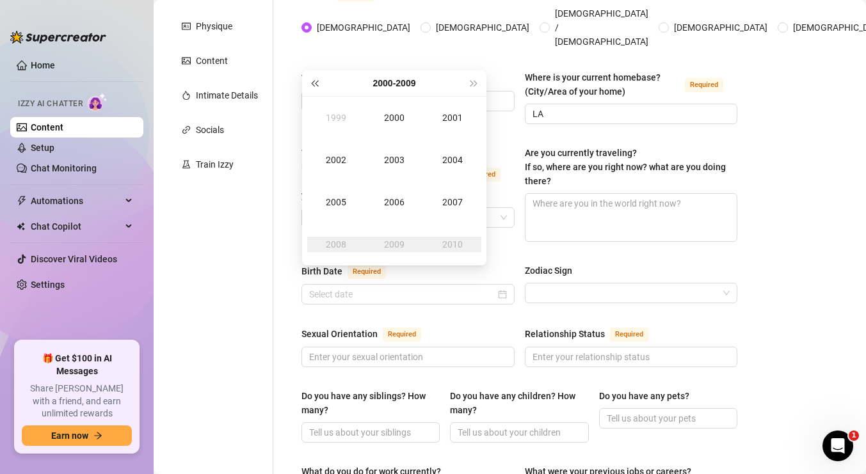
click at [318, 84] on span "Last year (Control + left)" at bounding box center [314, 83] width 6 height 6
click at [435, 193] on td "1997" at bounding box center [452, 202] width 58 height 42
click at [449, 127] on td "Mar" at bounding box center [452, 118] width 58 height 42
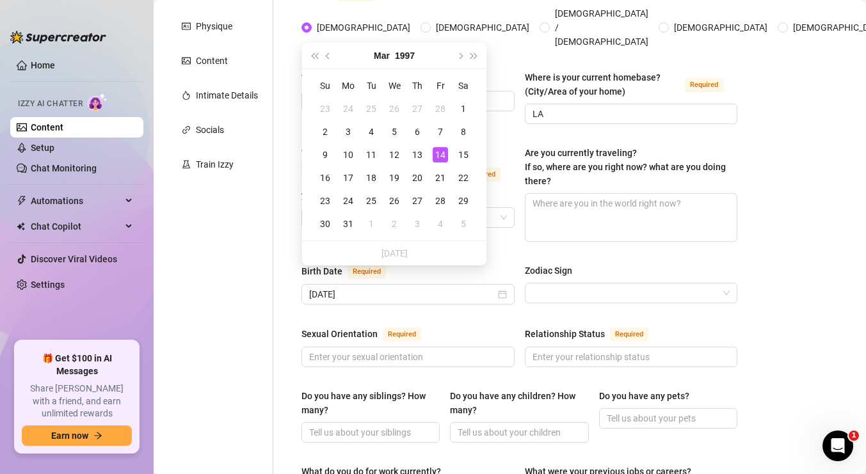
type input "[DATE]"
click at [207, 271] on div "Personal Info Chatting Lifestyle Physique Content Intimate Details Socials Trai…" at bounding box center [219, 460] width 107 height 1101
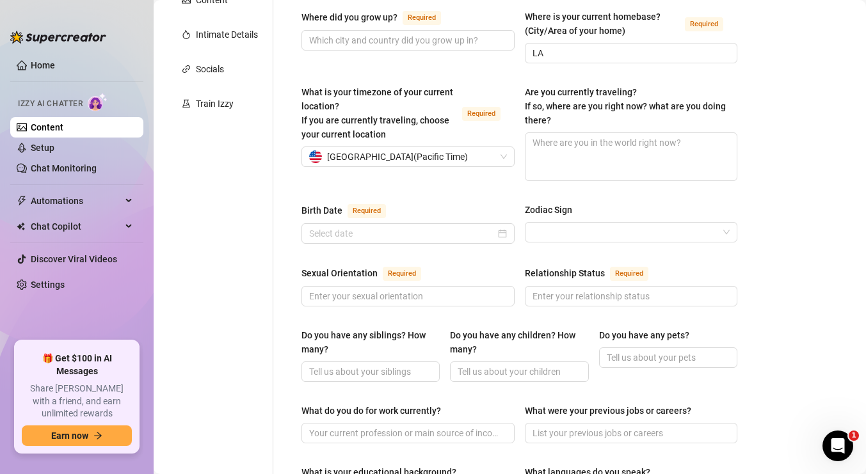
scroll to position [278, 0]
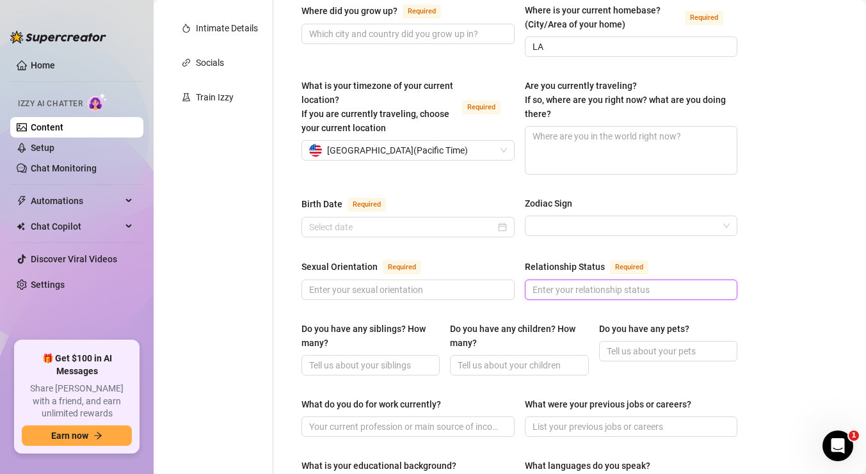
click at [568, 283] on input "Relationship Status Required" at bounding box center [630, 290] width 195 height 14
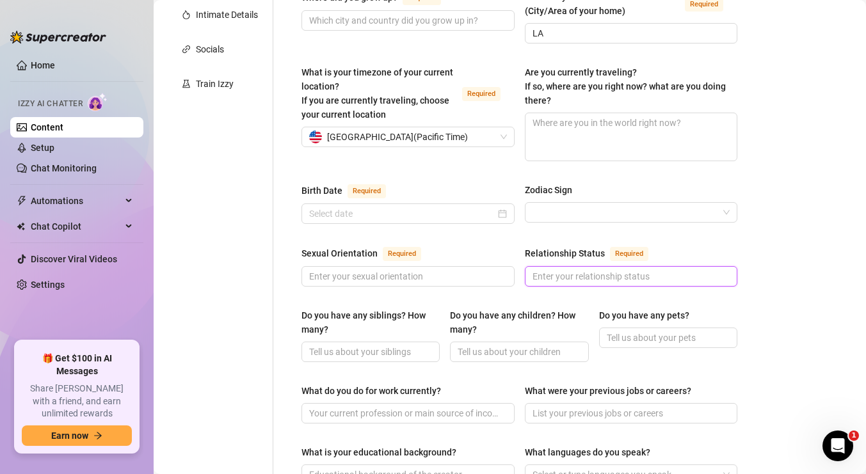
scroll to position [447, 0]
